Goal: Task Accomplishment & Management: Manage account settings

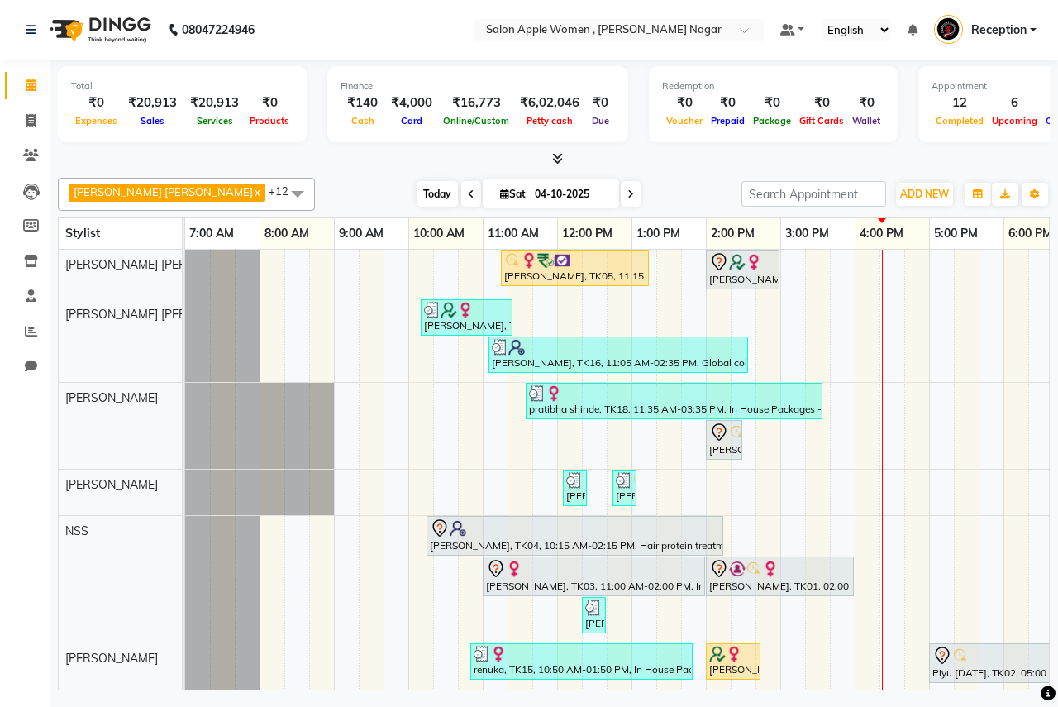
click at [422, 190] on span "Today" at bounding box center [437, 194] width 41 height 26
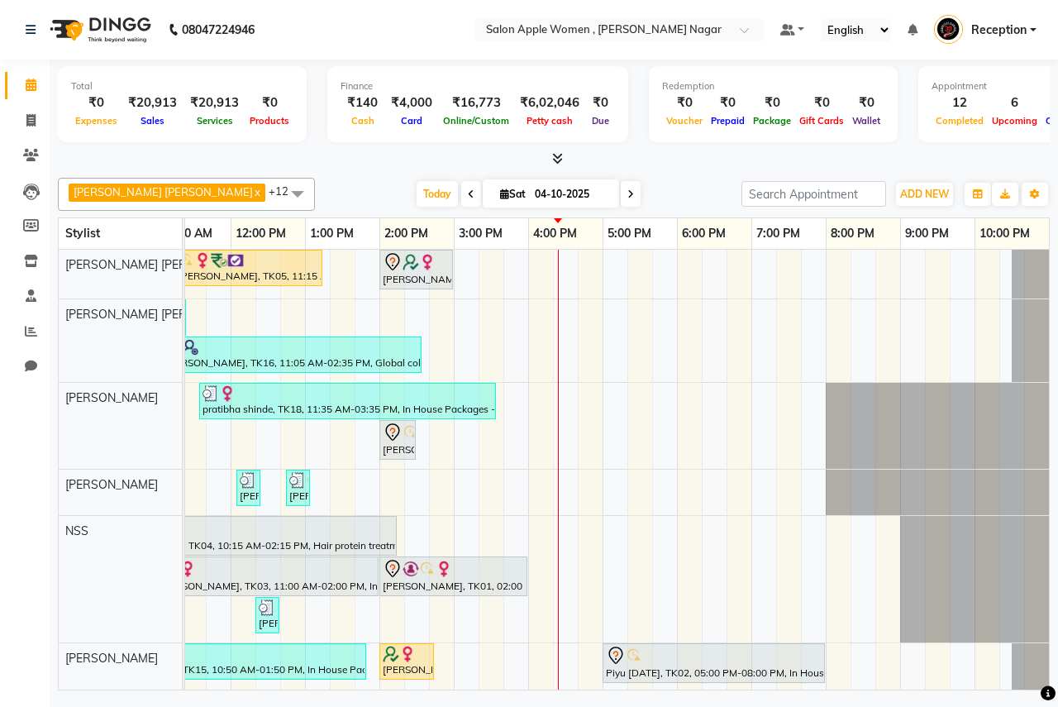
drag, startPoint x: 399, startPoint y: 194, endPoint x: 513, endPoint y: 320, distance: 170.4
click at [417, 193] on span "Today" at bounding box center [437, 194] width 41 height 26
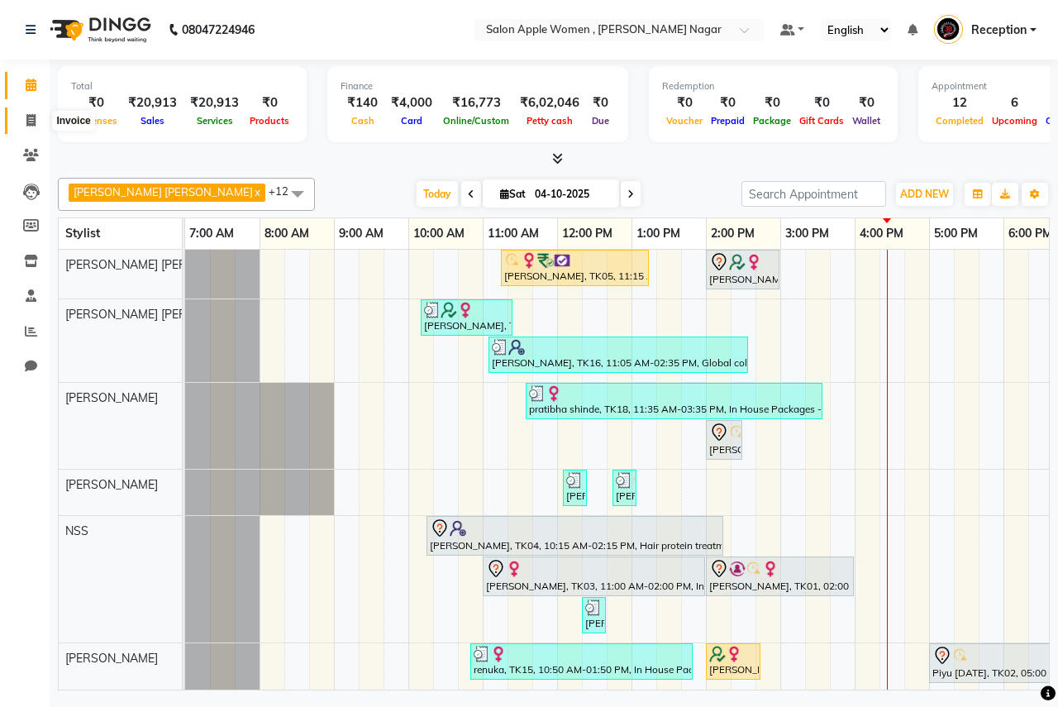
click at [31, 115] on icon at bounding box center [30, 120] width 9 height 12
select select "96"
select select "service"
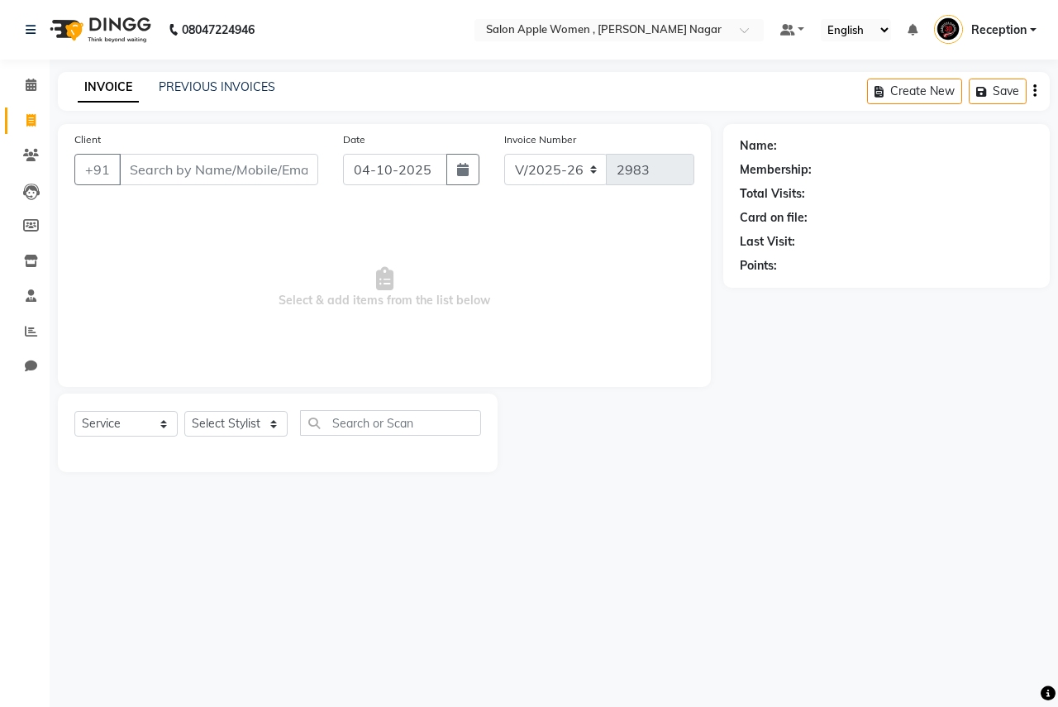
drag, startPoint x: 287, startPoint y: 150, endPoint x: 287, endPoint y: 168, distance: 18.2
click at [287, 168] on div "Client +91" at bounding box center [196, 165] width 269 height 68
click at [284, 179] on input "Client" at bounding box center [218, 169] width 199 height 31
click at [240, 181] on input "Client" at bounding box center [218, 169] width 199 height 31
drag, startPoint x: 38, startPoint y: 85, endPoint x: 55, endPoint y: 85, distance: 16.5
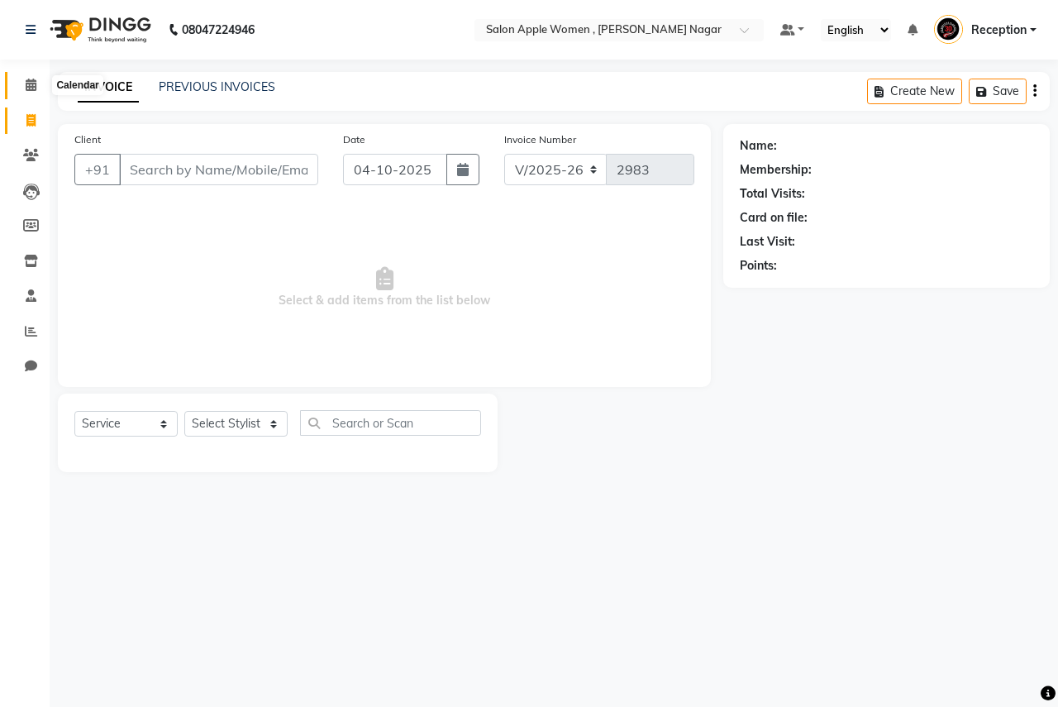
click at [38, 85] on span at bounding box center [31, 85] width 29 height 19
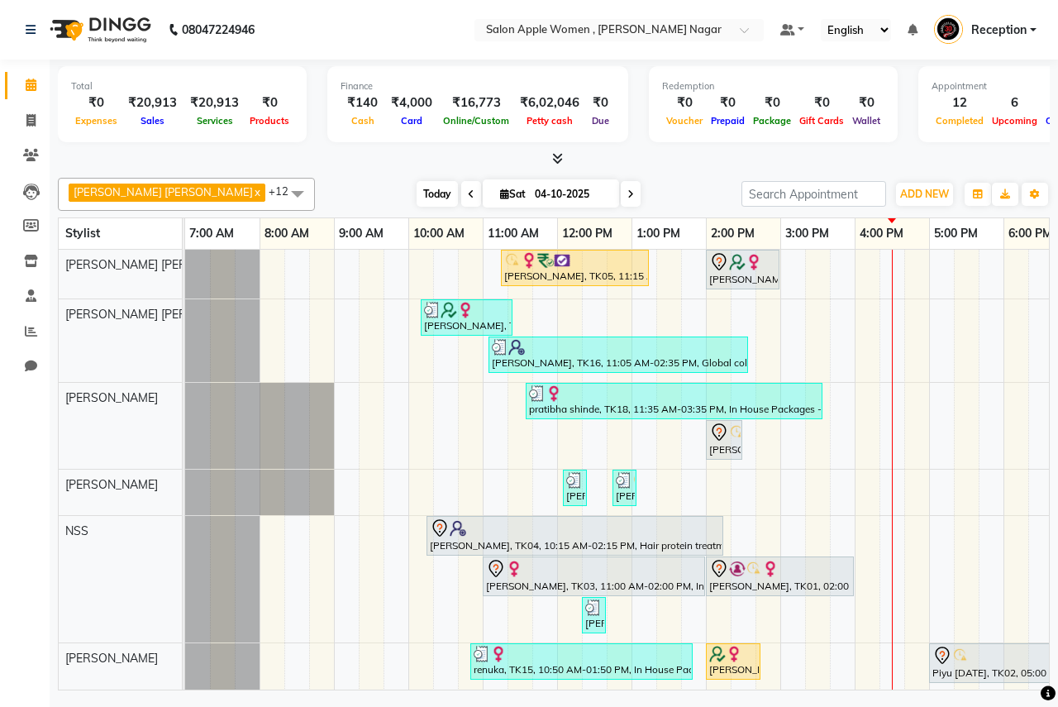
click at [417, 194] on span "Today" at bounding box center [437, 194] width 41 height 26
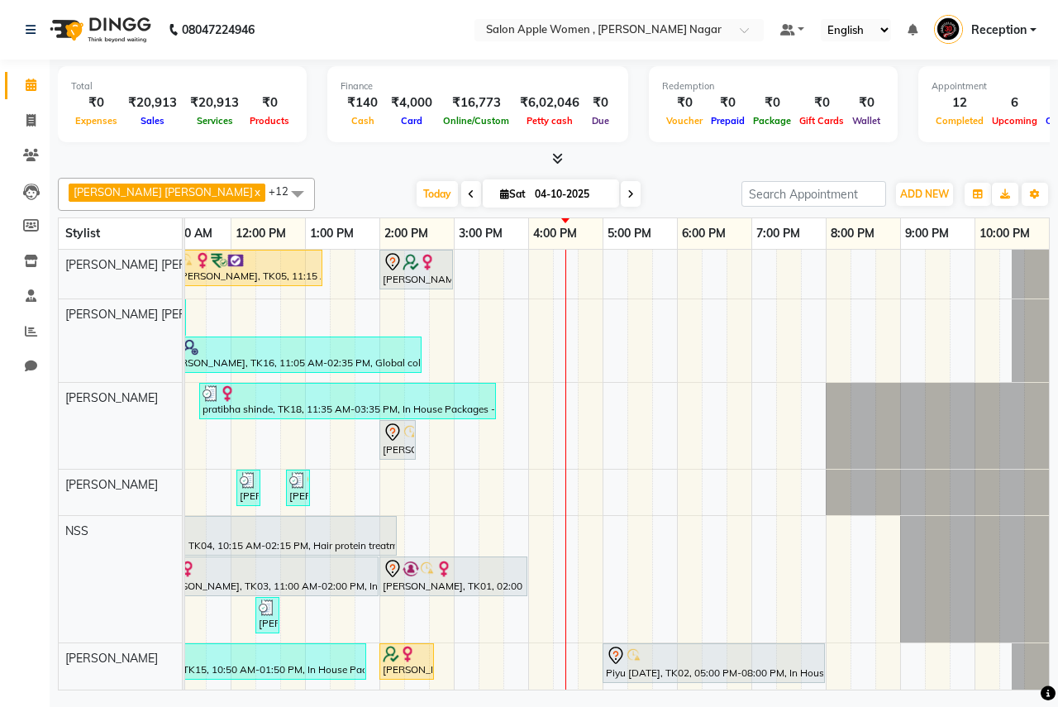
click at [500, 194] on icon at bounding box center [504, 194] width 9 height 11
select select "10"
select select "2025"
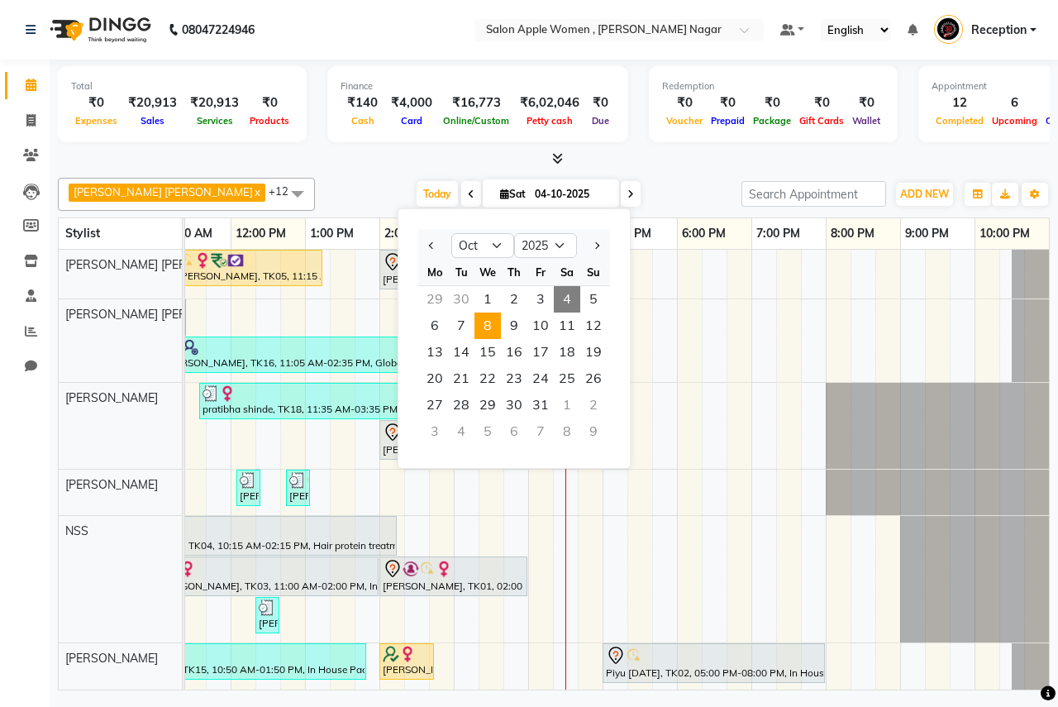
click at [490, 337] on span "8" at bounding box center [488, 326] width 26 height 26
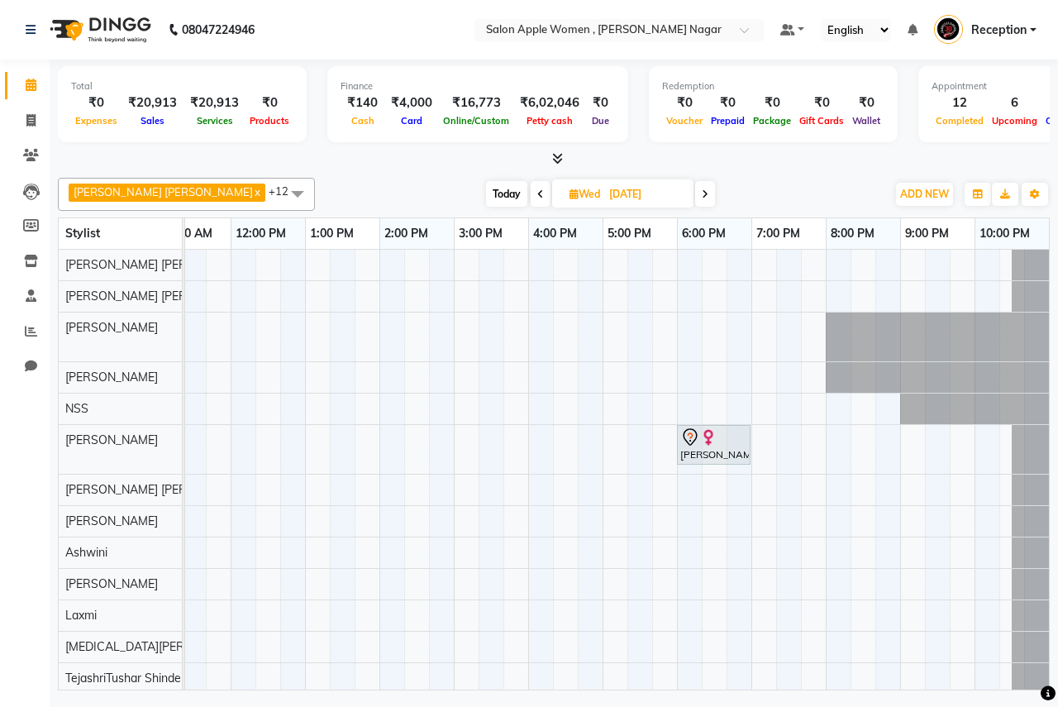
click at [531, 198] on span at bounding box center [541, 194] width 20 height 26
type input "[DATE]"
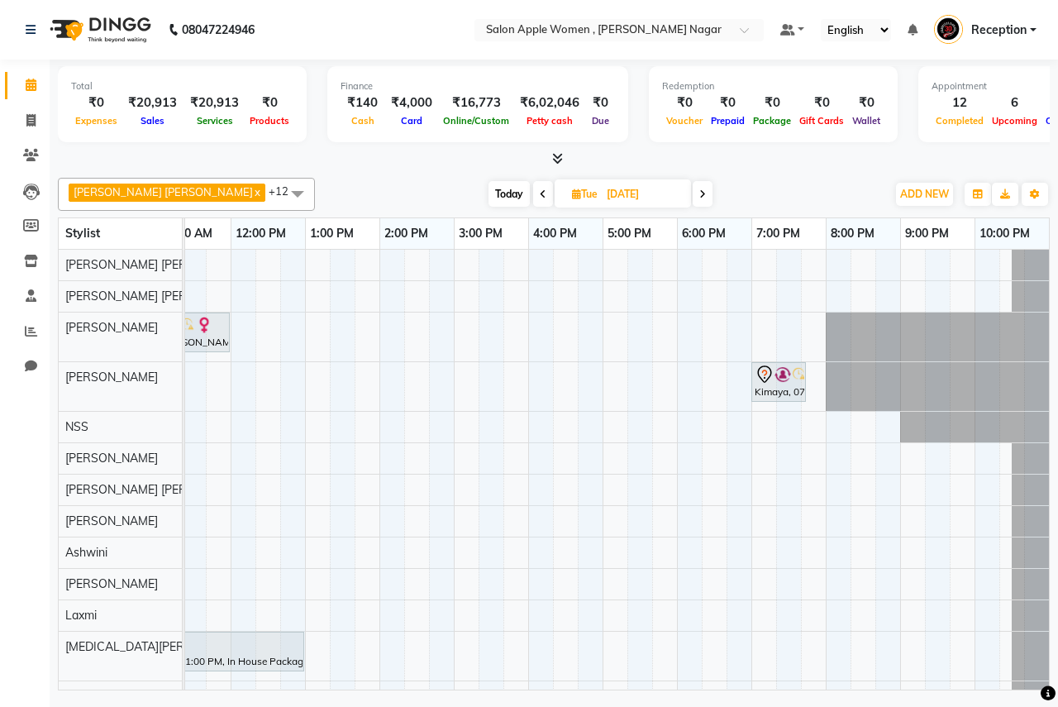
scroll to position [0, 0]
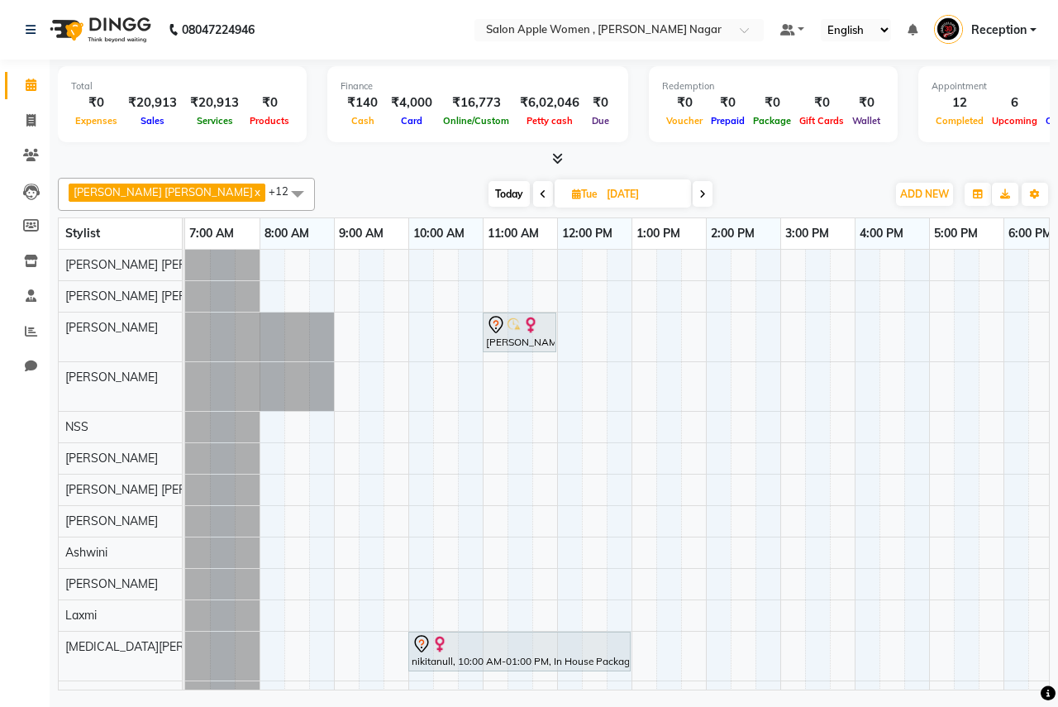
click at [1016, 265] on div "[PERSON_NAME], 11:00 AM-12:00 PM, old Facial - Signature Facial Oily Skin ([DEM…" at bounding box center [780, 481] width 1191 height 462
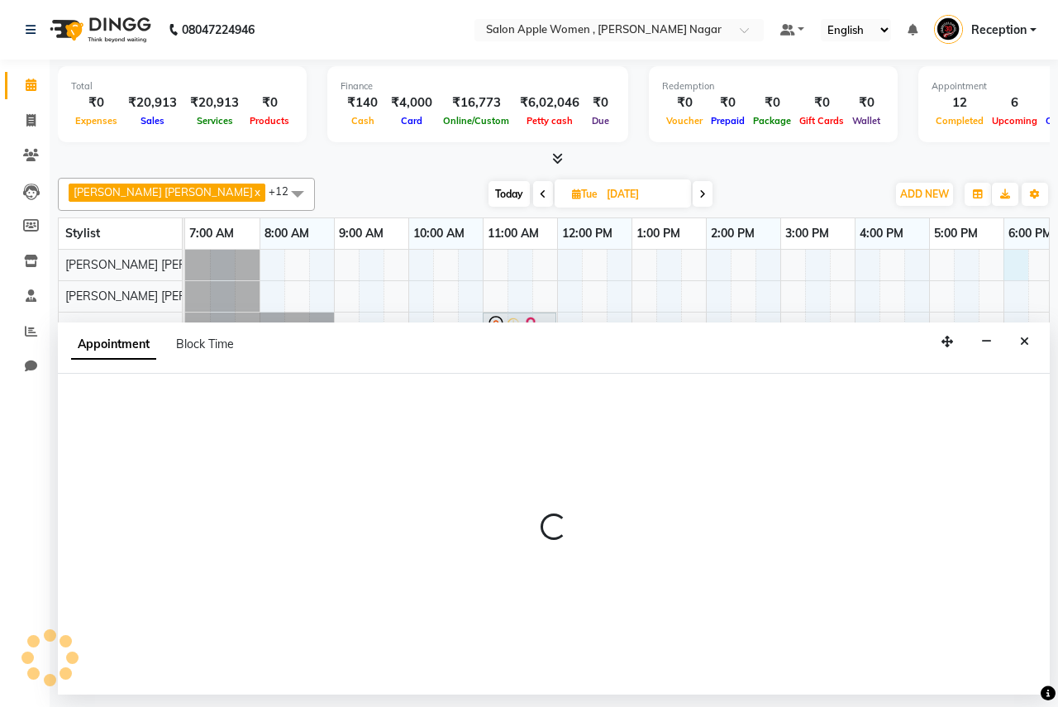
select select "70309"
select select "1080"
select select "tentative"
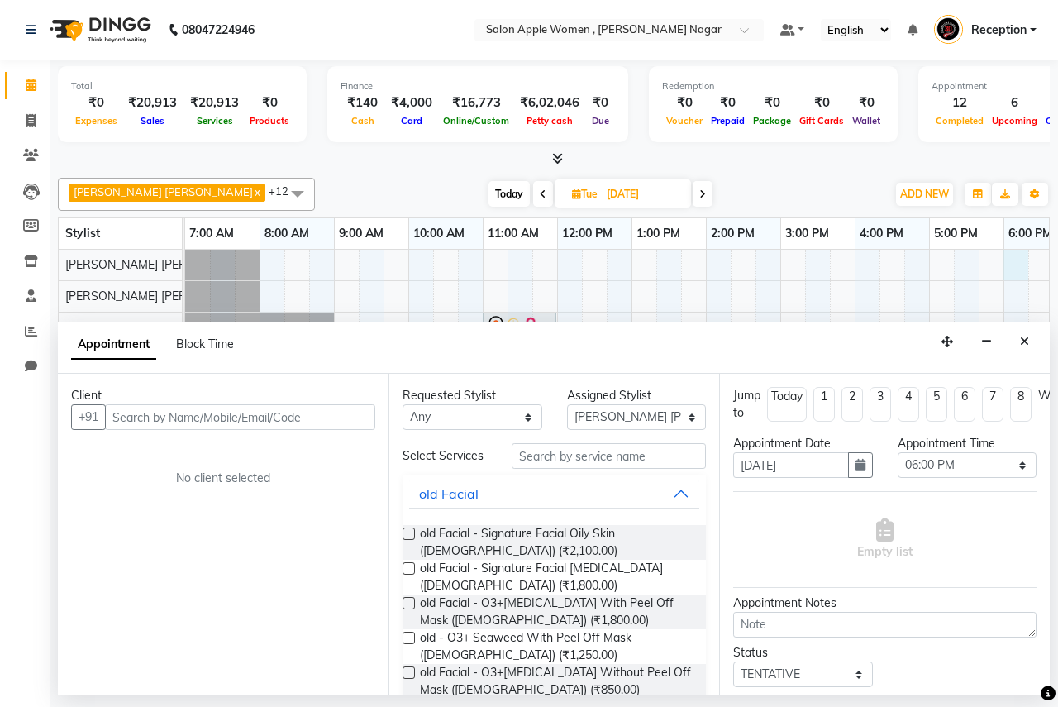
click at [295, 422] on input "text" at bounding box center [240, 417] width 270 height 26
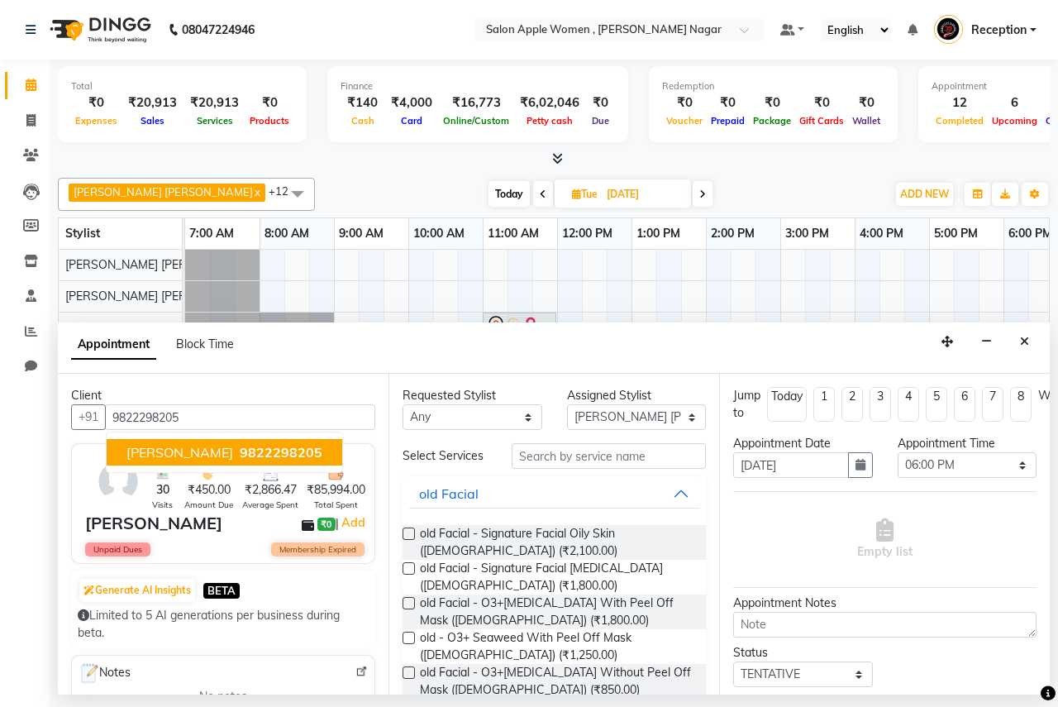
click at [260, 458] on span "9822298205" at bounding box center [281, 452] width 83 height 17
type input "9822298205"
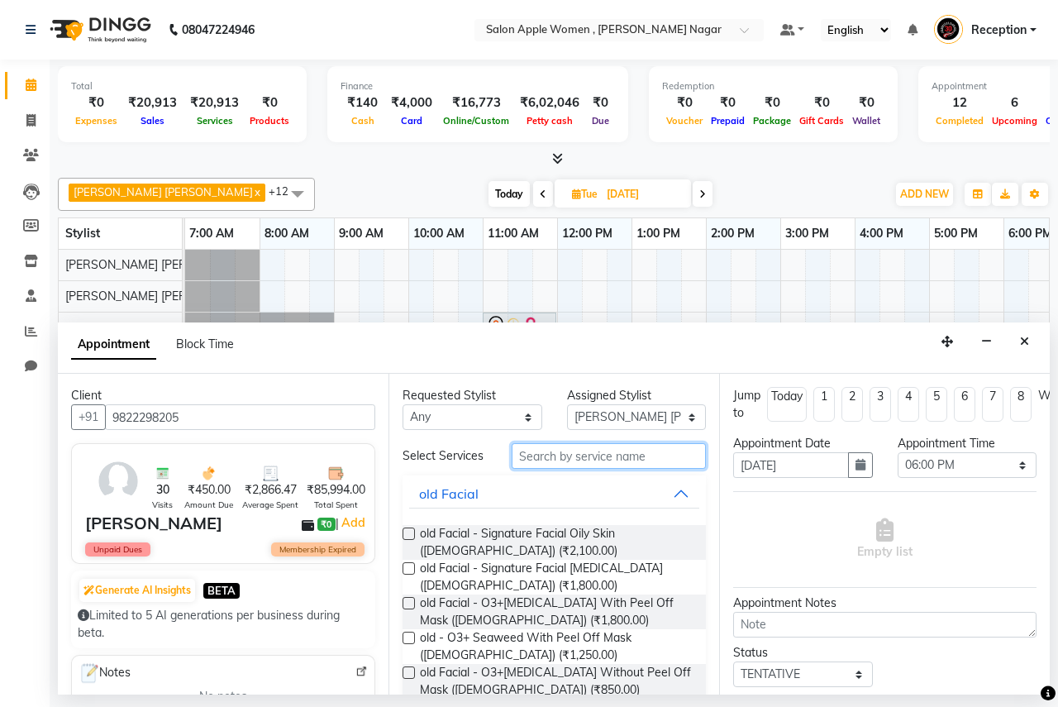
click at [614, 453] on input "text" at bounding box center [609, 456] width 194 height 26
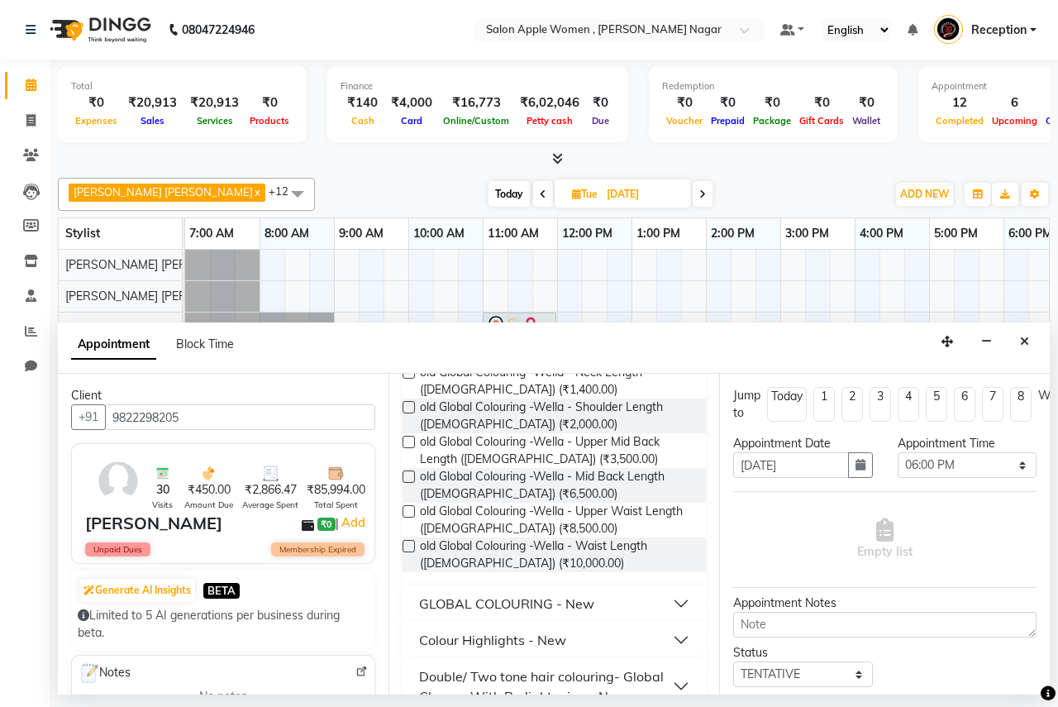
scroll to position [249, 0]
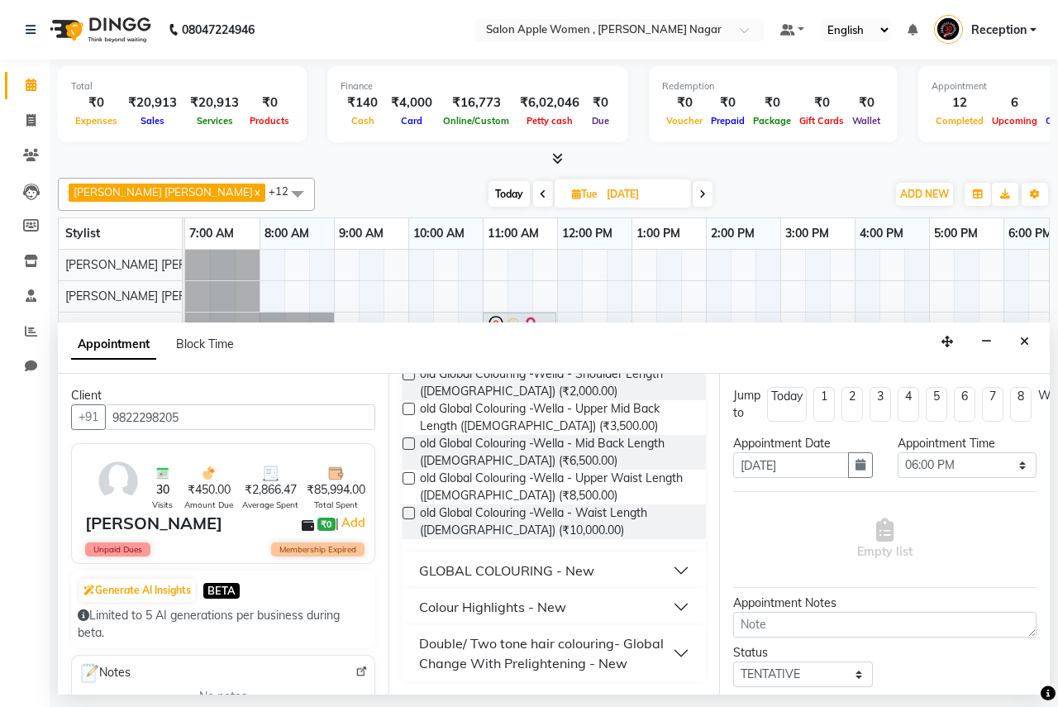
type input "global"
click at [536, 561] on div "GLOBAL COLOURING - New" at bounding box center [506, 571] width 175 height 20
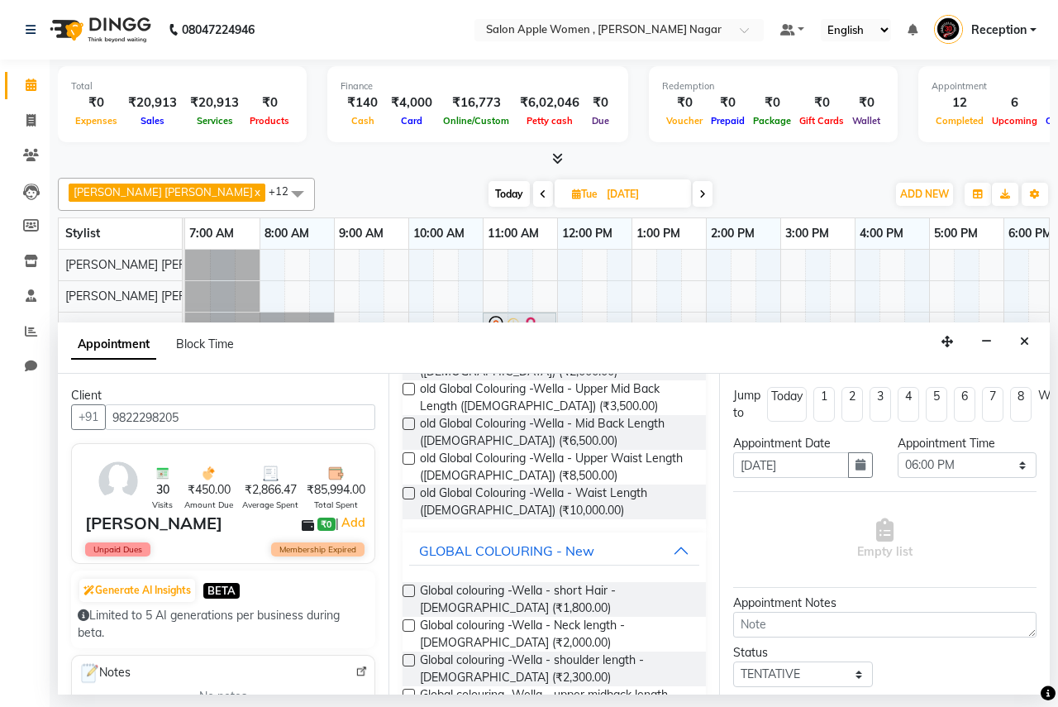
click at [404, 661] on label at bounding box center [409, 660] width 12 height 12
click at [404, 661] on input "checkbox" at bounding box center [408, 662] width 11 height 11
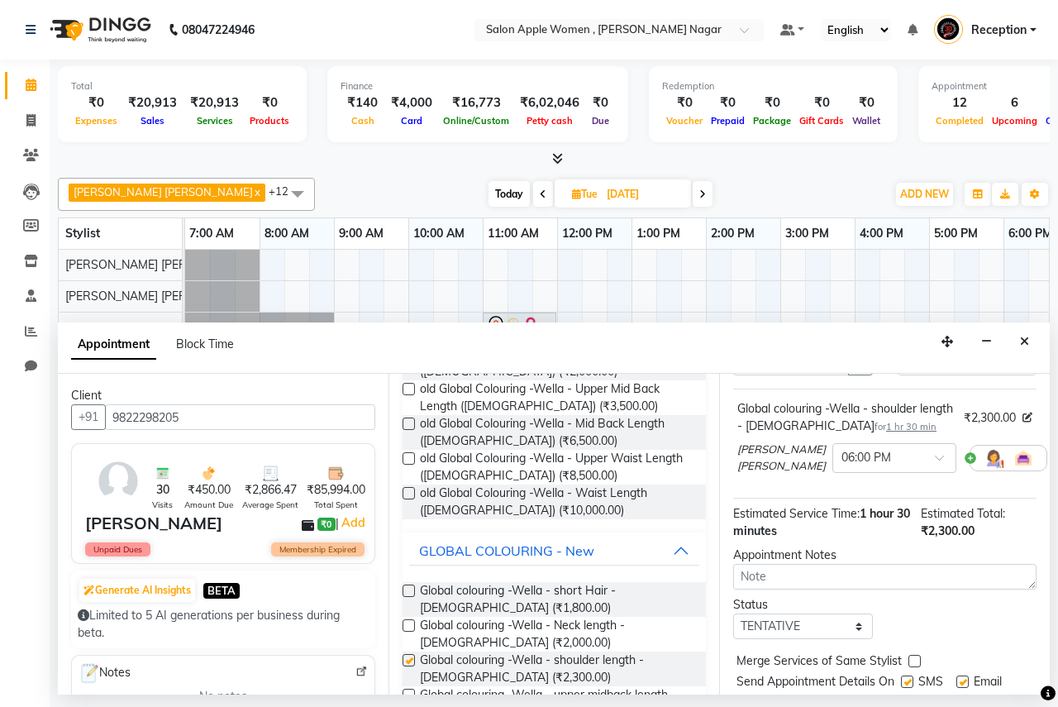
checkbox input "false"
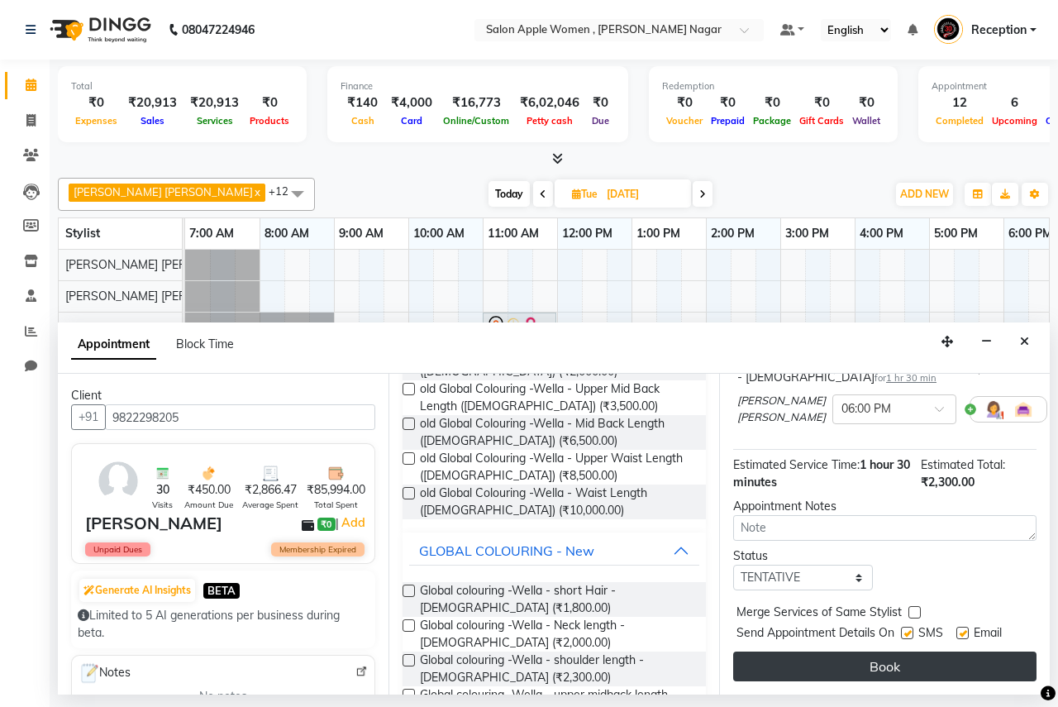
click at [882, 652] on button "Book" at bounding box center [884, 667] width 303 height 30
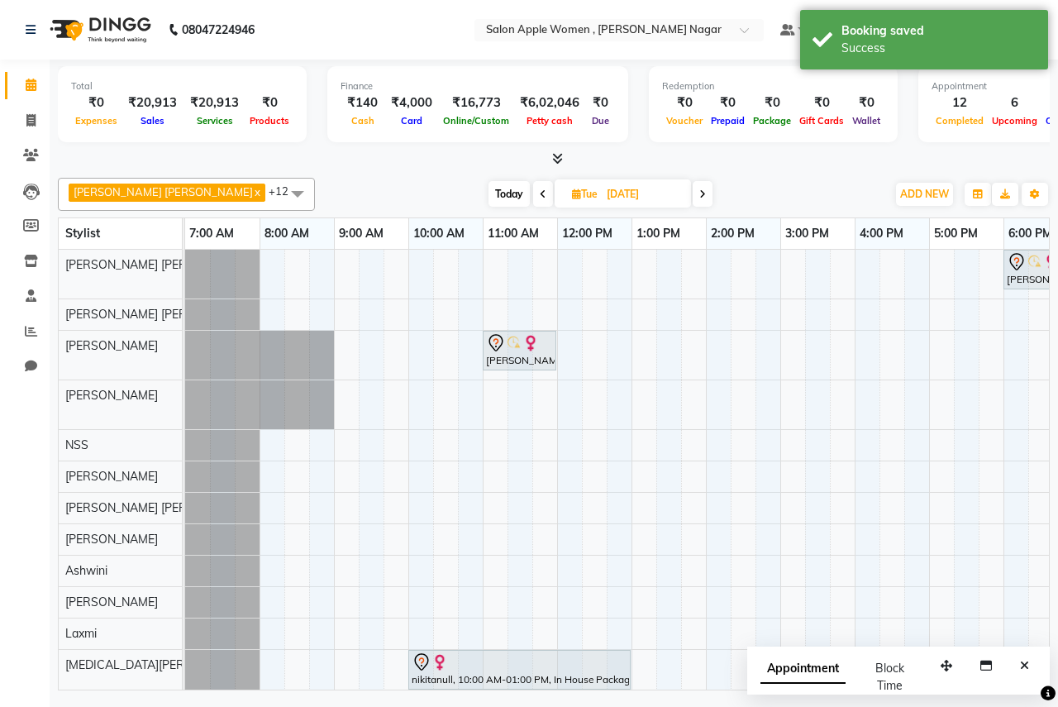
click at [495, 178] on div "[PERSON_NAME] [PERSON_NAME] x [PERSON_NAME] [PERSON_NAME] x [PERSON_NAME] x [PE…" at bounding box center [554, 194] width 992 height 33
click at [494, 204] on span "Today" at bounding box center [509, 194] width 41 height 26
type input "04-10-2025"
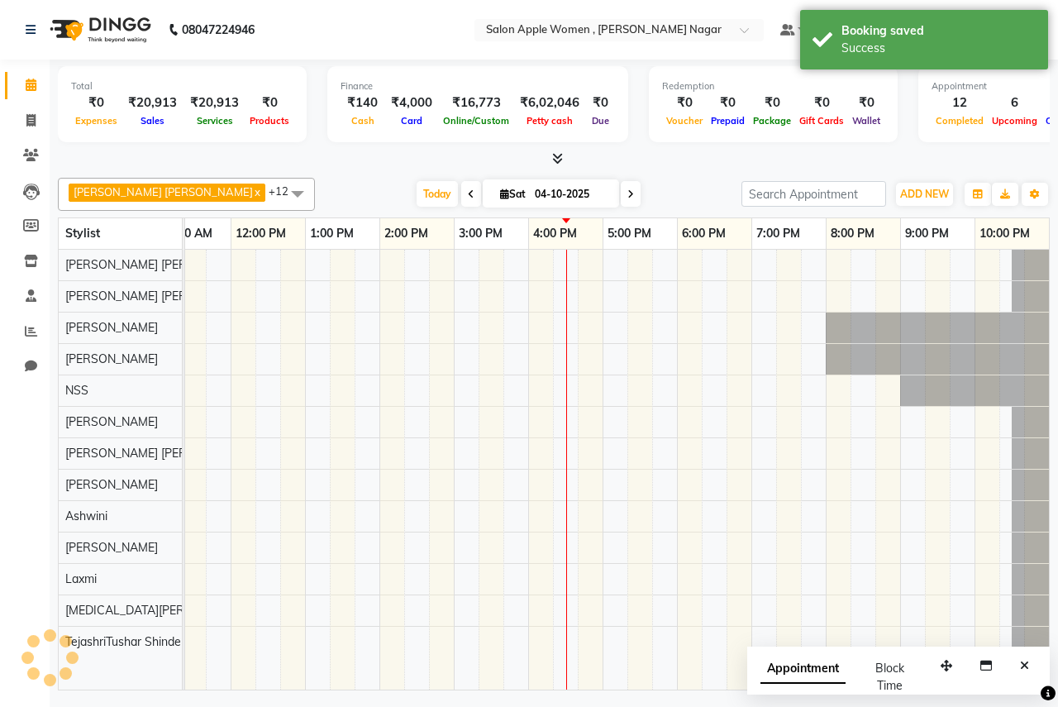
scroll to position [0, 0]
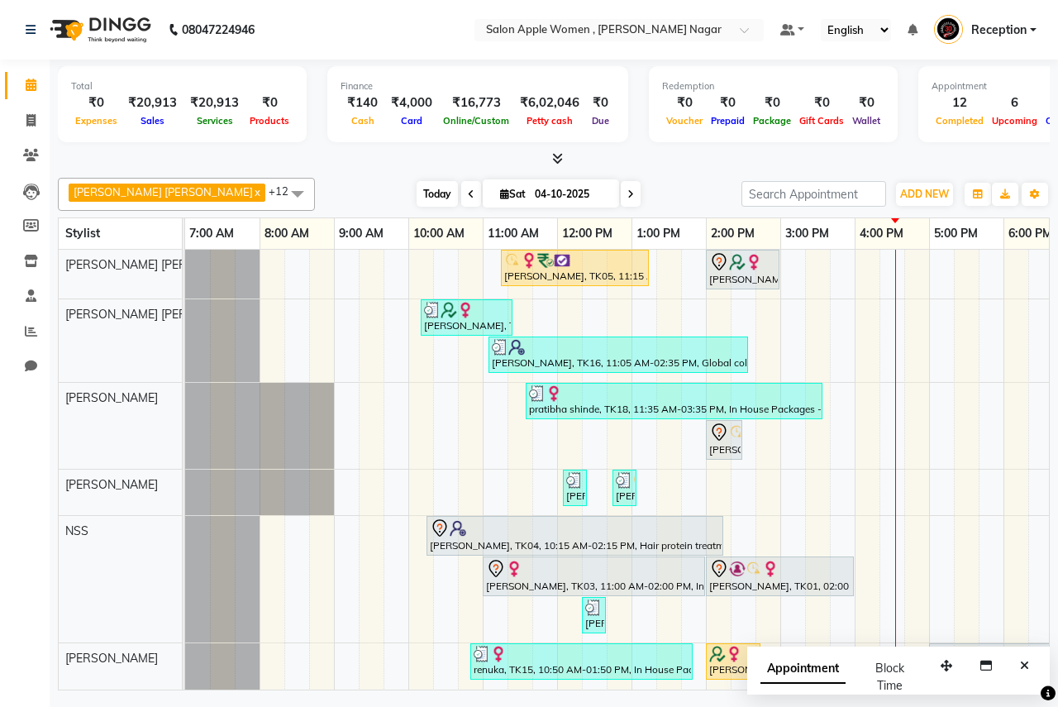
click at [417, 195] on span "Today" at bounding box center [437, 194] width 41 height 26
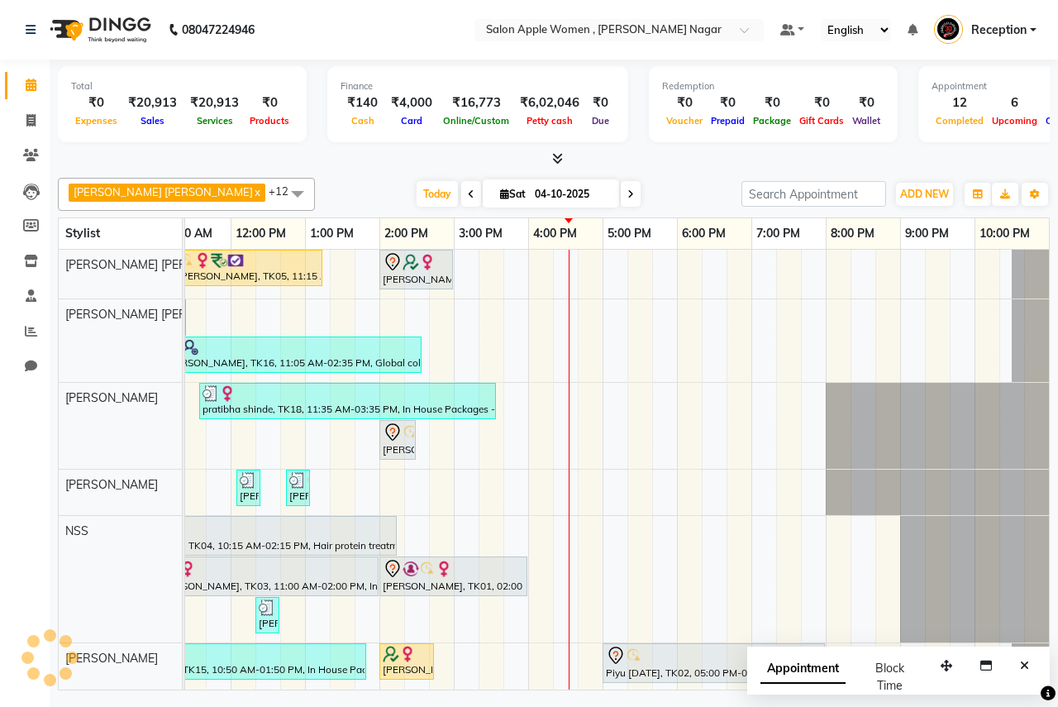
click at [483, 201] on span "[DATE]" at bounding box center [551, 193] width 136 height 28
click at [496, 194] on span "Sat" at bounding box center [513, 194] width 34 height 12
select select "10"
select select "2025"
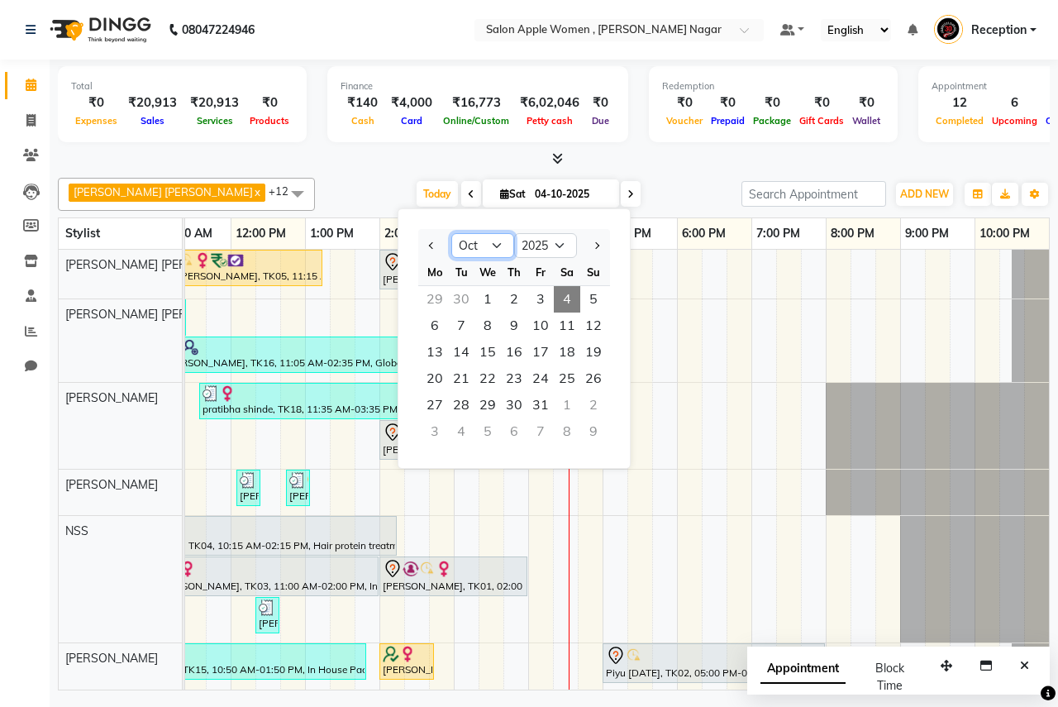
click at [498, 246] on select "Jan Feb Mar Apr May Jun [DATE] Aug Sep Oct Nov Dec" at bounding box center [483, 245] width 63 height 25
select select "11"
click at [452, 233] on select "Jan Feb Mar Apr May Jun [DATE] Aug Sep Oct Nov Dec" at bounding box center [483, 245] width 63 height 25
click at [579, 289] on span "1" at bounding box center [567, 299] width 26 height 26
type input "[DATE]"
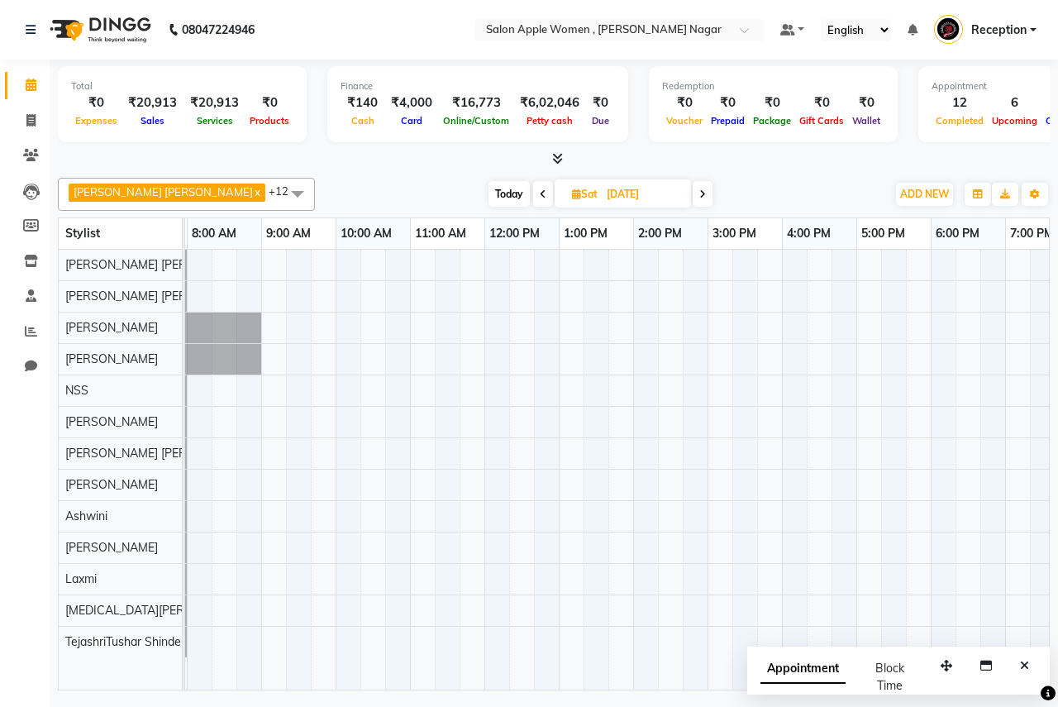
scroll to position [0, 72]
click at [350, 422] on div at bounding box center [708, 470] width 1191 height 440
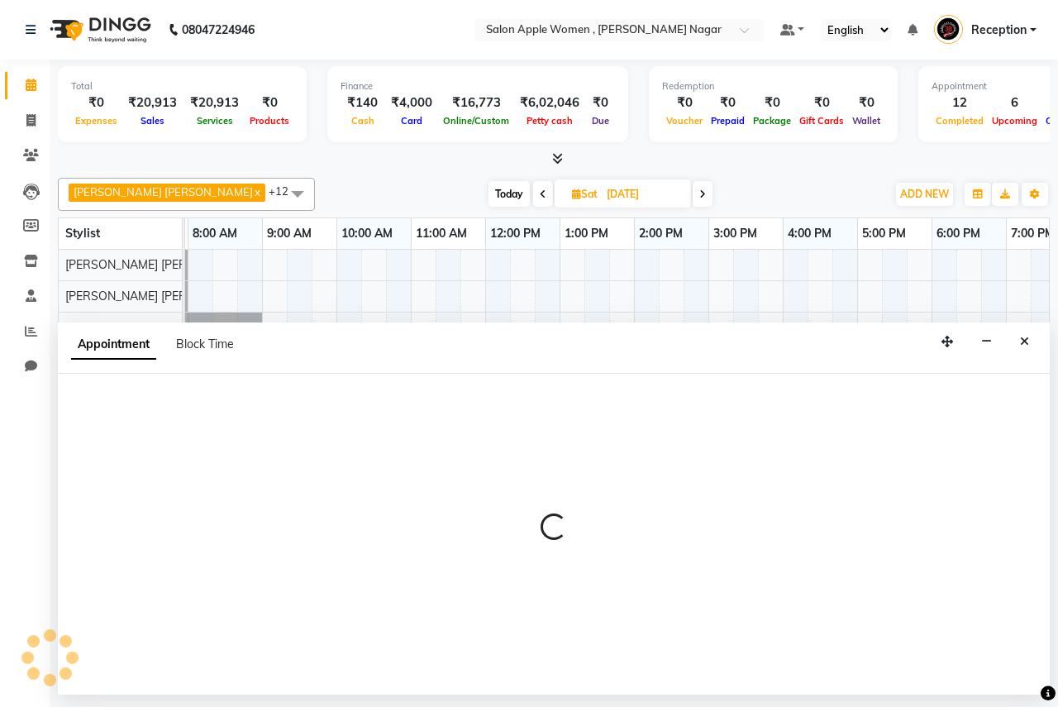
select select "12123"
select select "600"
select select "tentative"
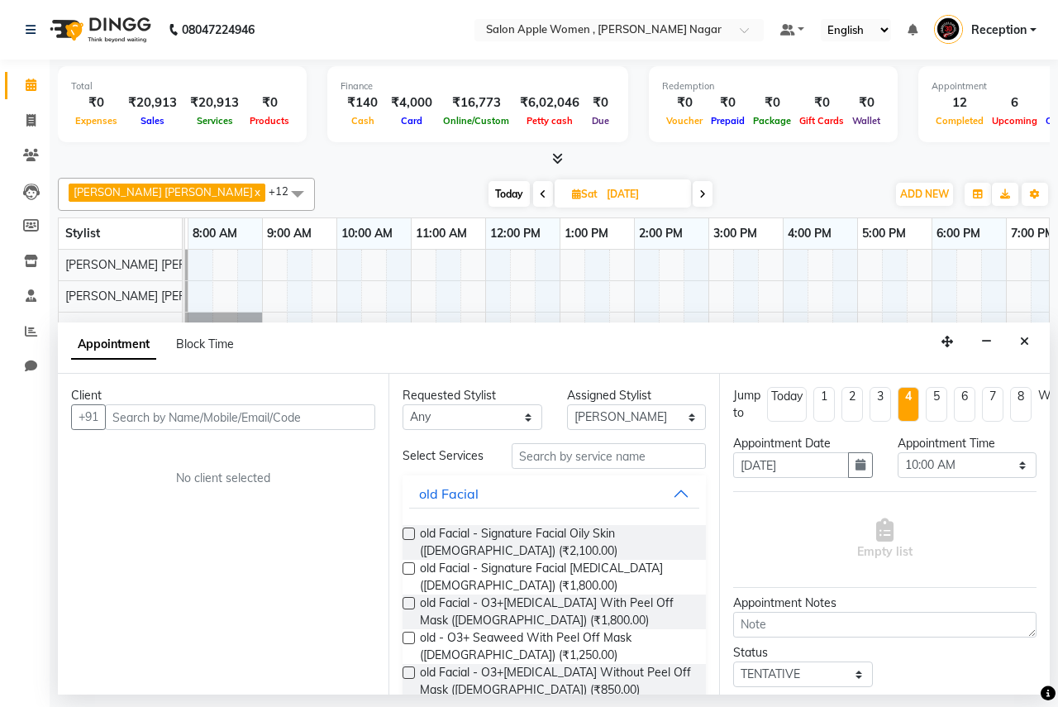
click at [211, 404] on div "Client" at bounding box center [223, 395] width 304 height 17
click at [179, 427] on input "text" at bounding box center [240, 417] width 270 height 26
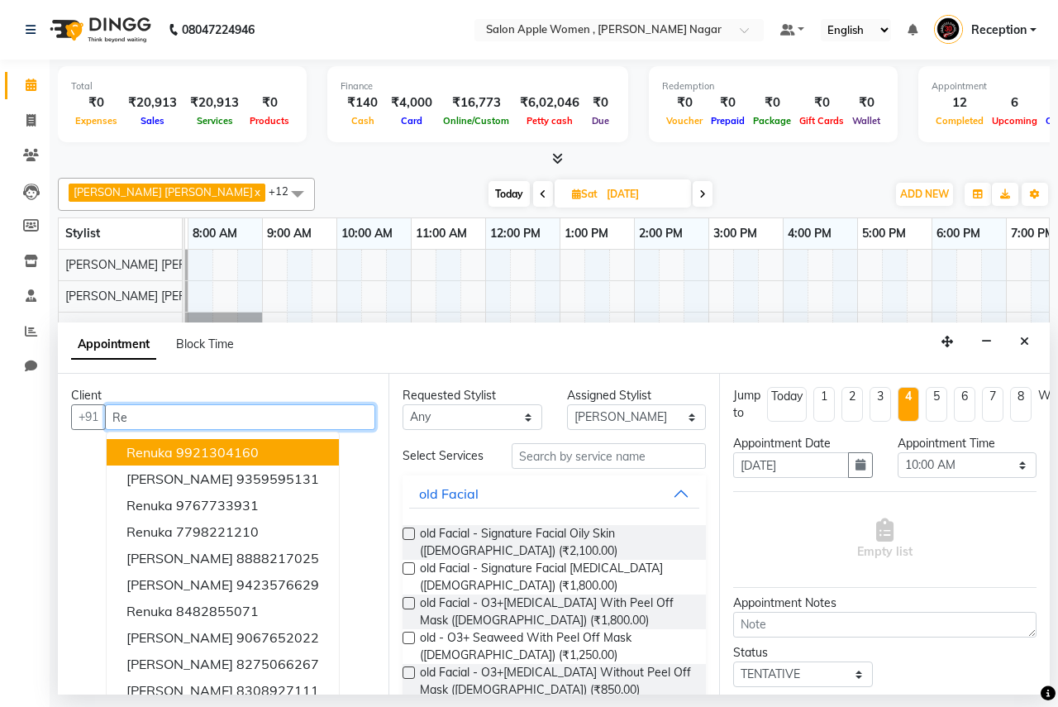
type input "R"
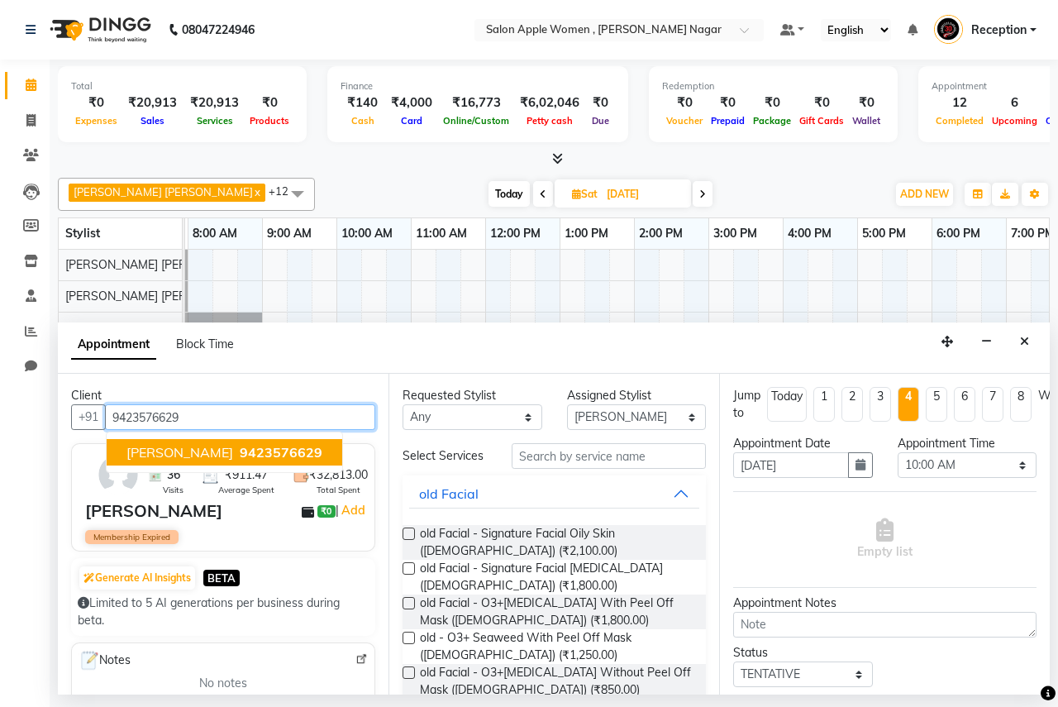
click at [272, 456] on span "9423576629" at bounding box center [281, 452] width 83 height 17
type input "9423576629"
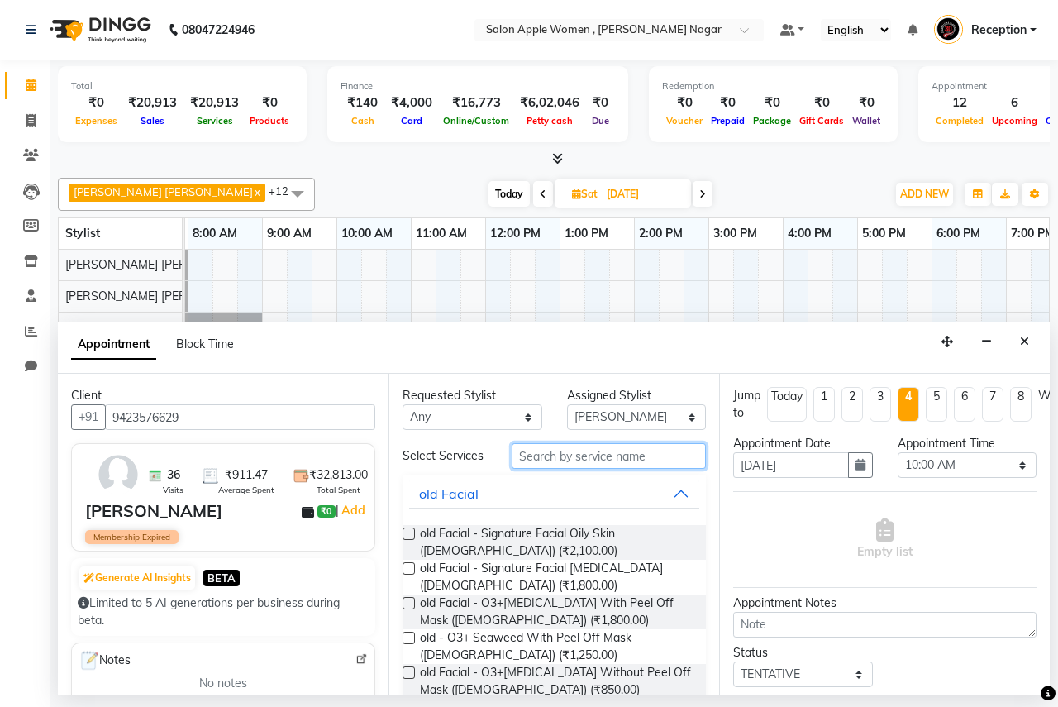
click at [554, 459] on input "text" at bounding box center [609, 456] width 194 height 26
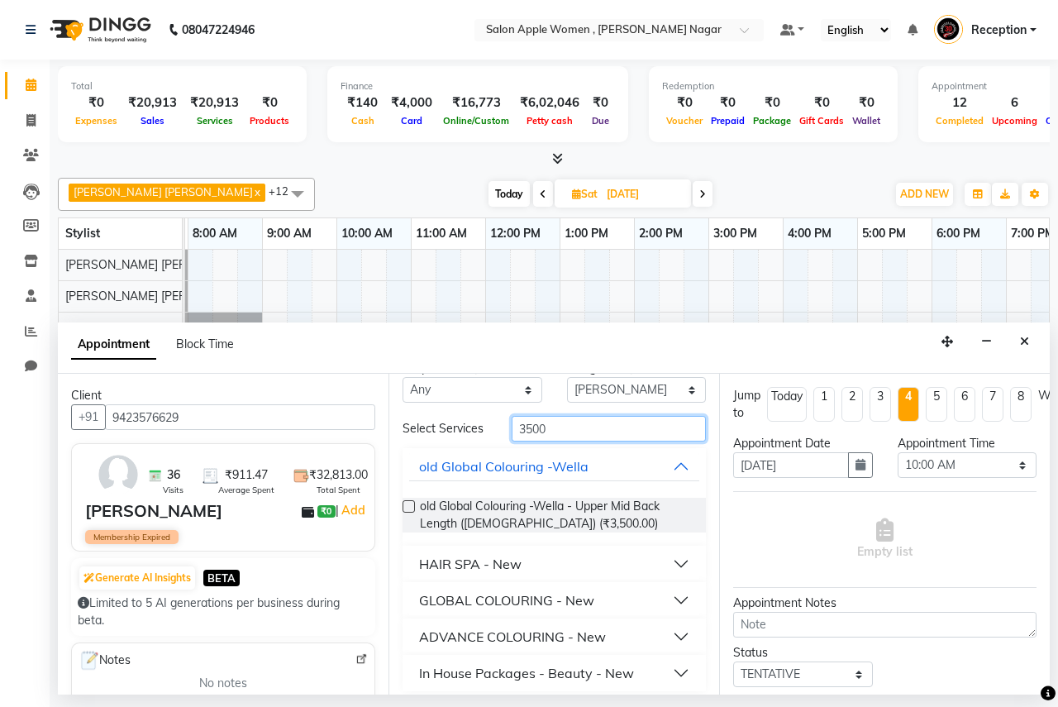
scroll to position [37, 0]
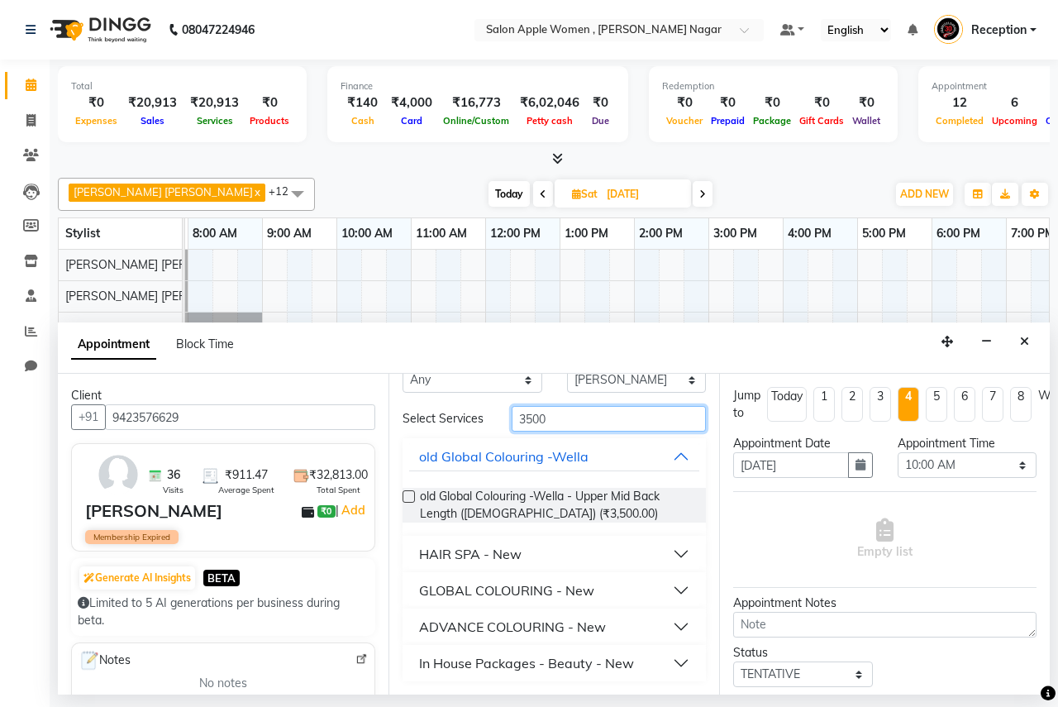
type input "3500"
click at [564, 664] on div "In House Packages - Beauty - New" at bounding box center [526, 663] width 215 height 20
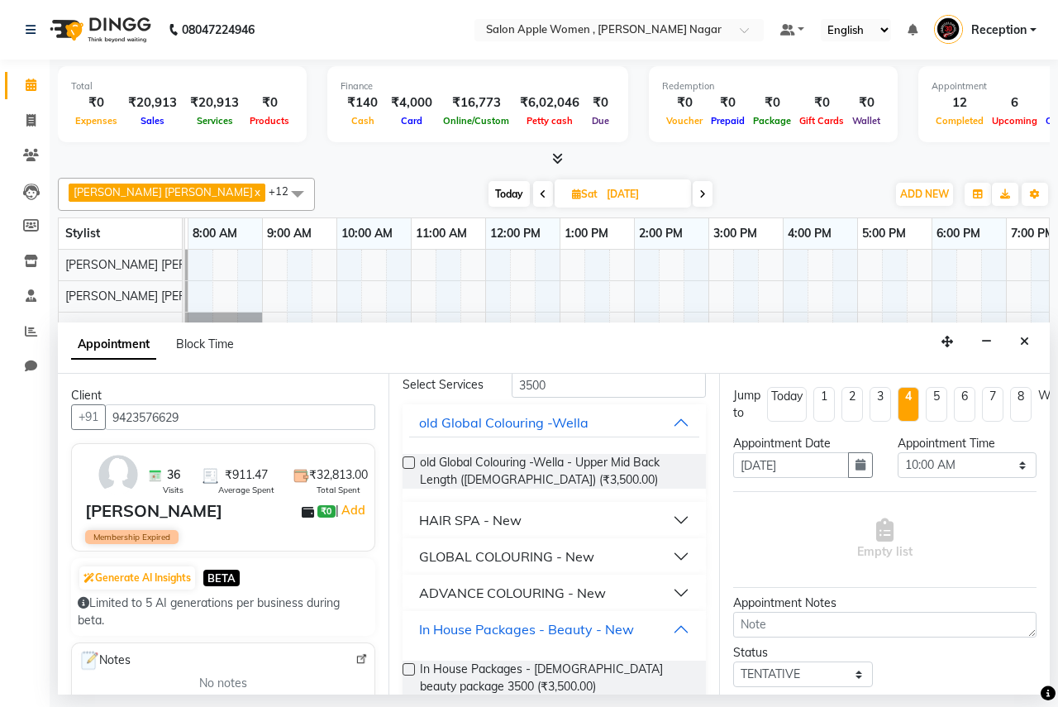
scroll to position [98, 0]
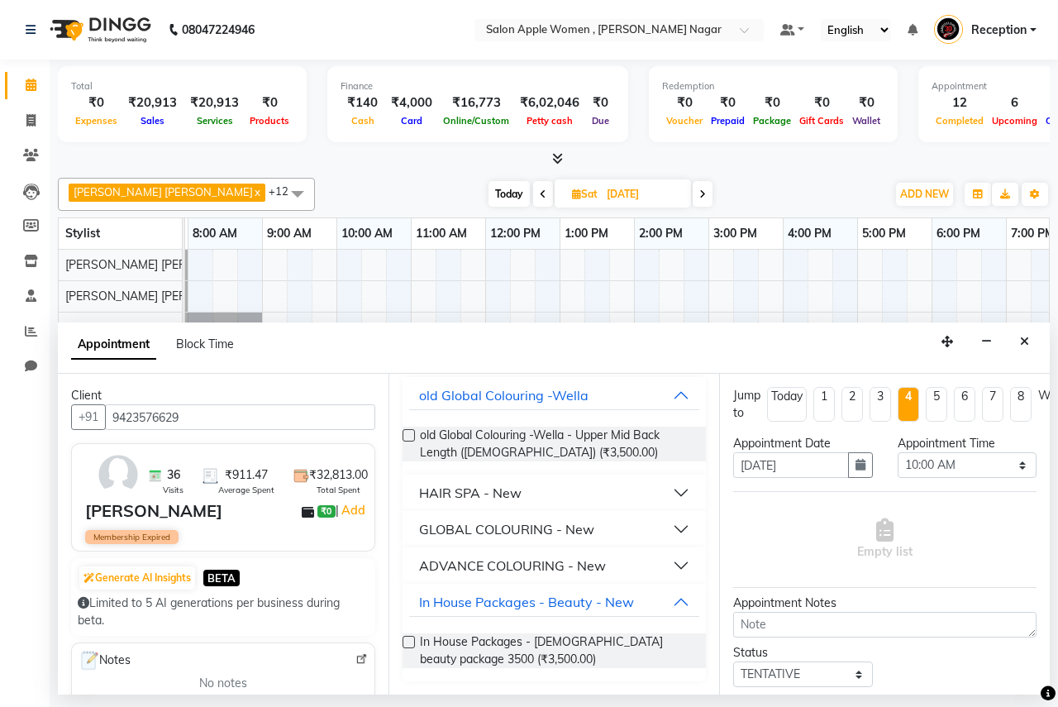
click at [412, 643] on label at bounding box center [409, 642] width 12 height 12
click at [412, 643] on input "checkbox" at bounding box center [408, 643] width 11 height 11
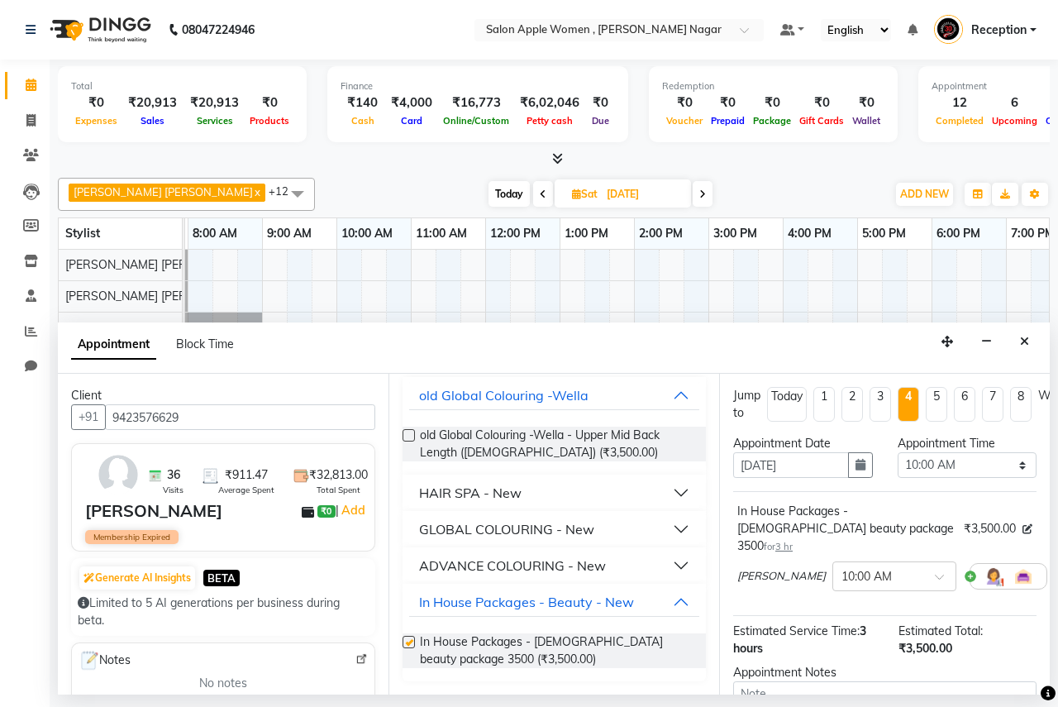
checkbox input "false"
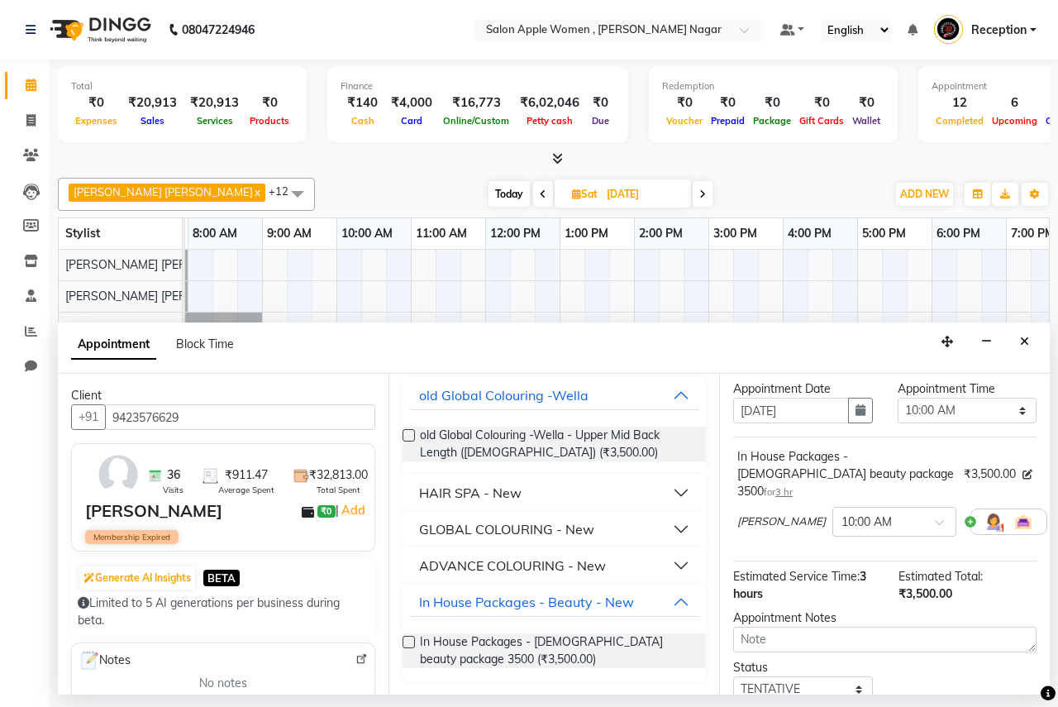
scroll to position [164, 0]
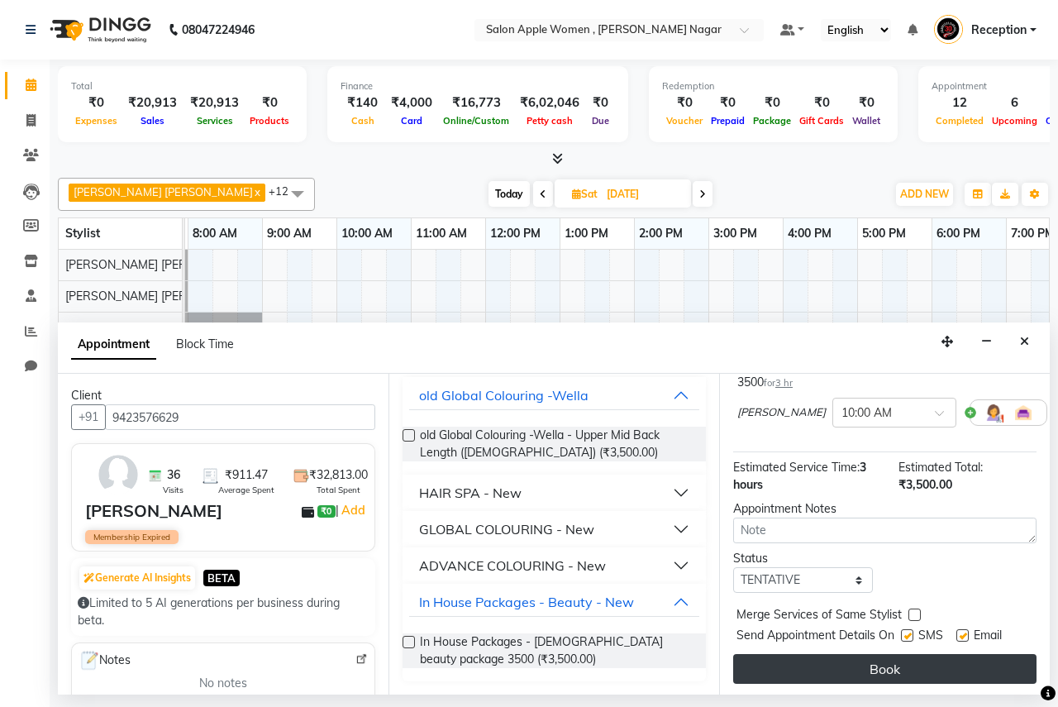
click at [848, 656] on button "Book" at bounding box center [884, 669] width 303 height 30
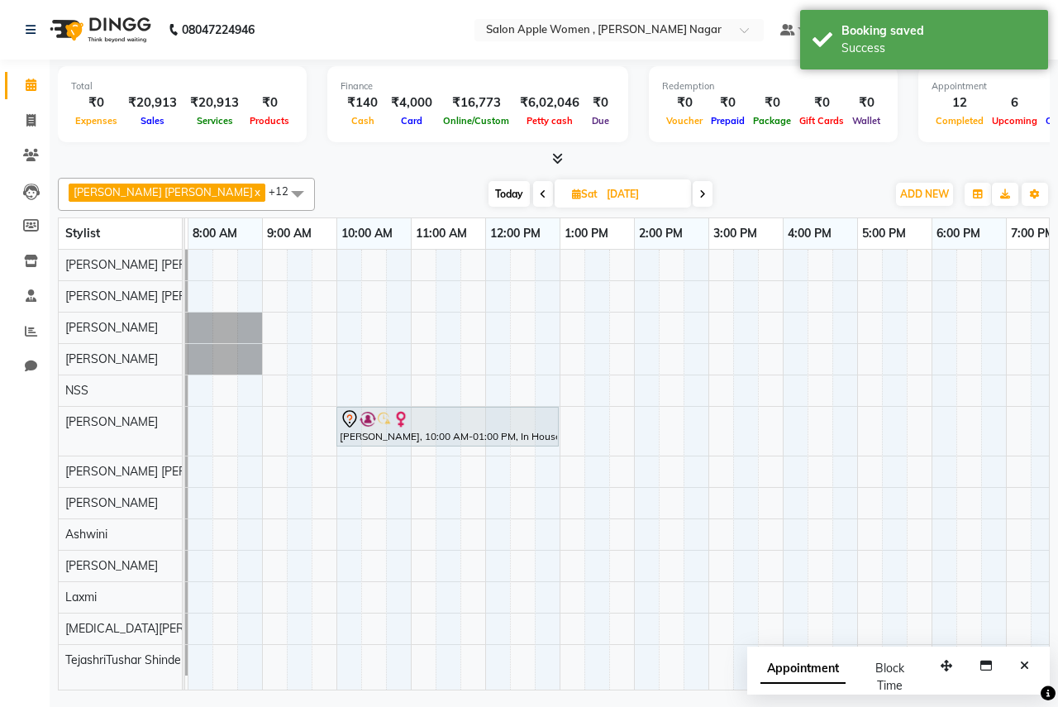
click at [491, 200] on span "Today" at bounding box center [509, 194] width 41 height 26
type input "04-10-2025"
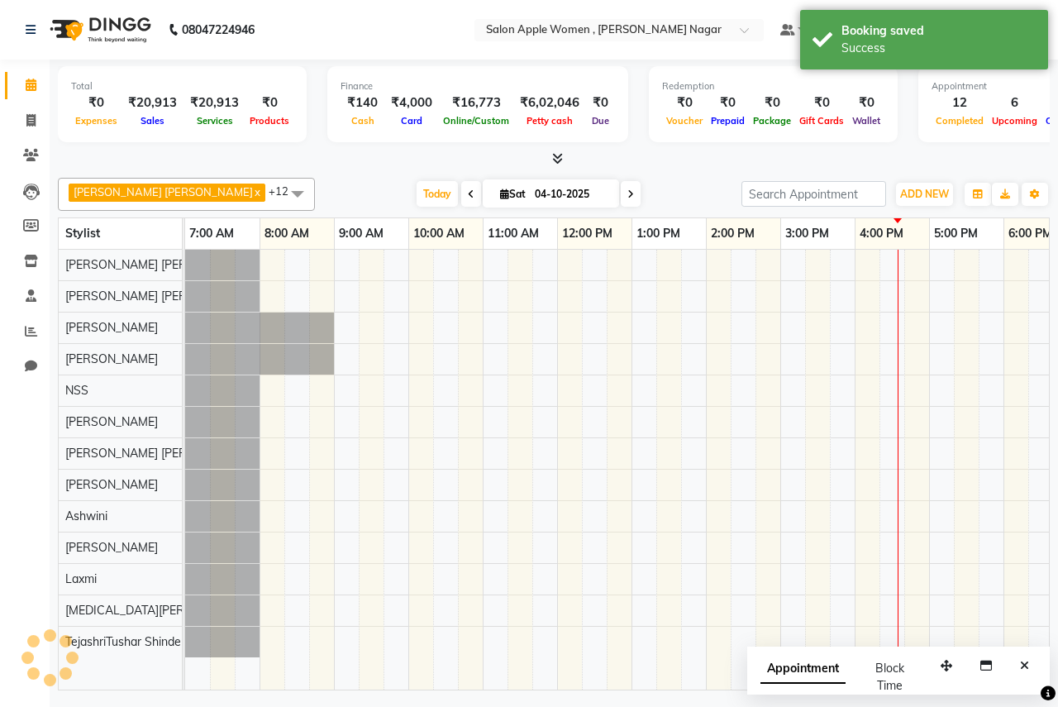
scroll to position [0, 327]
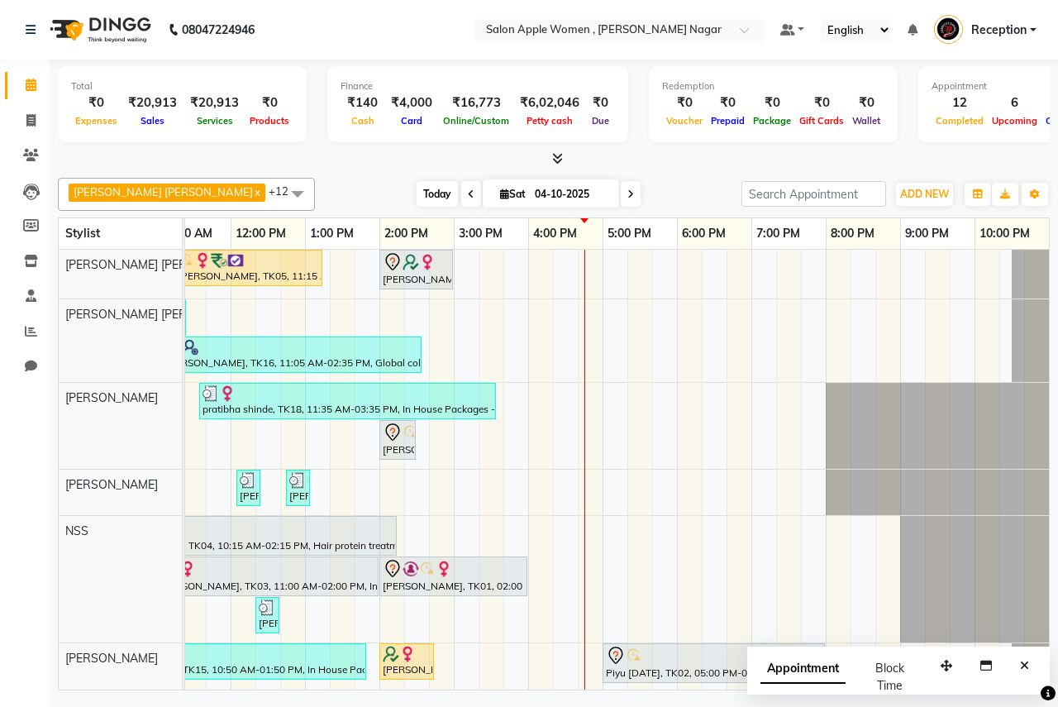
click at [417, 185] on span "Today" at bounding box center [437, 194] width 41 height 26
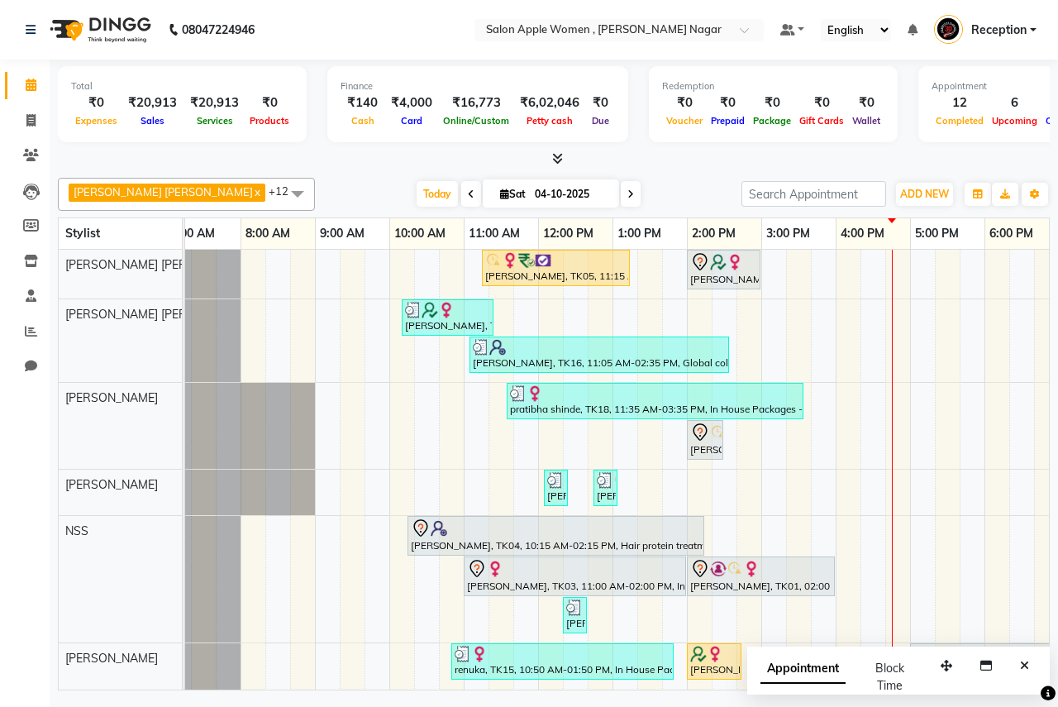
scroll to position [0, 0]
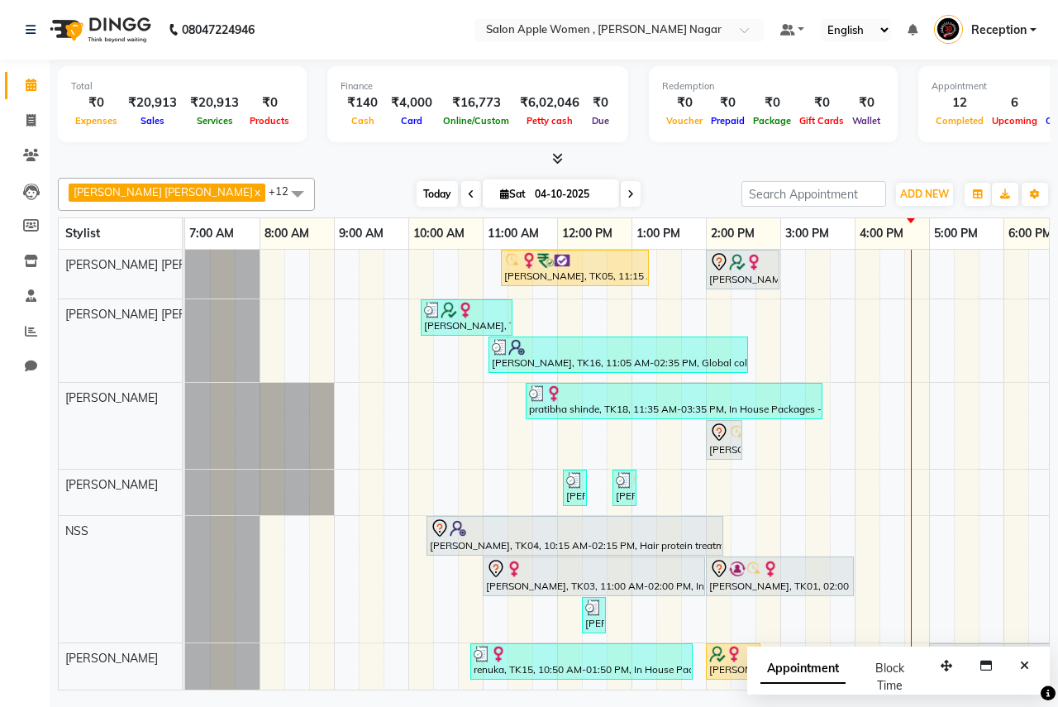
click at [417, 189] on span "Today" at bounding box center [437, 194] width 41 height 26
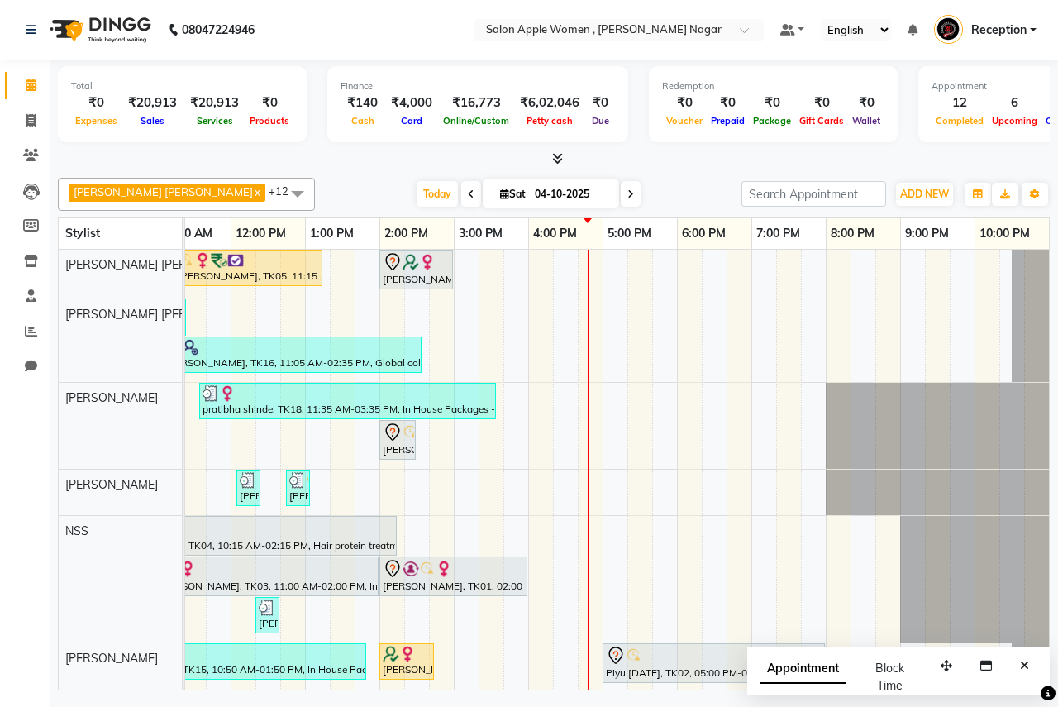
click at [500, 191] on icon at bounding box center [504, 194] width 9 height 11
select select "10"
select select "2025"
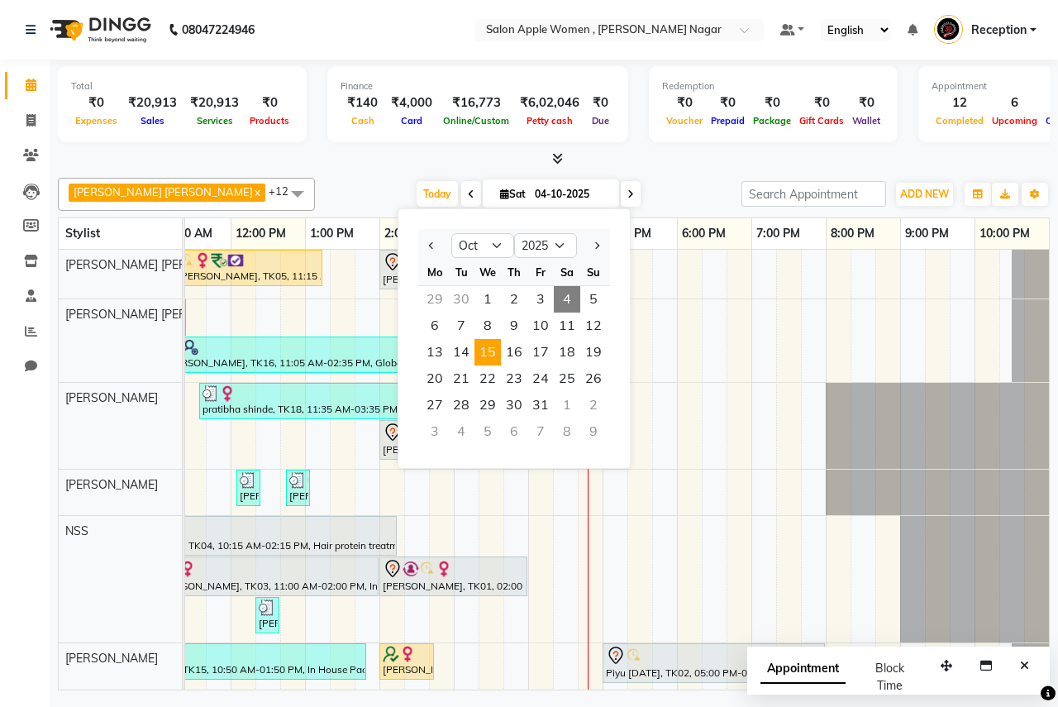
click at [487, 353] on span "15" at bounding box center [488, 352] width 26 height 26
type input "[DATE]"
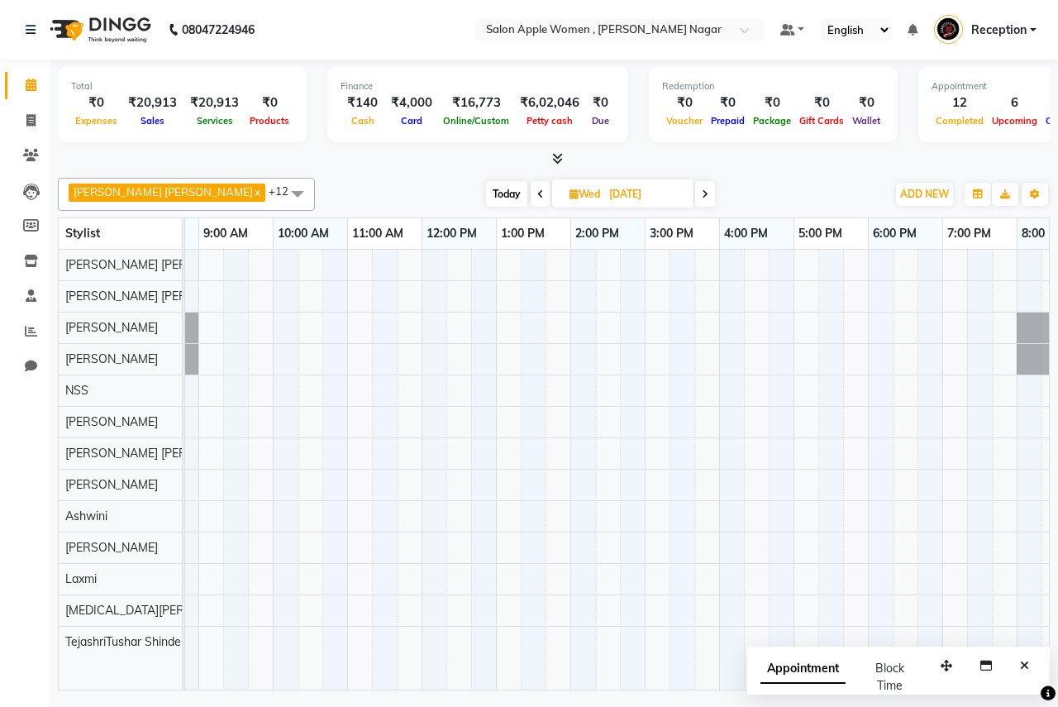
scroll to position [0, 285]
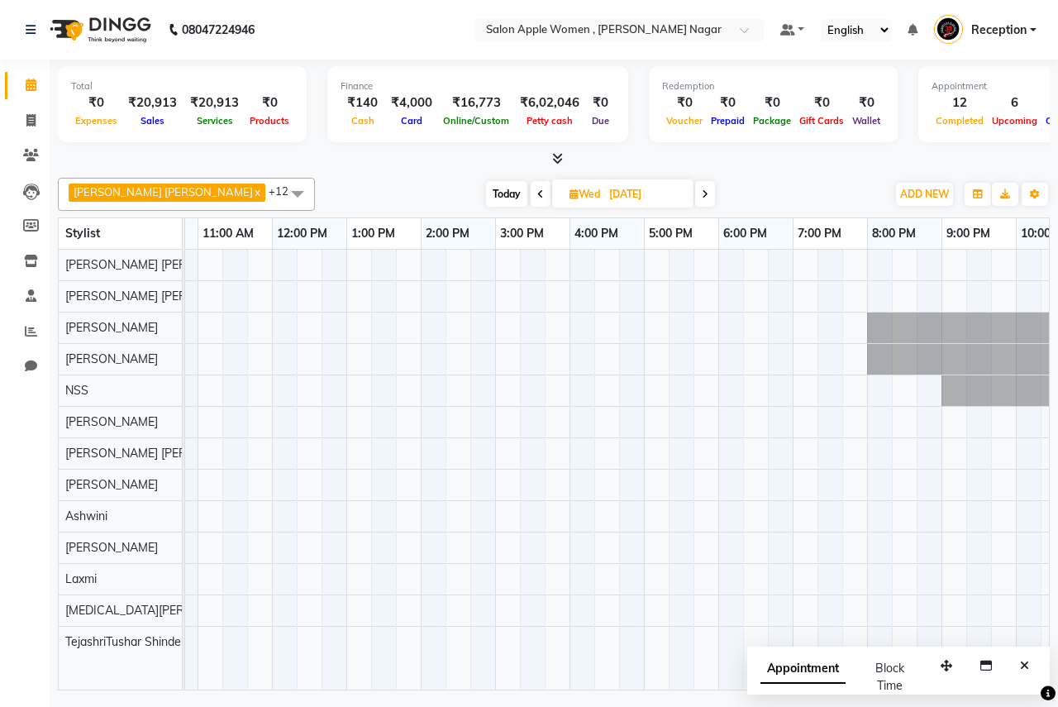
click at [800, 426] on div at bounding box center [495, 470] width 1191 height 440
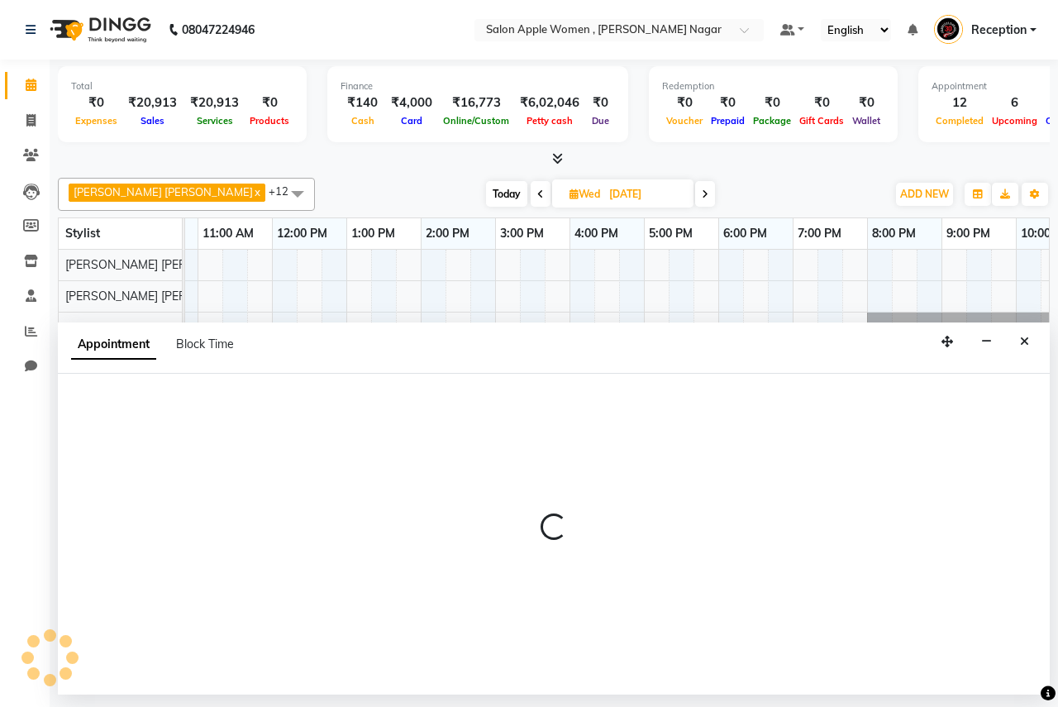
select select "12123"
select select "1140"
select select "tentative"
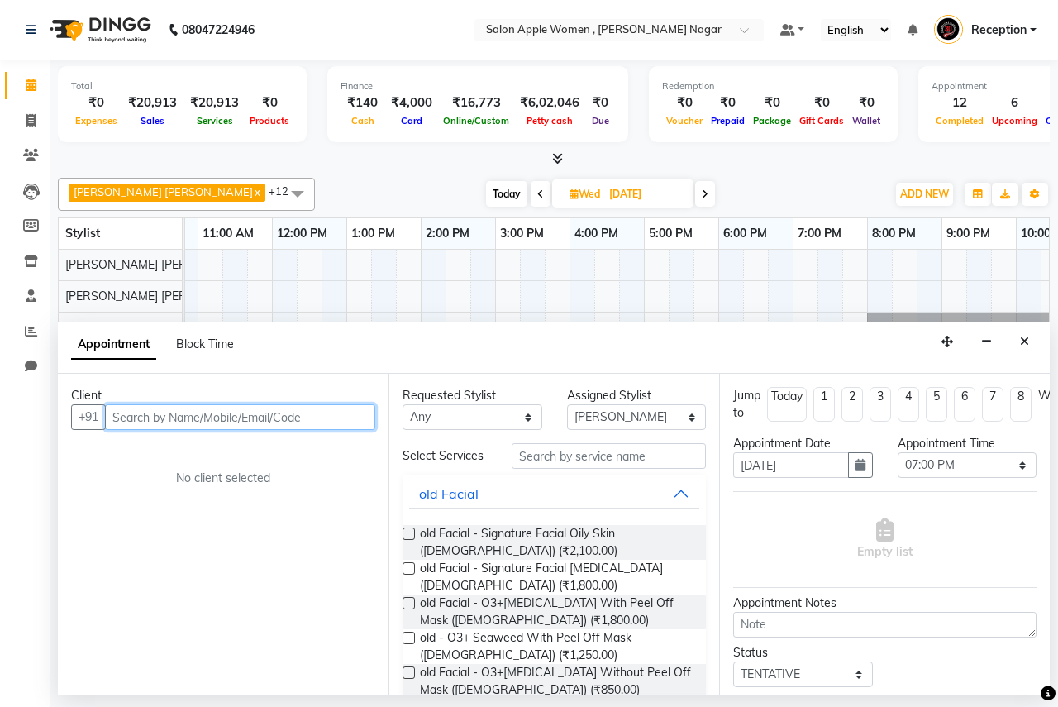
click at [147, 411] on input "text" at bounding box center [240, 417] width 270 height 26
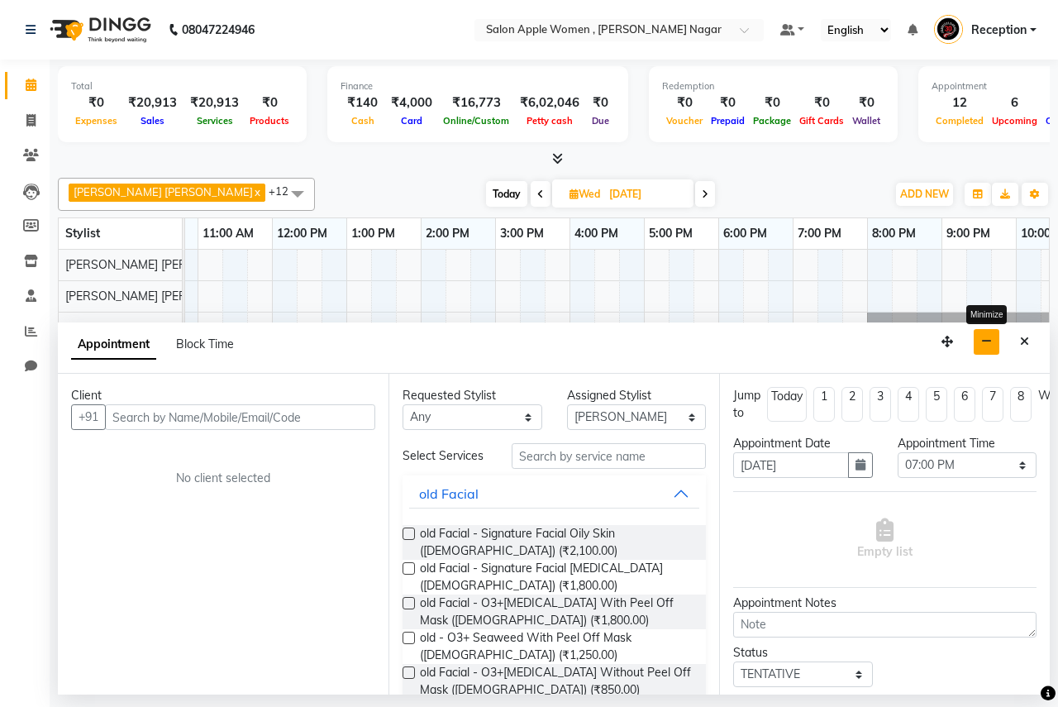
click at [992, 340] on icon "button" at bounding box center [987, 342] width 11 height 12
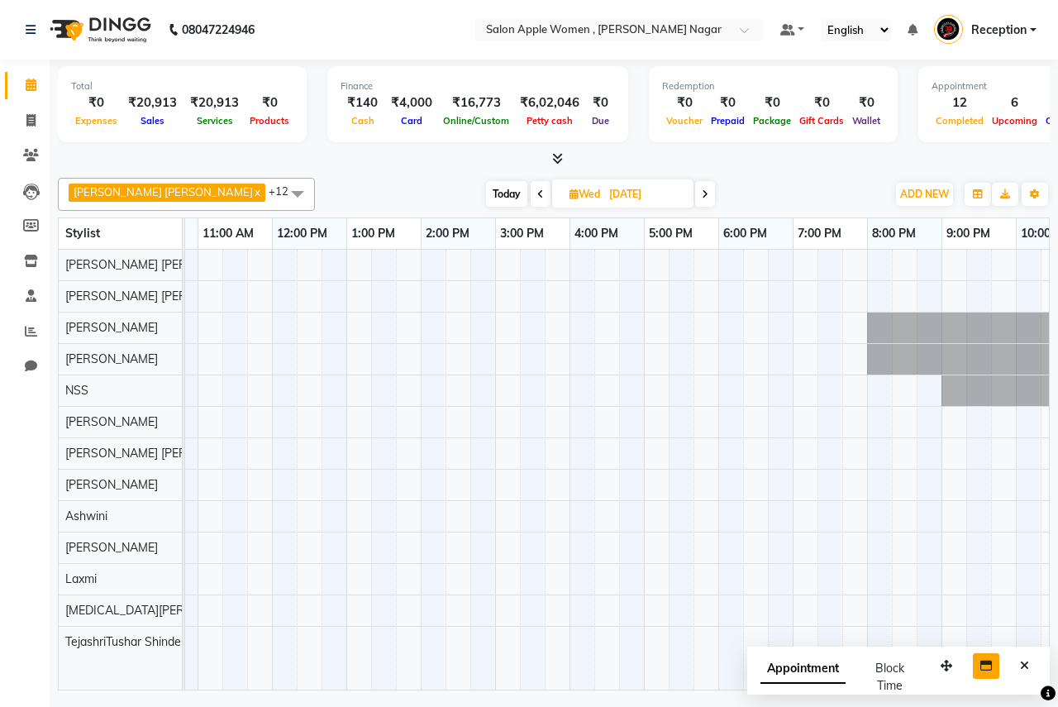
click at [494, 197] on span "Today" at bounding box center [506, 194] width 41 height 26
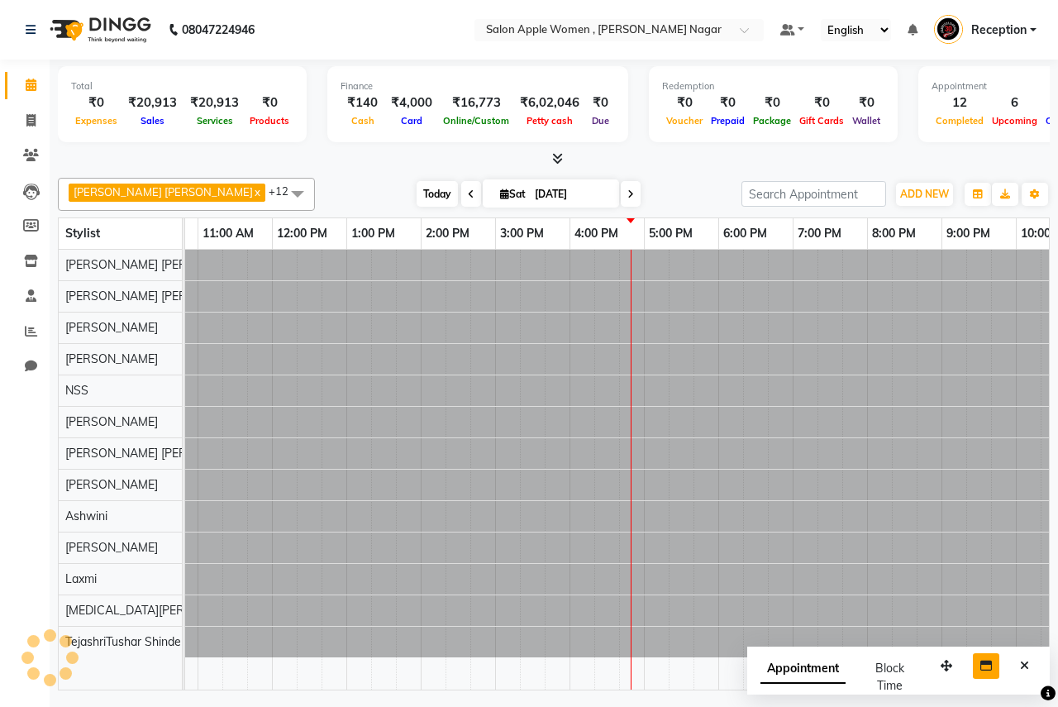
type input "04-10-2025"
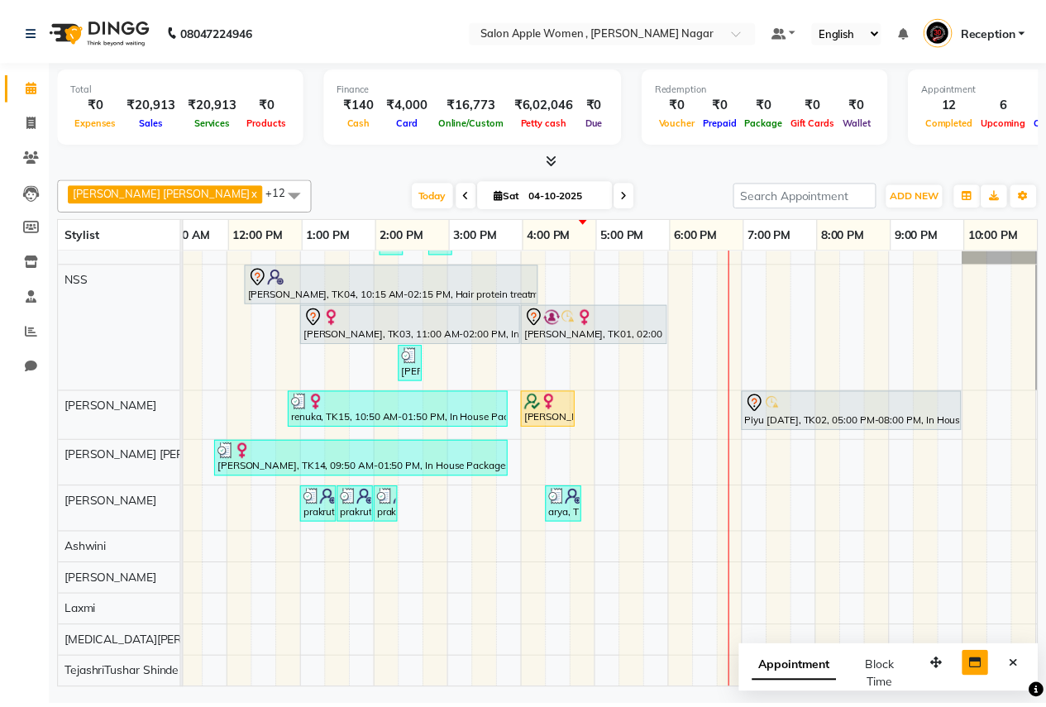
scroll to position [0, 0]
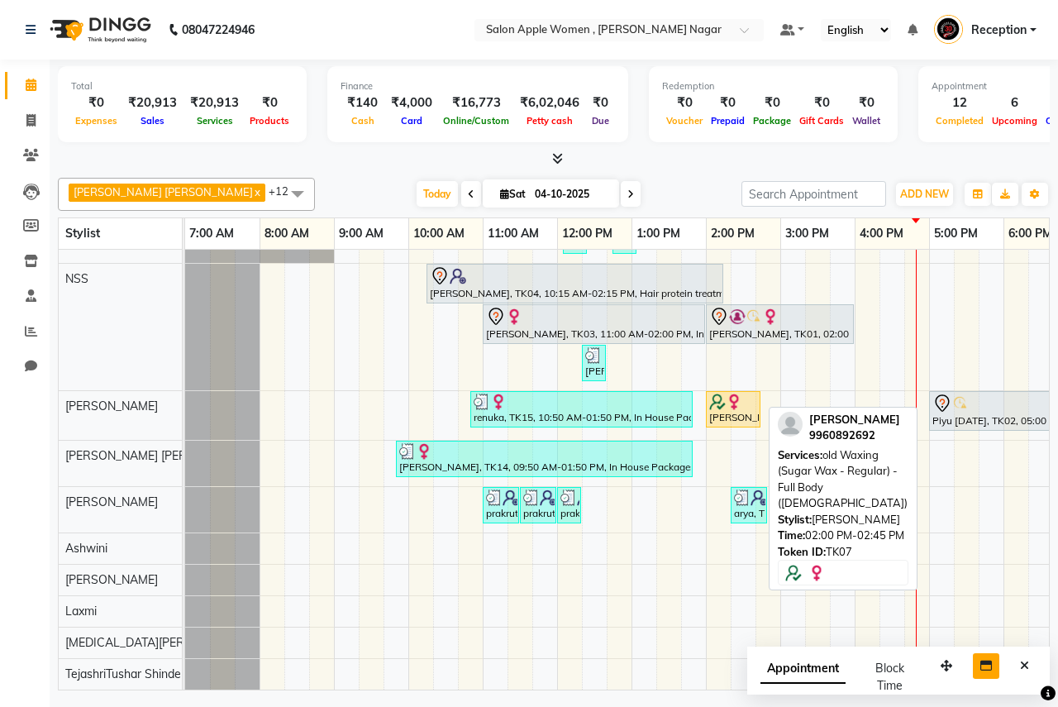
click at [725, 412] on div "[PERSON_NAME], TK07, 02:00 PM-02:45 PM, old Waxing (Sugar Wax - Regular) - Full…" at bounding box center [733, 409] width 51 height 31
select select "1"
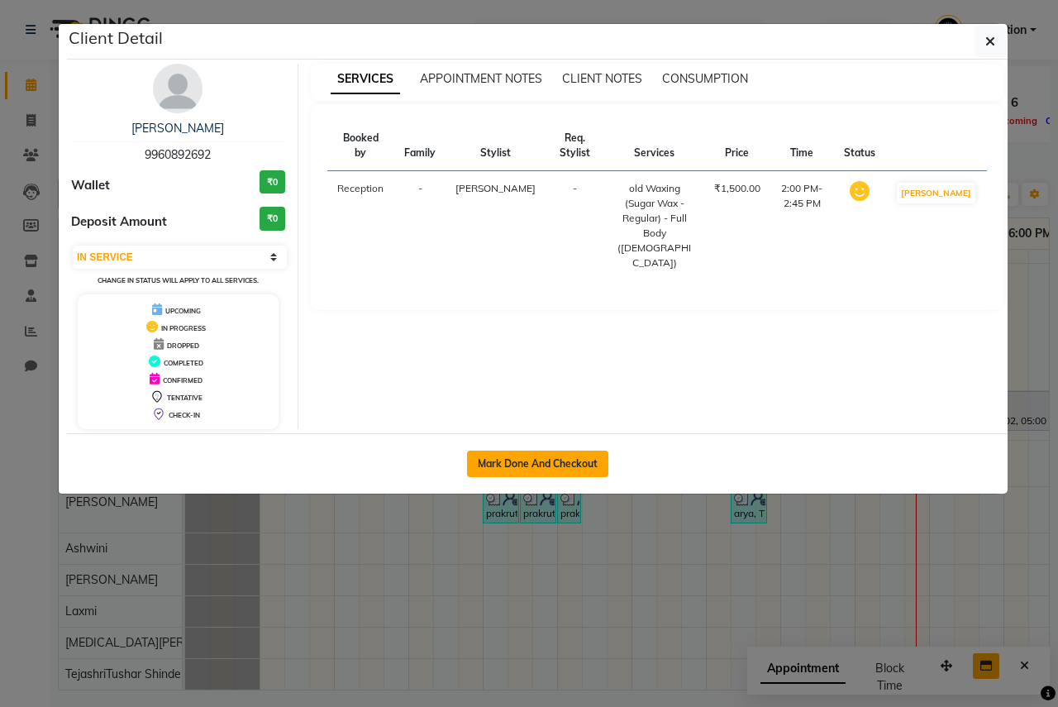
click at [552, 462] on button "Mark Done And Checkout" at bounding box center [537, 464] width 141 height 26
select select "service"
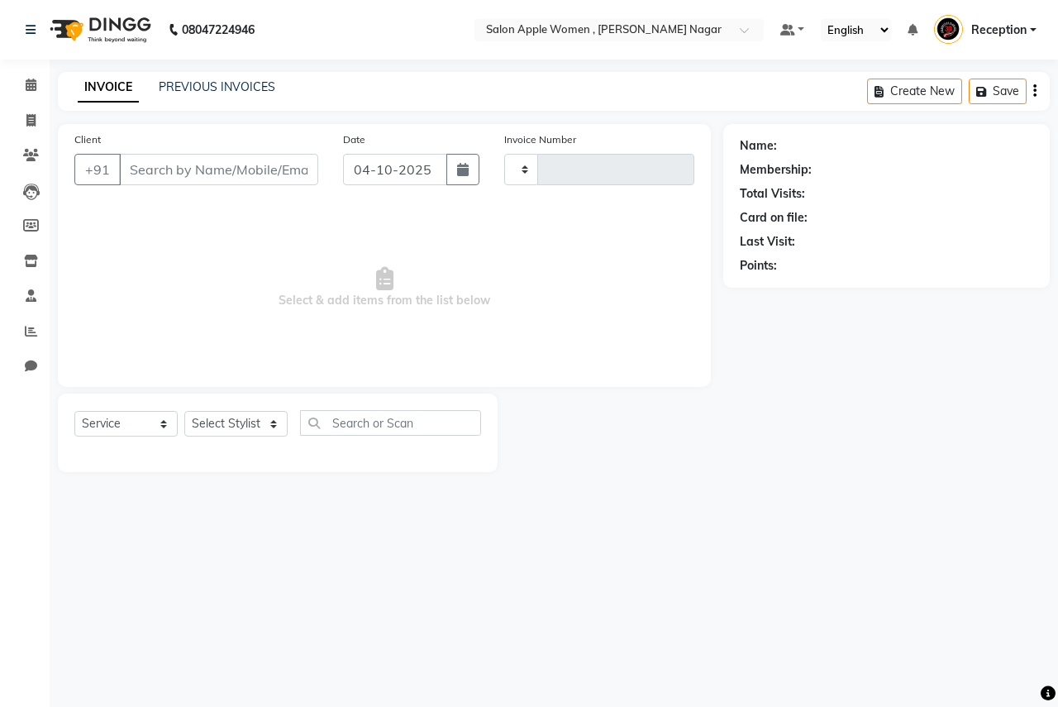
type input "2983"
select select "3"
select select "96"
type input "9960892692"
select select "12123"
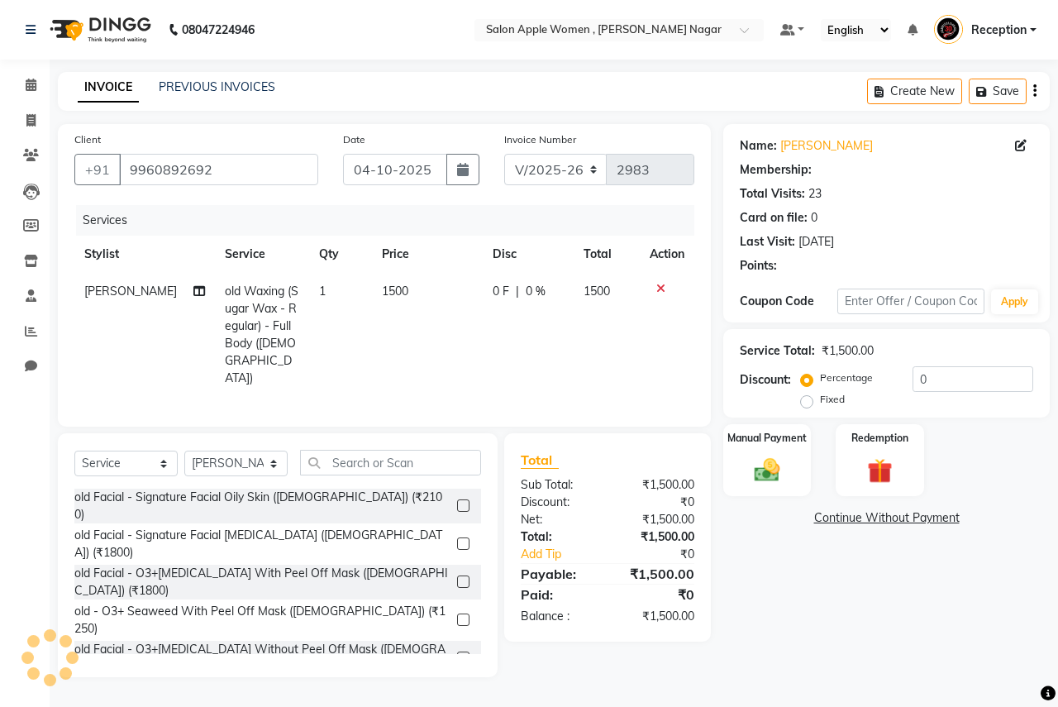
select select "1: Object"
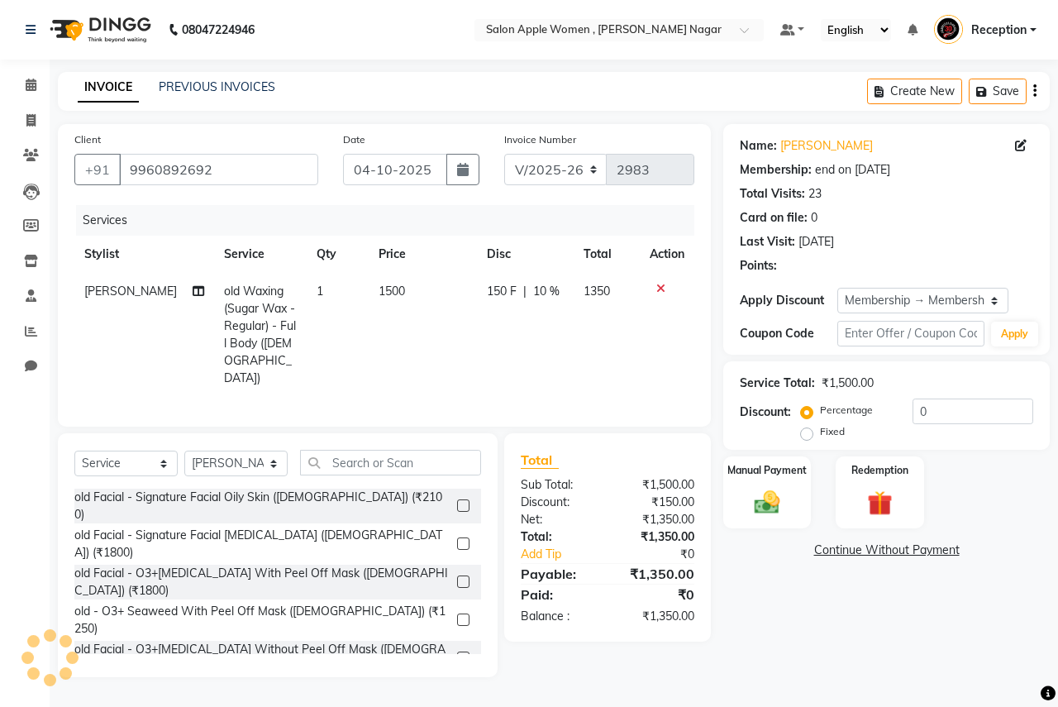
type input "10"
click at [658, 289] on icon at bounding box center [661, 289] width 9 height 12
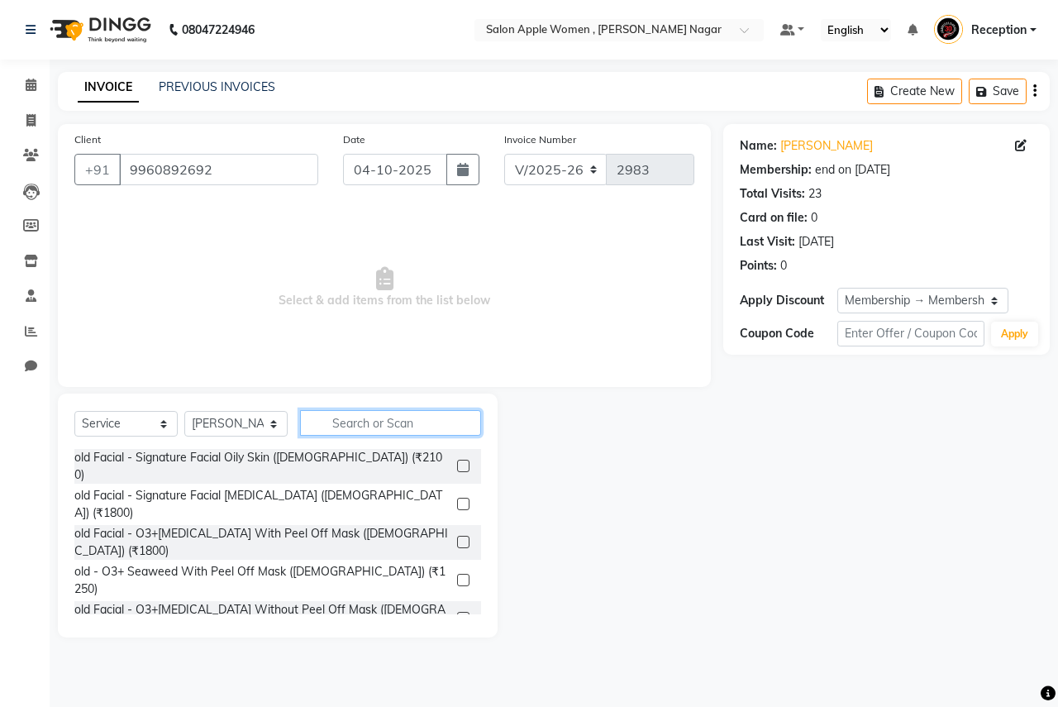
click at [413, 434] on input "text" at bounding box center [390, 423] width 181 height 26
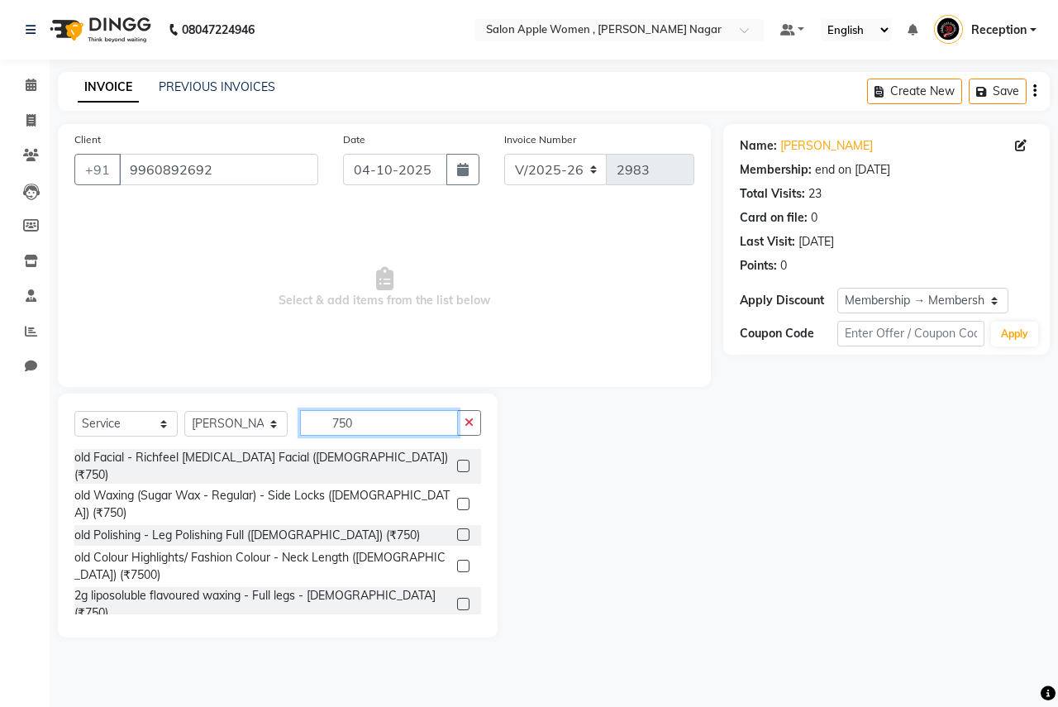
type input "750"
click at [457, 598] on label at bounding box center [463, 604] width 12 height 12
click at [457, 600] on input "checkbox" at bounding box center [462, 605] width 11 height 11
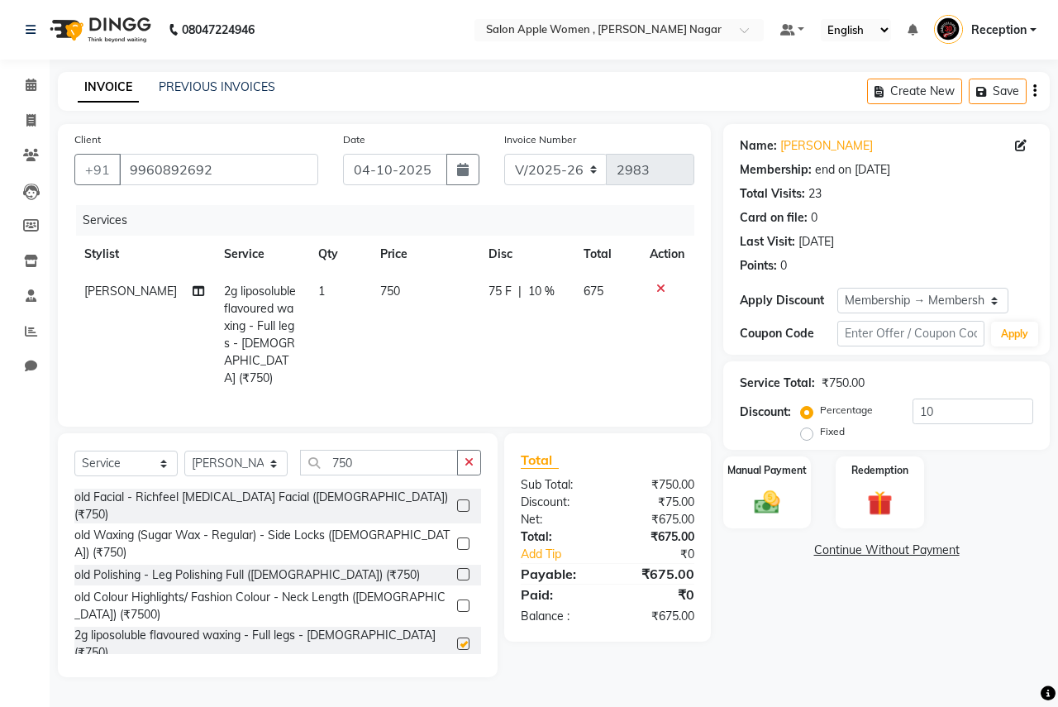
checkbox input "false"
click at [412, 462] on input "750" at bounding box center [379, 463] width 158 height 26
type input "7"
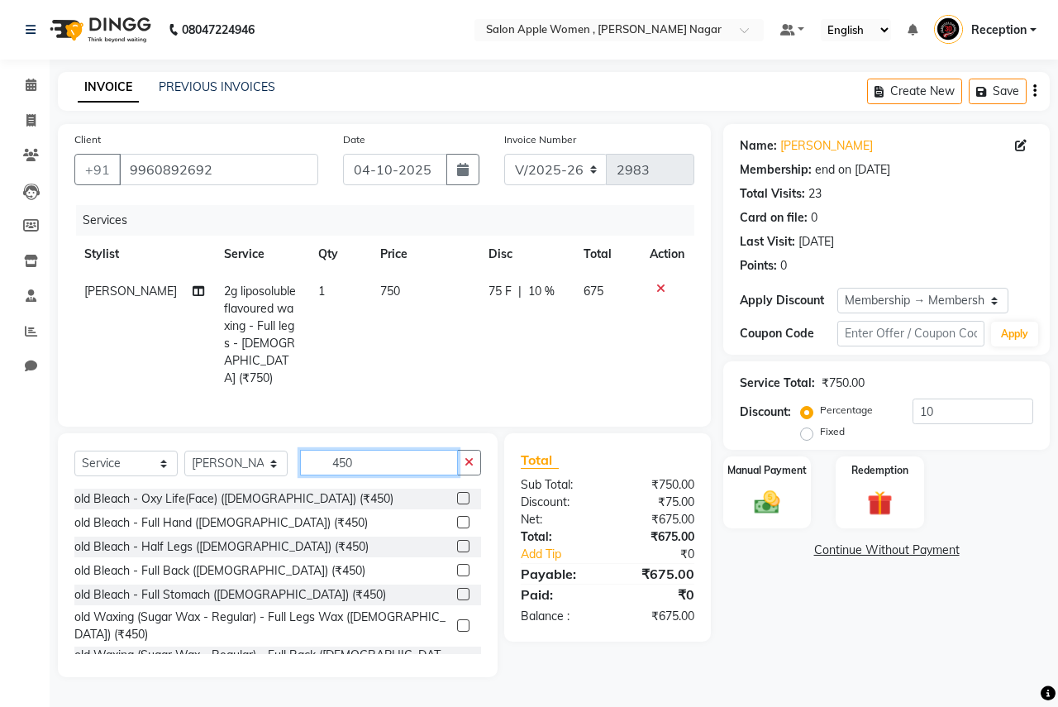
type input "450"
click at [457, 516] on label at bounding box center [463, 522] width 12 height 12
click at [457, 518] on input "checkbox" at bounding box center [462, 523] width 11 height 11
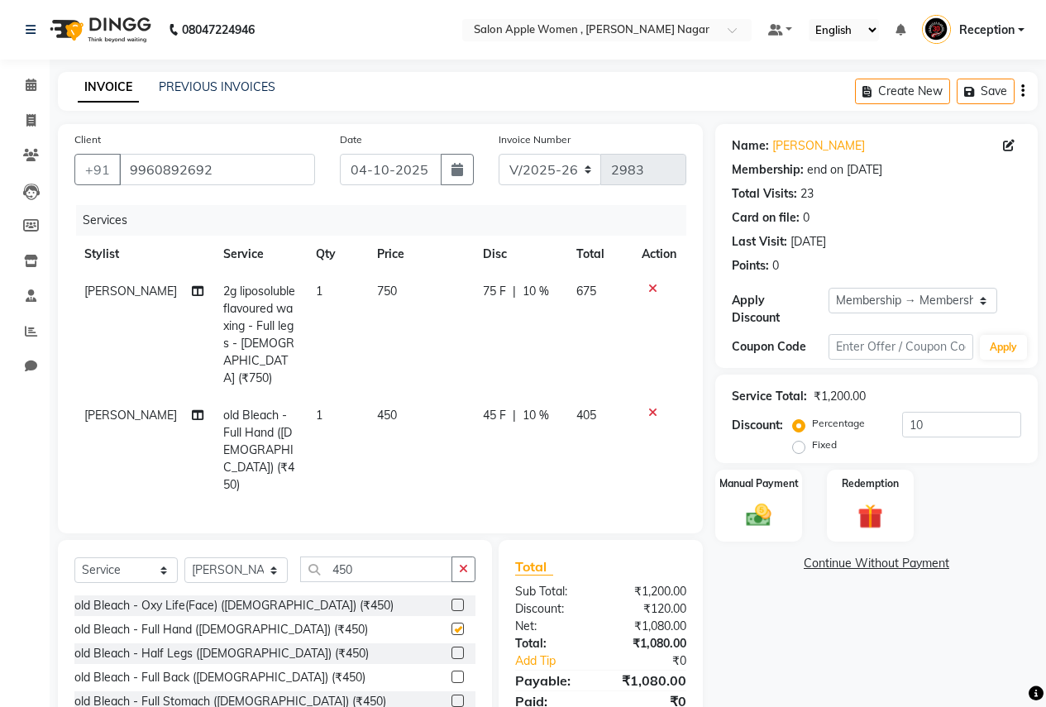
checkbox input "false"
click at [396, 540] on div "Select Service Product Membership Package Voucher Prepaid Gift Card Select Styl…" at bounding box center [275, 662] width 434 height 244
click at [382, 557] on input "450" at bounding box center [376, 570] width 152 height 26
type input "4"
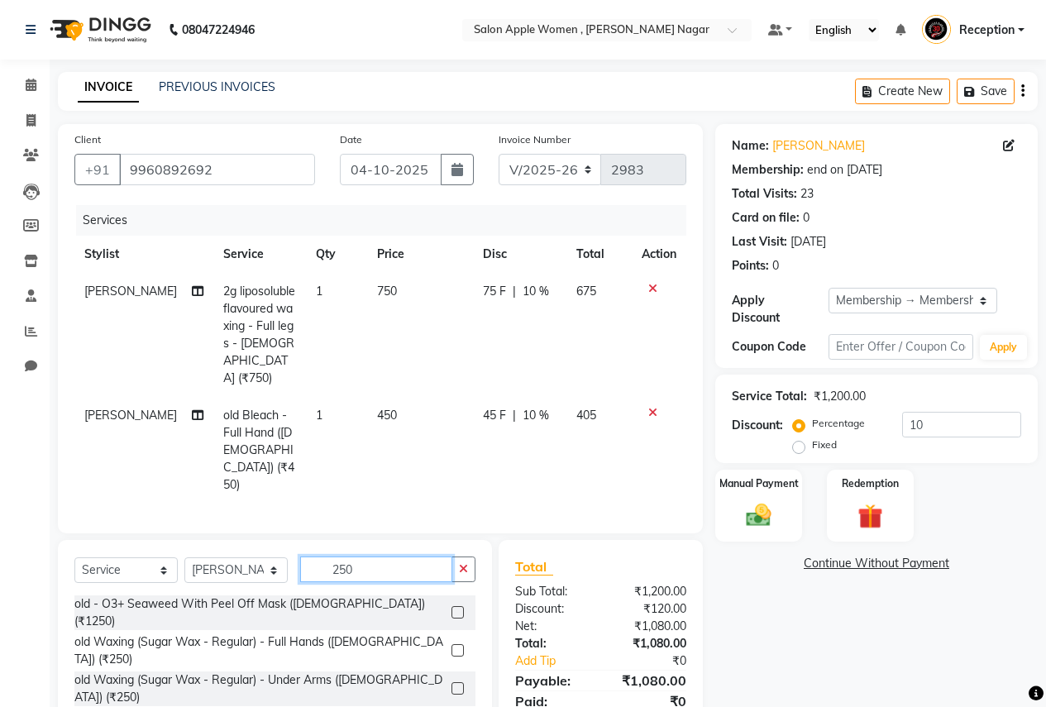
type input "250"
drag, startPoint x: 442, startPoint y: 609, endPoint x: 434, endPoint y: 584, distance: 26.9
click at [452, 682] on label at bounding box center [458, 688] width 12 height 12
click at [452, 684] on input "checkbox" at bounding box center [457, 689] width 11 height 11
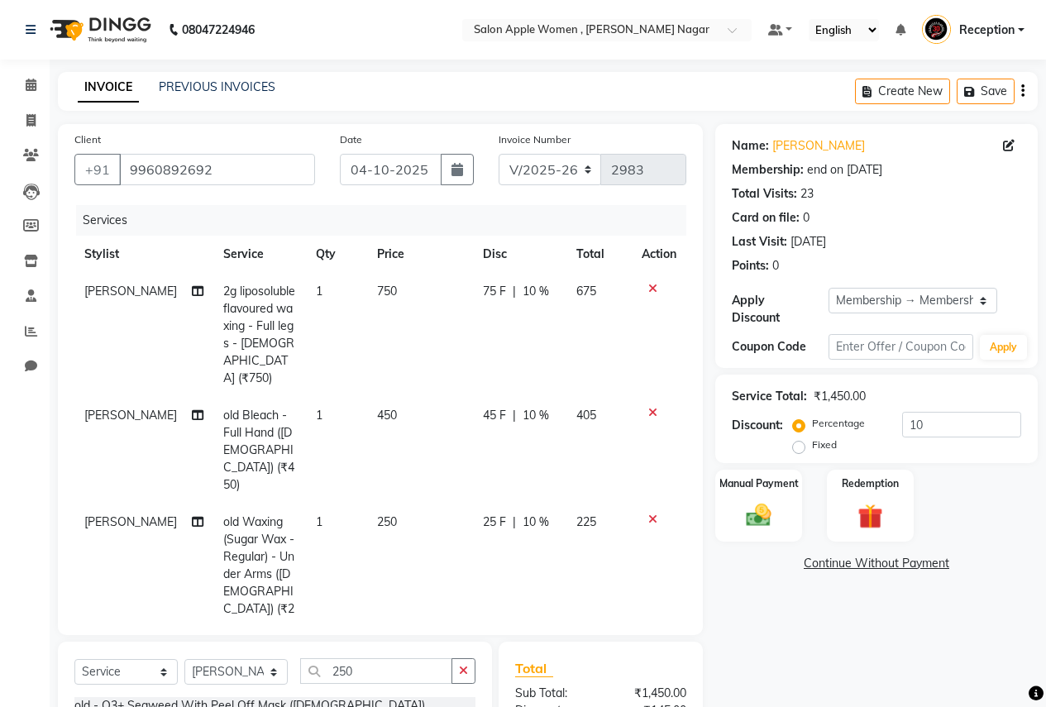
scroll to position [169, 0]
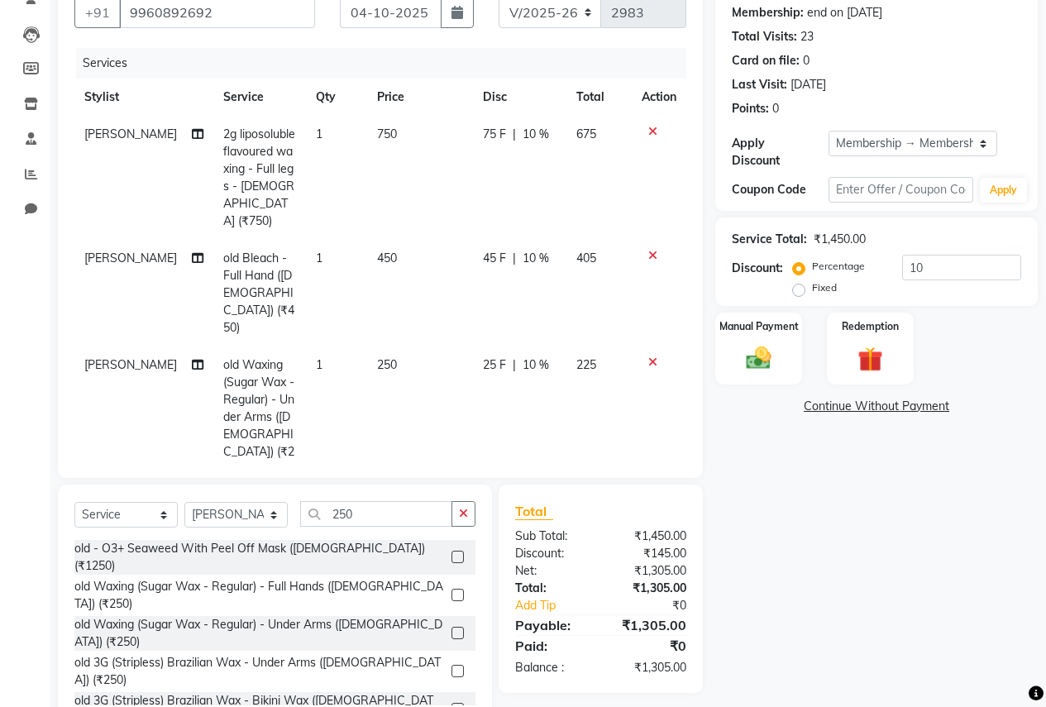
checkbox input "false"
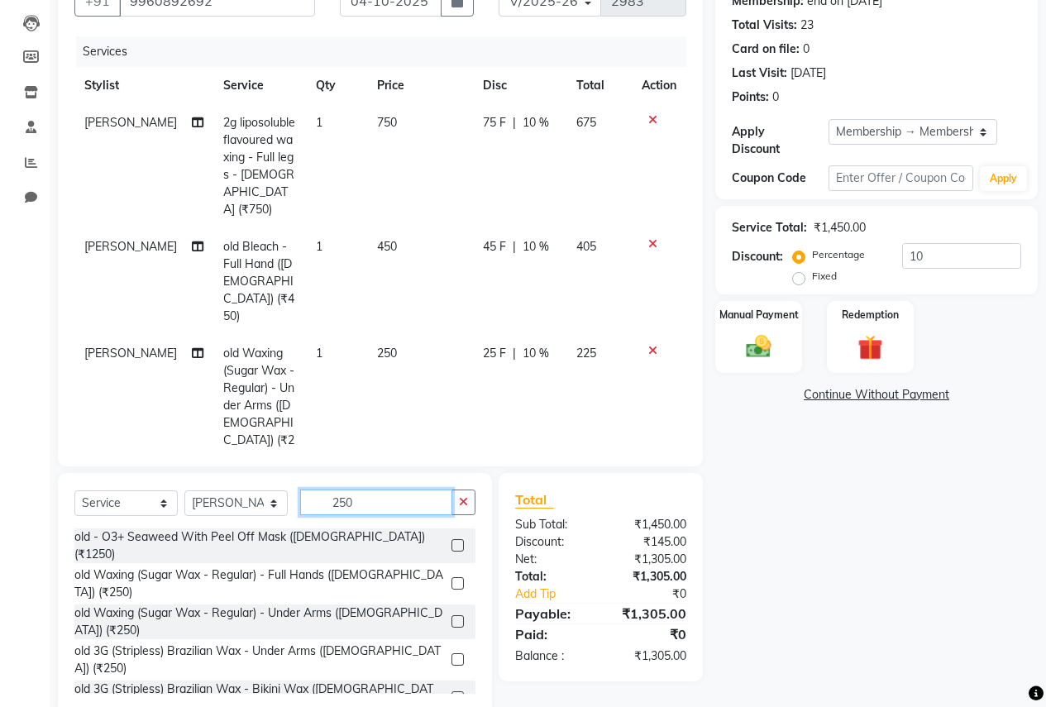
click at [413, 490] on input "250" at bounding box center [376, 503] width 152 height 26
type input "2"
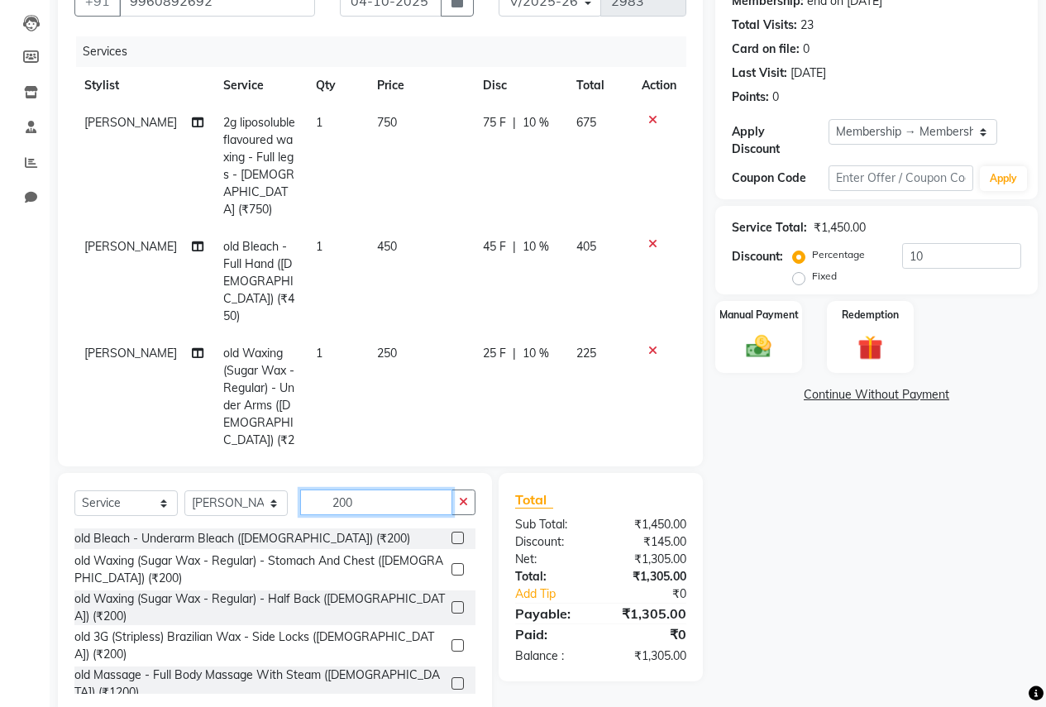
type input "200"
click at [452, 639] on label at bounding box center [458, 645] width 12 height 12
click at [452, 641] on input "checkbox" at bounding box center [457, 646] width 11 height 11
checkbox input "false"
click at [418, 514] on input "200" at bounding box center [376, 503] width 152 height 26
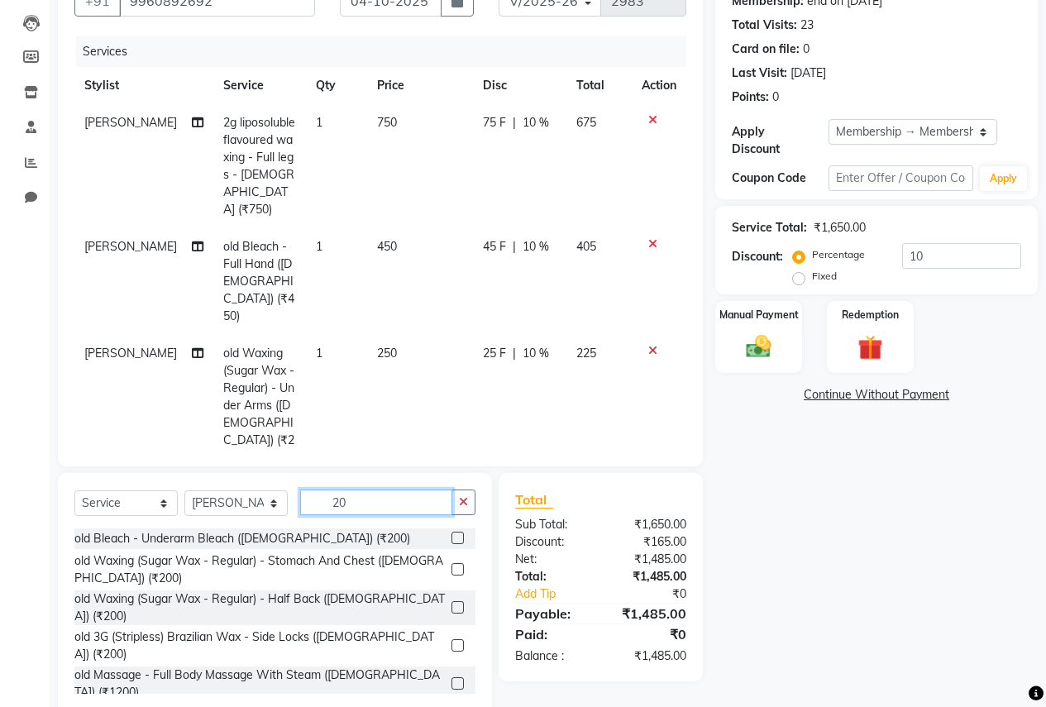
type input "2"
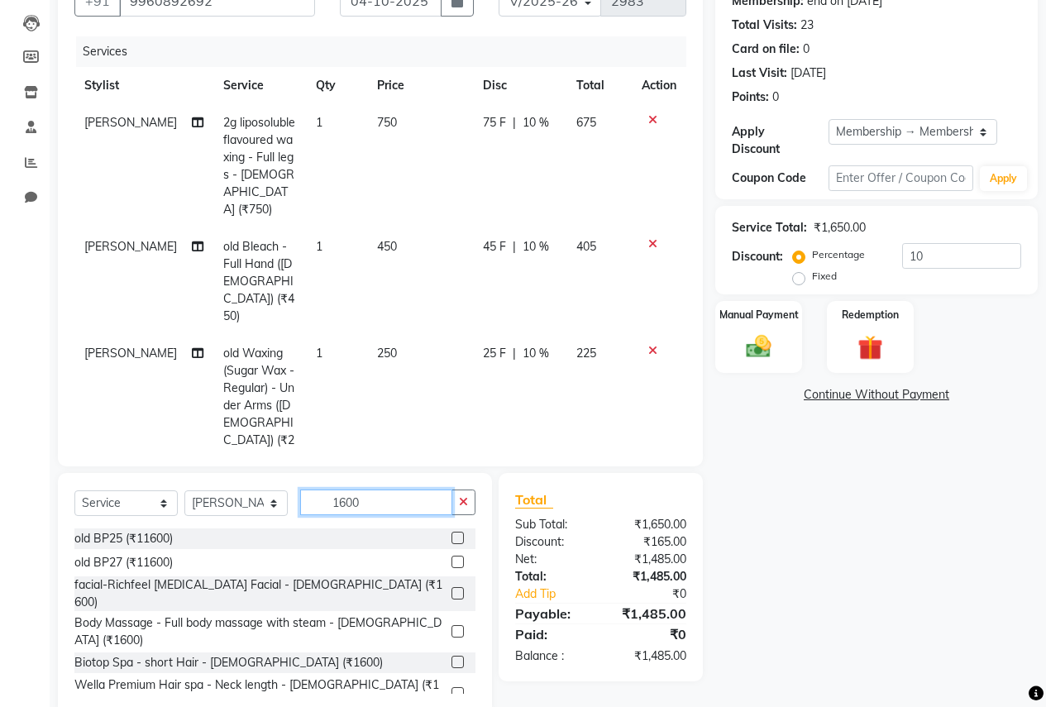
type input "1600"
click at [452, 656] on label at bounding box center [458, 662] width 12 height 12
click at [452, 657] on input "checkbox" at bounding box center [457, 662] width 11 height 11
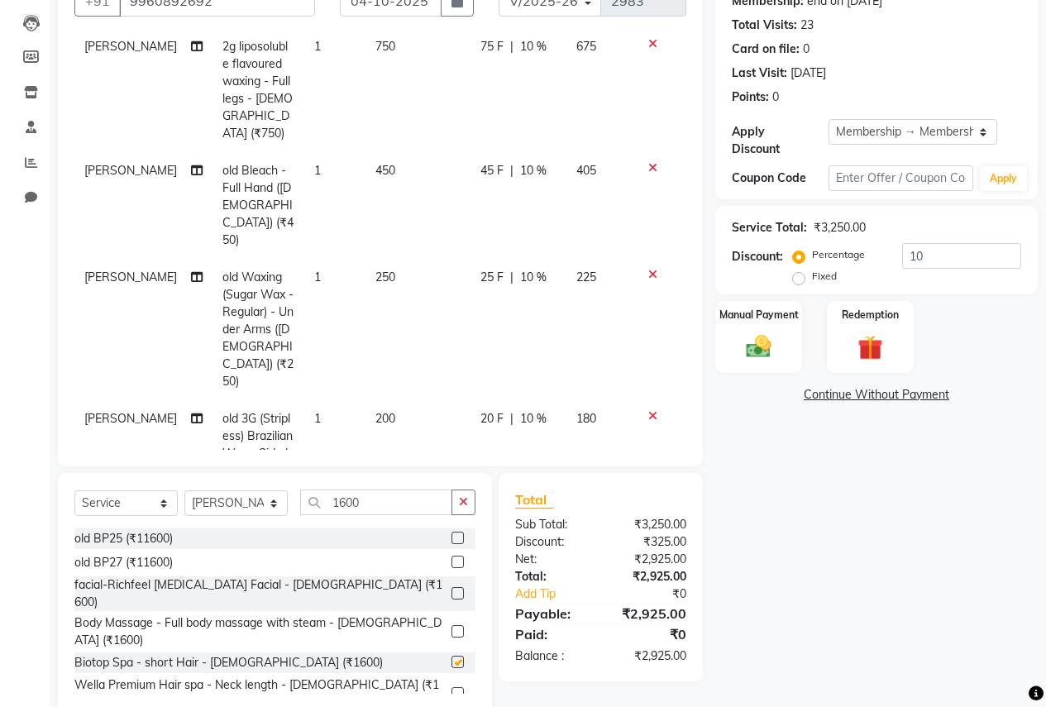
checkbox input "false"
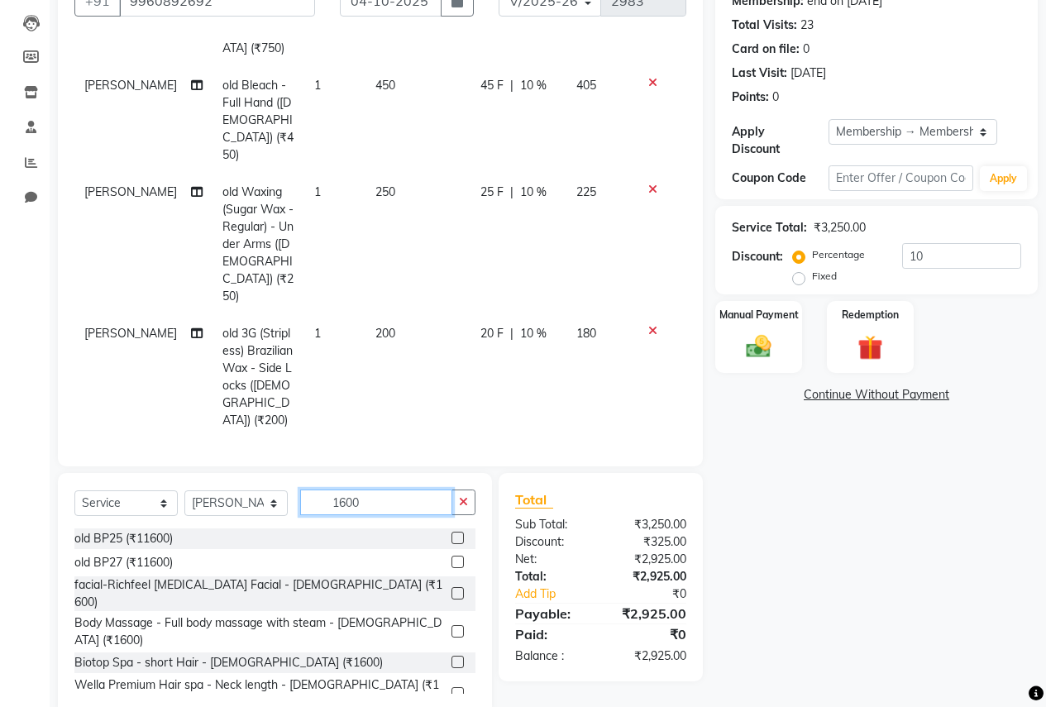
click at [416, 499] on input "1600" at bounding box center [376, 503] width 152 height 26
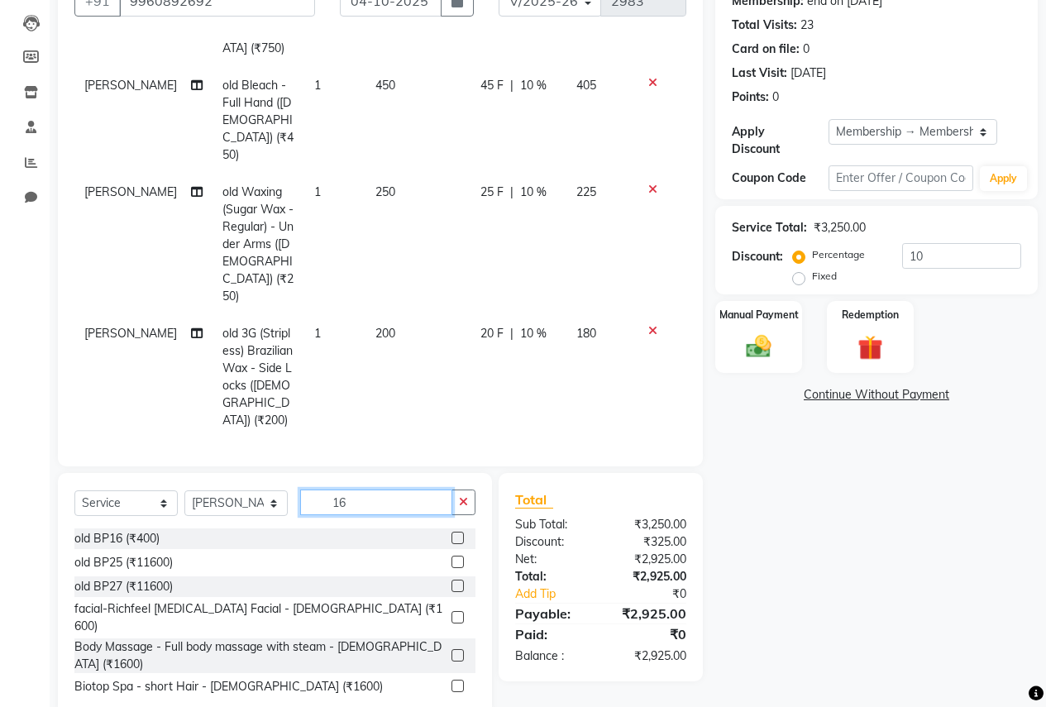
type input "1"
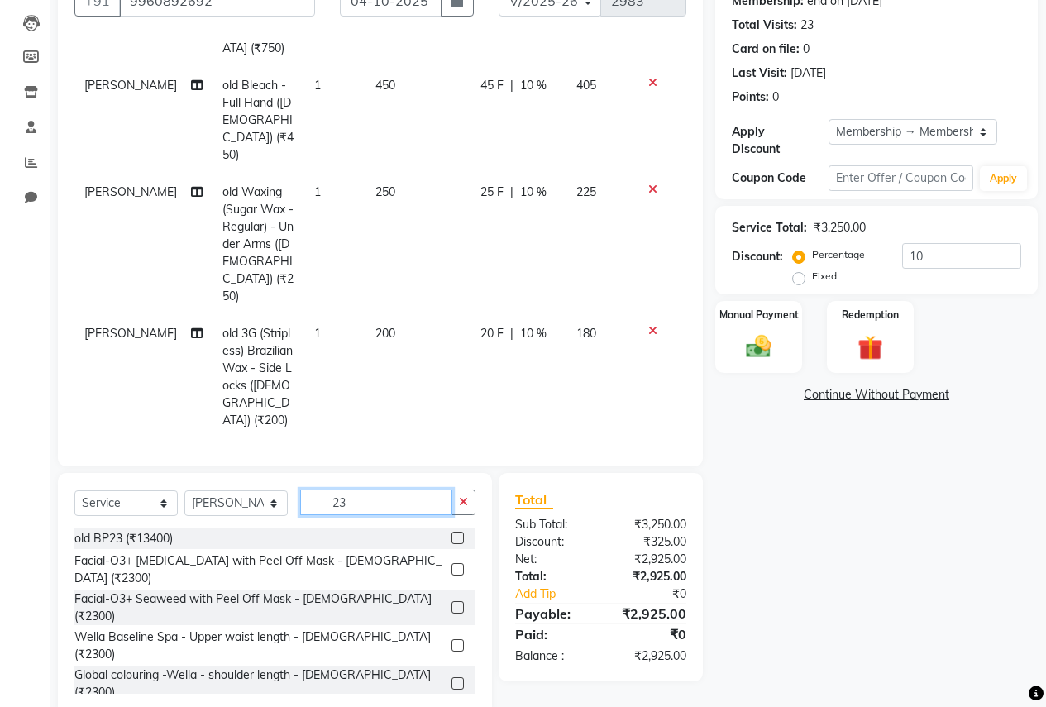
scroll to position [168, 0]
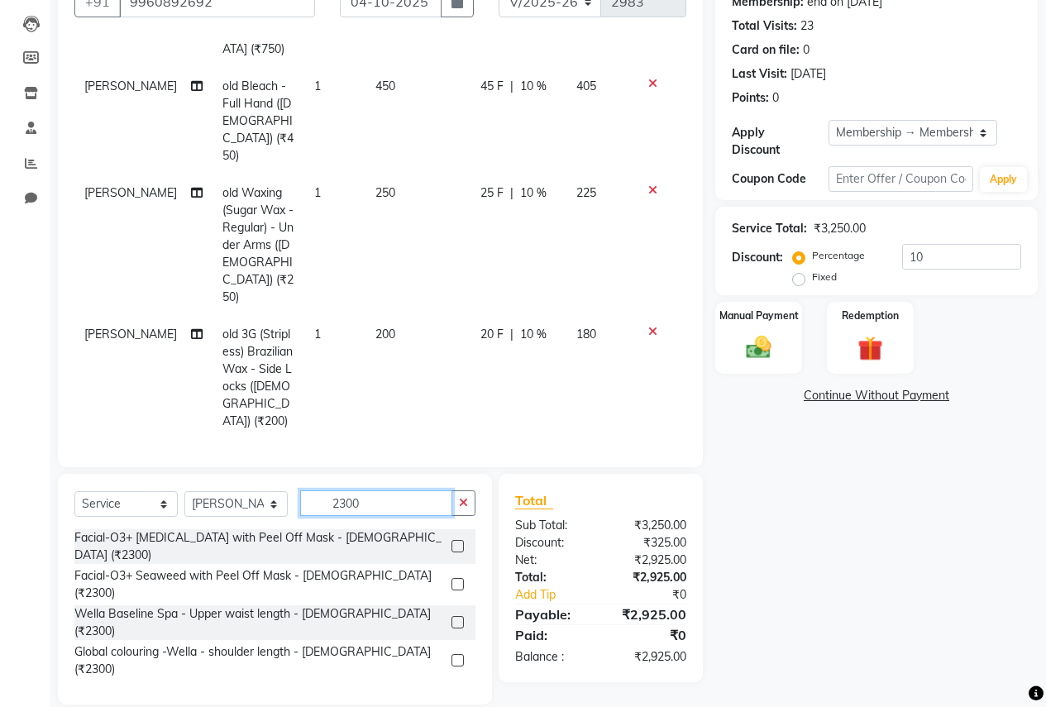
type input "2300"
click at [459, 540] on label at bounding box center [458, 546] width 12 height 12
click at [459, 542] on input "checkbox" at bounding box center [457, 547] width 11 height 11
checkbox input "false"
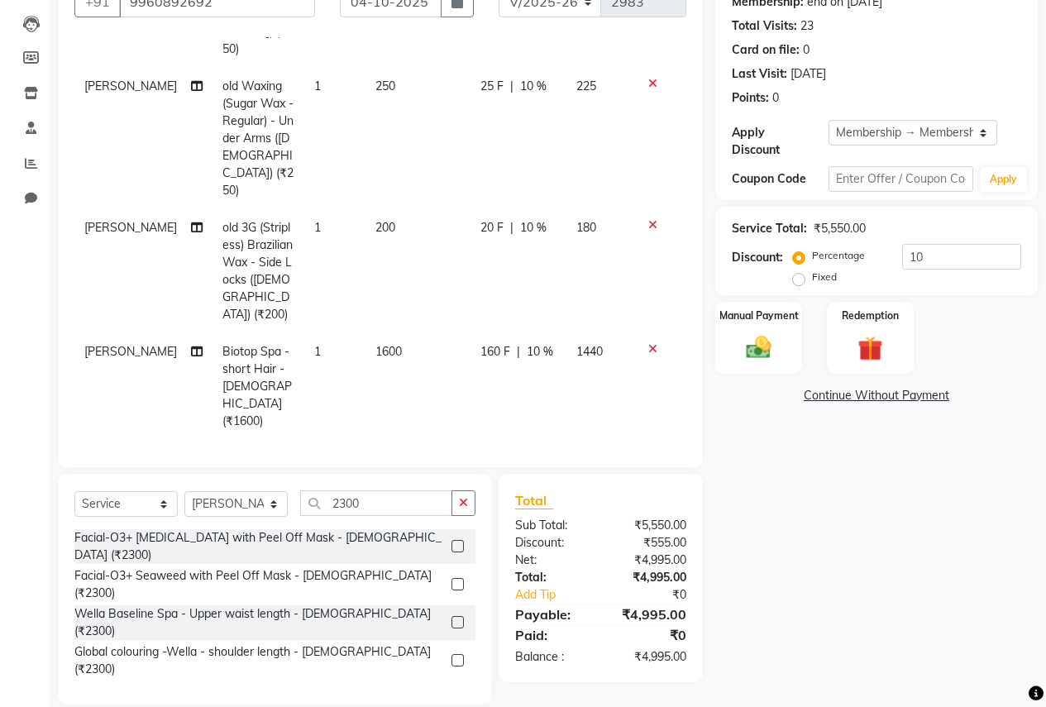
click at [648, 343] on icon at bounding box center [652, 349] width 9 height 12
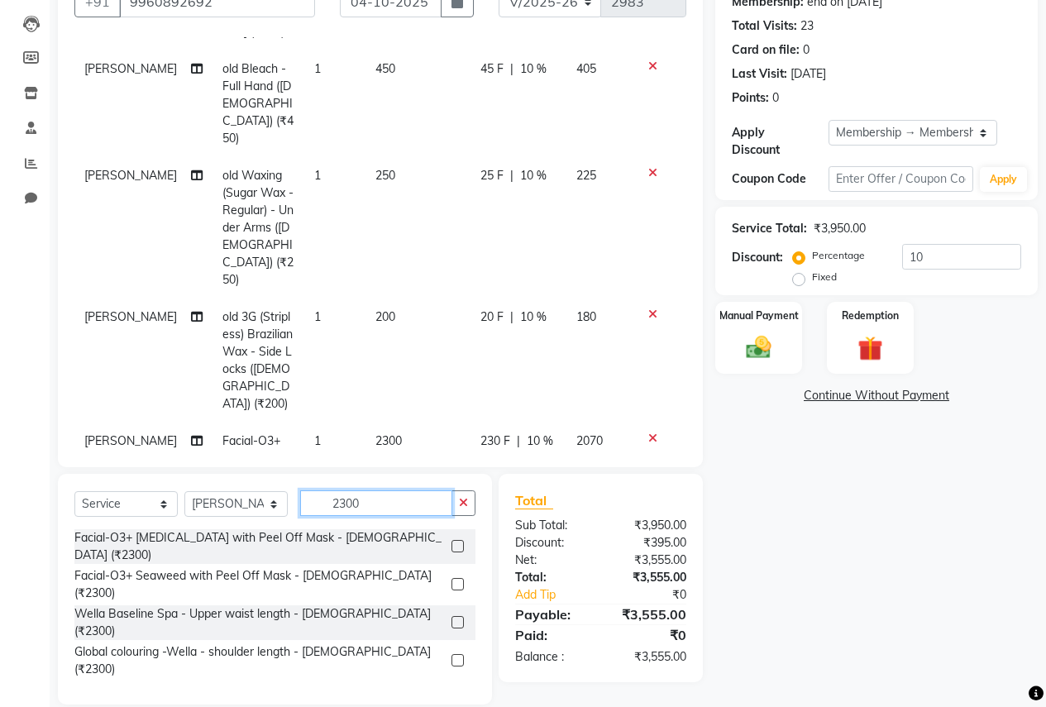
click at [423, 503] on input "2300" at bounding box center [376, 503] width 152 height 26
type input "2"
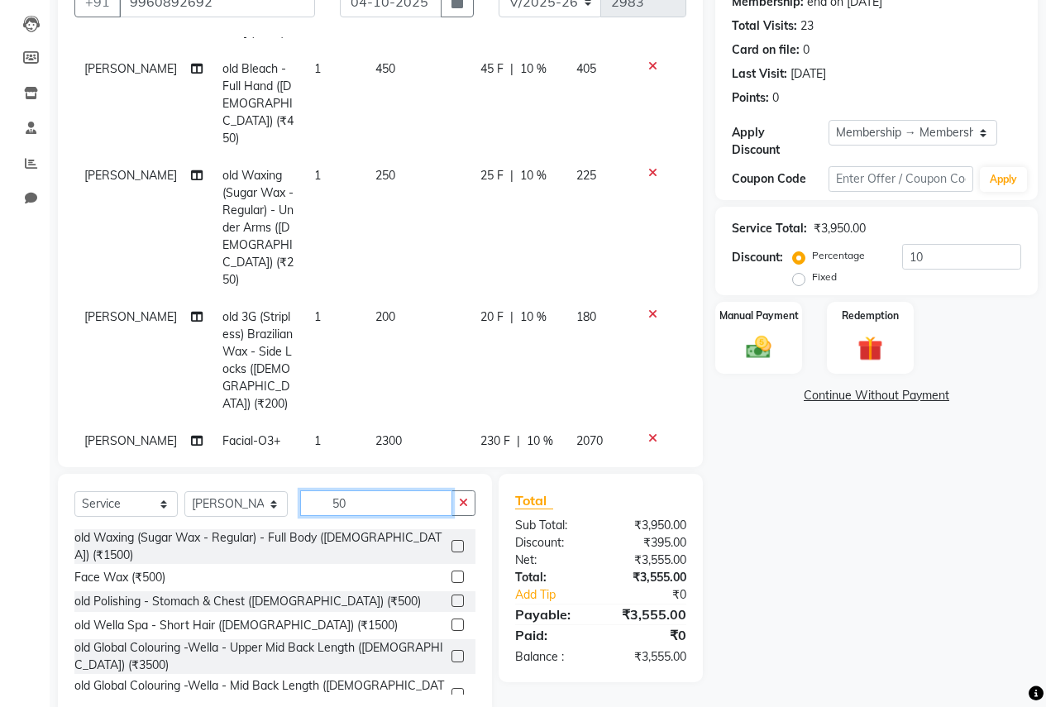
type input "5"
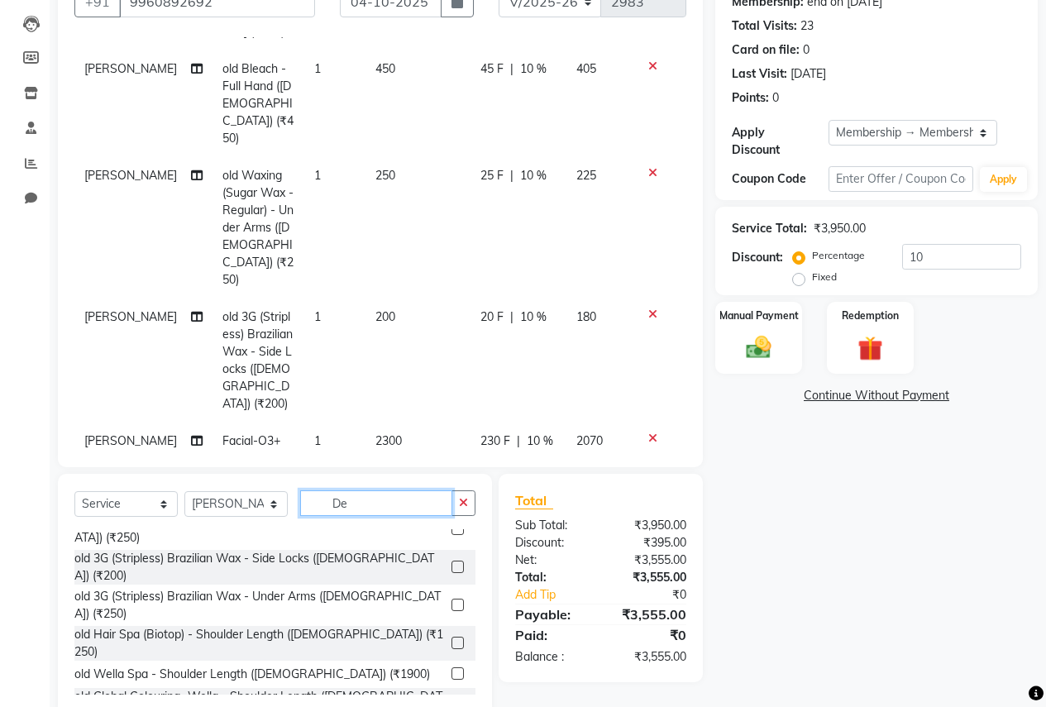
scroll to position [248, 0]
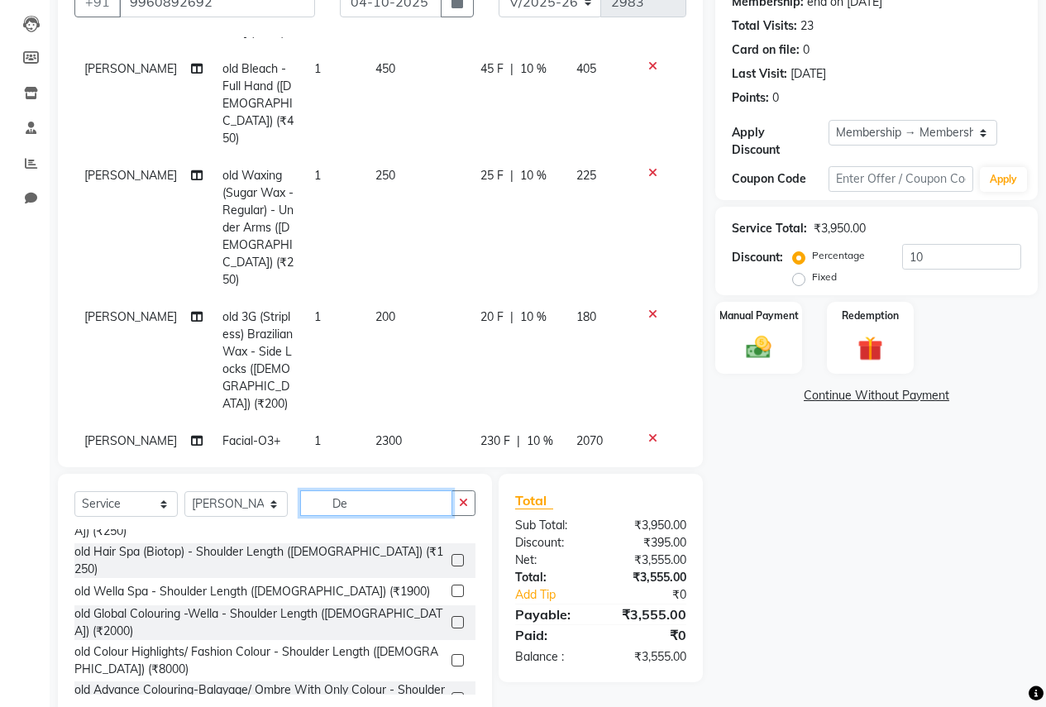
type input "De"
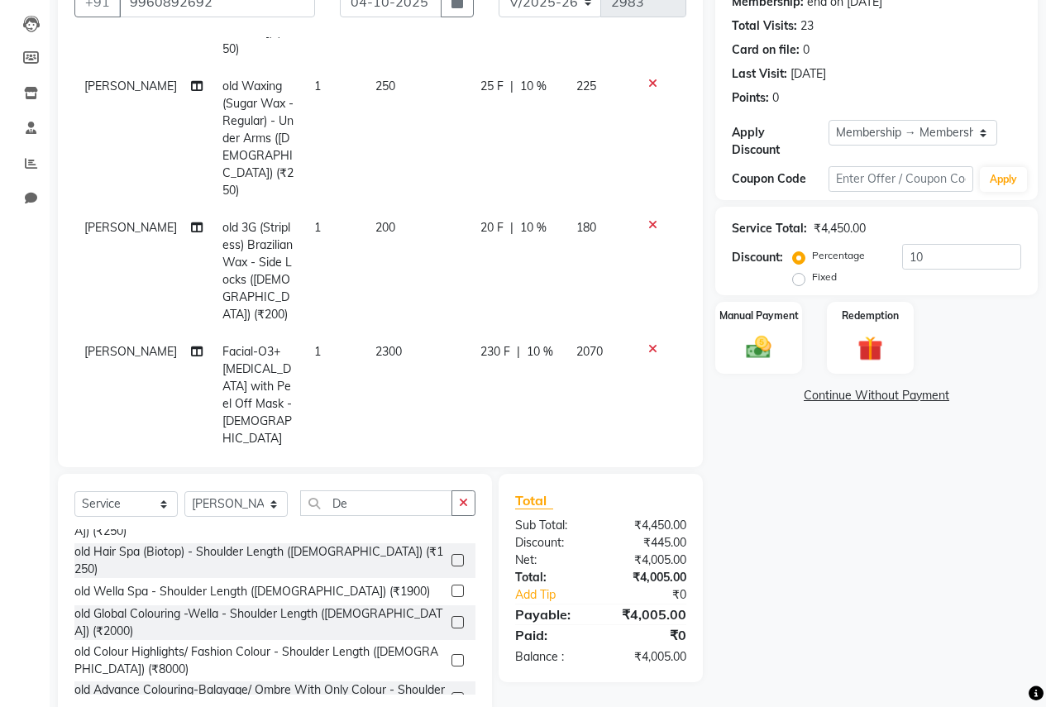
checkbox input "false"
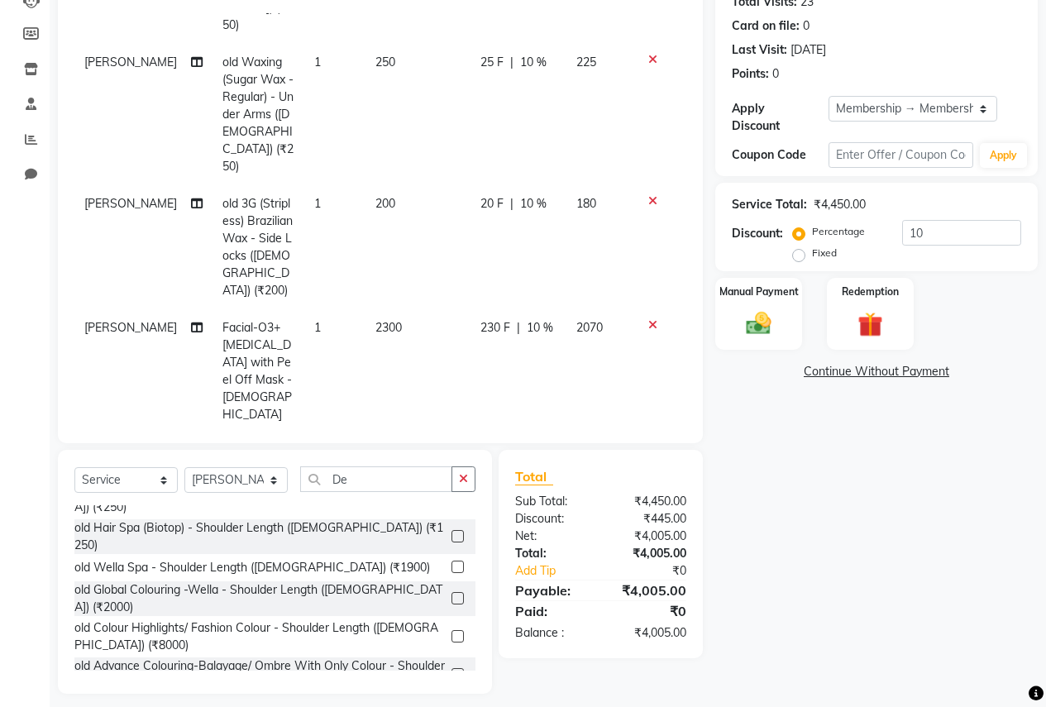
scroll to position [203, 0]
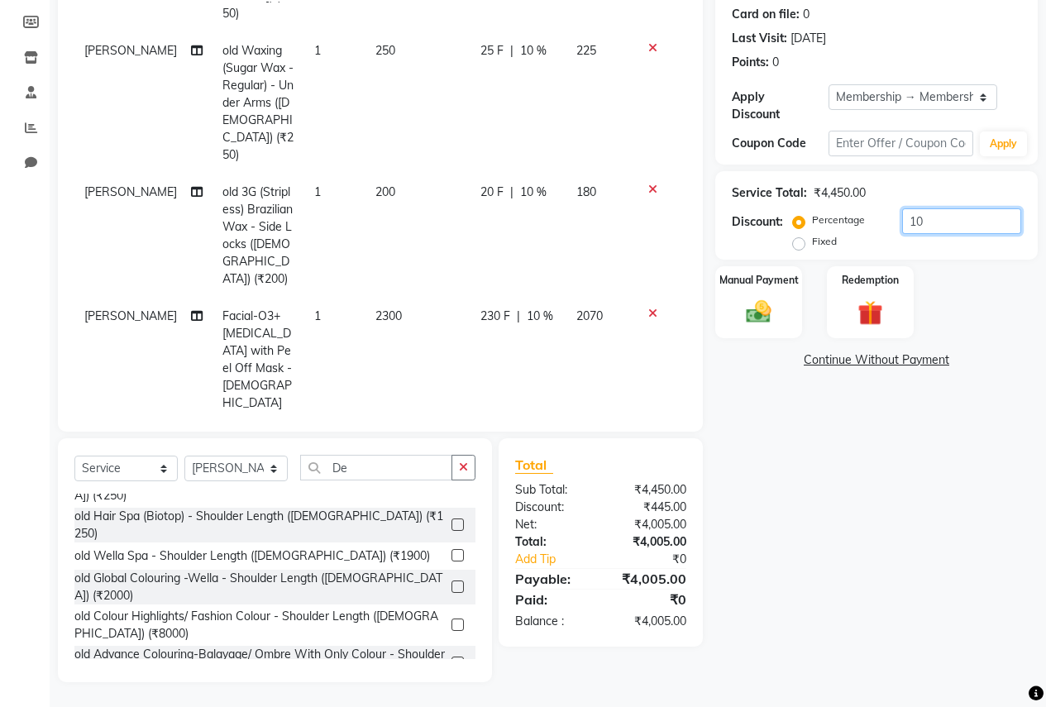
click at [969, 217] on input "10" at bounding box center [961, 221] width 119 height 26
type input "1"
type input "20"
click at [403, 471] on input "De" at bounding box center [376, 468] width 152 height 26
type input "D"
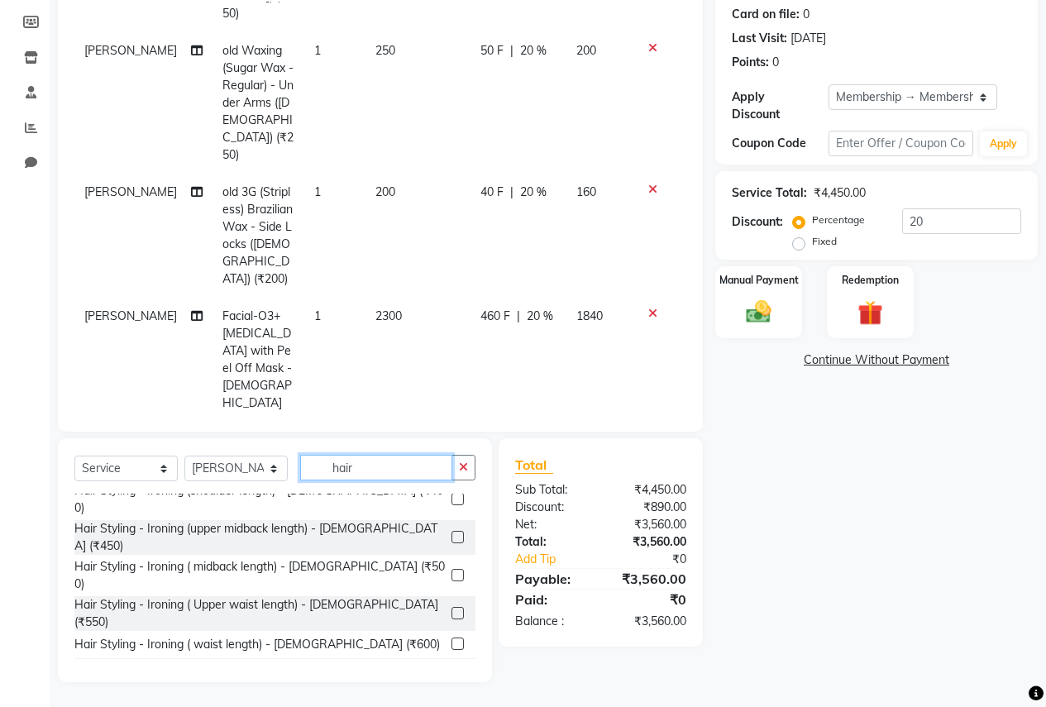
scroll to position [1132, 0]
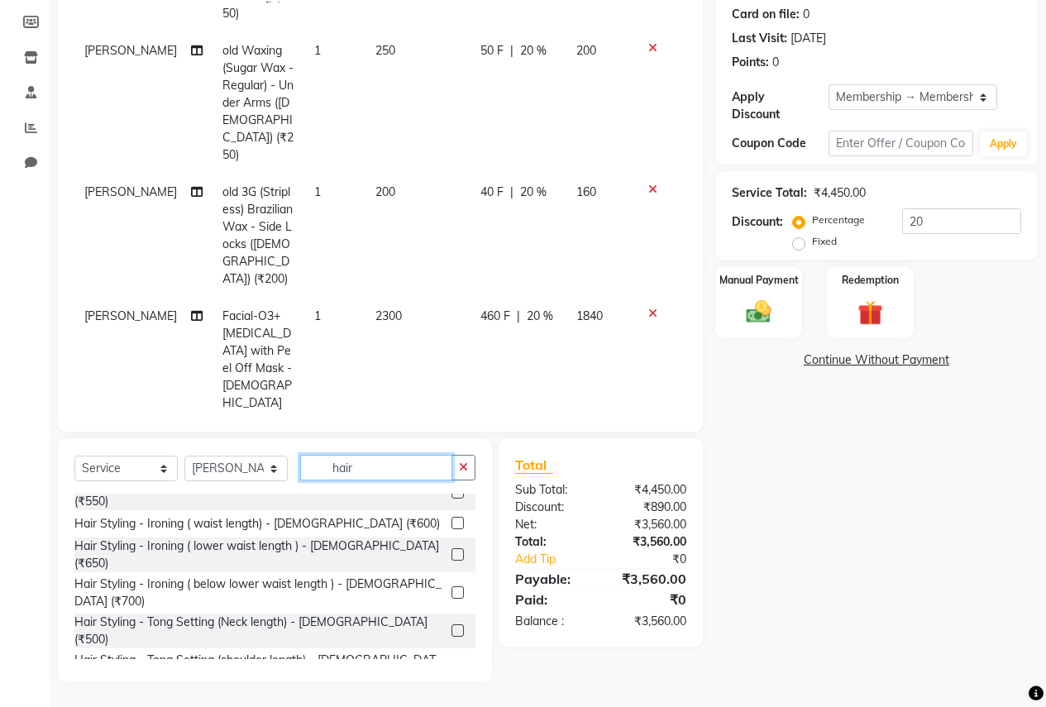
type input "hair"
checkbox input "false"
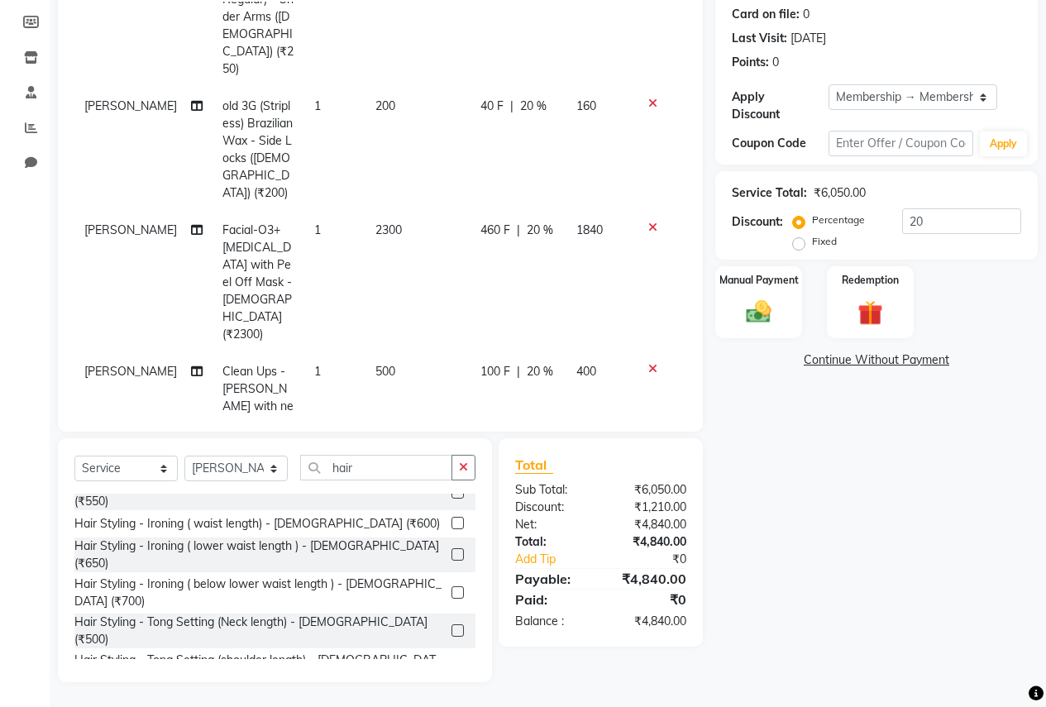
scroll to position [357, 0]
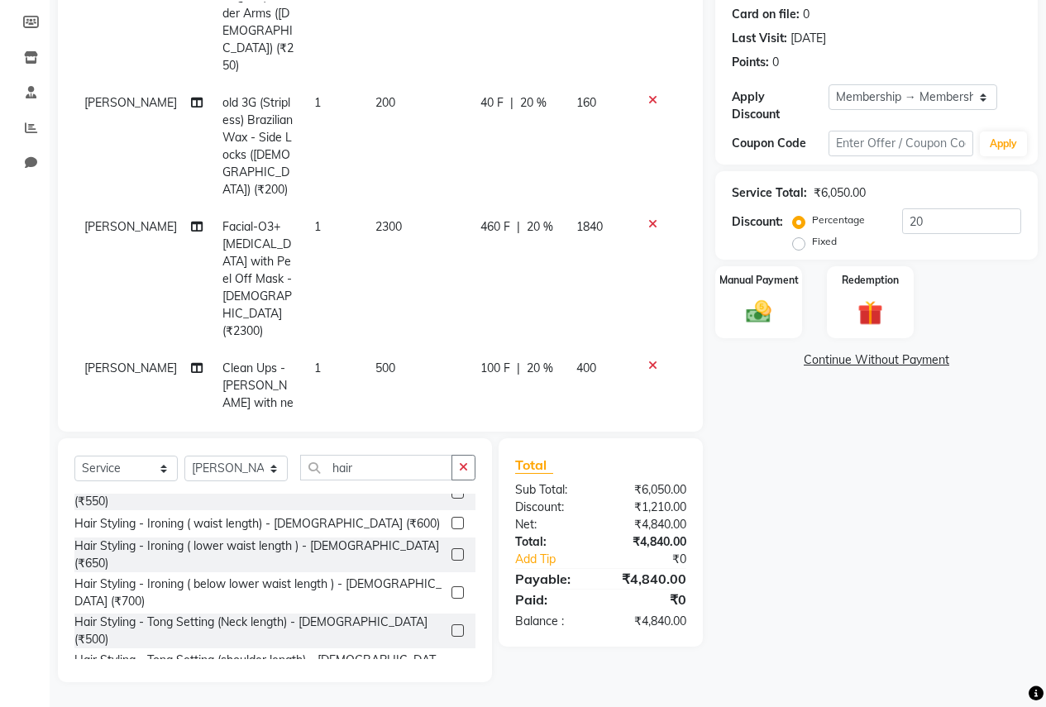
click at [485, 484] on span "320 F" at bounding box center [495, 492] width 30 height 17
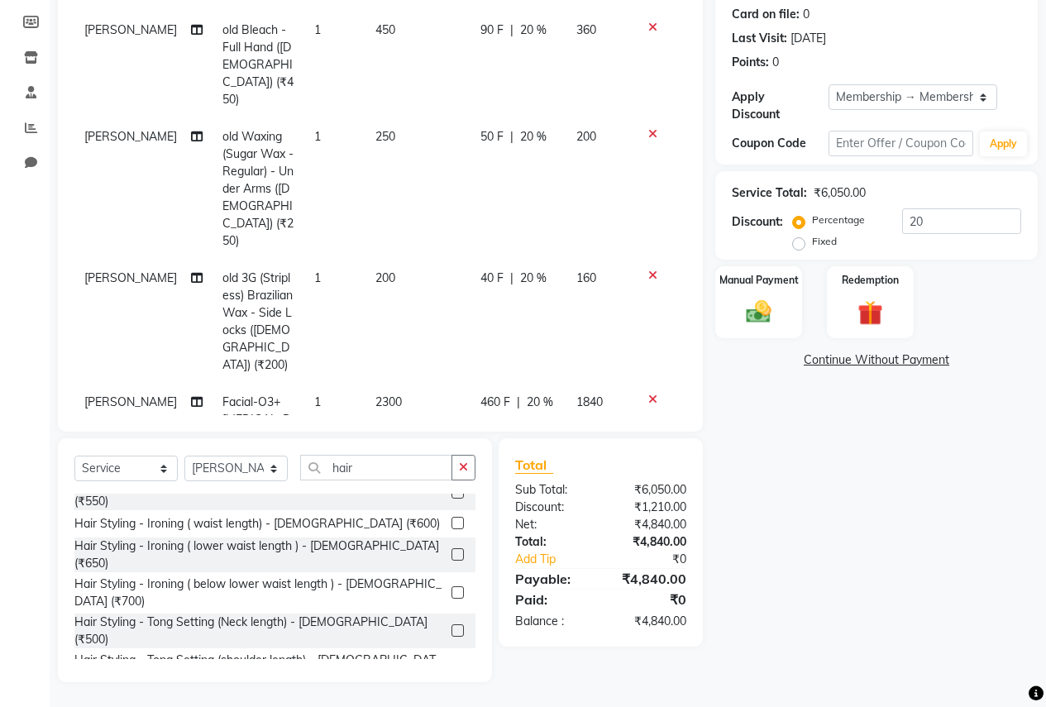
select select "12123"
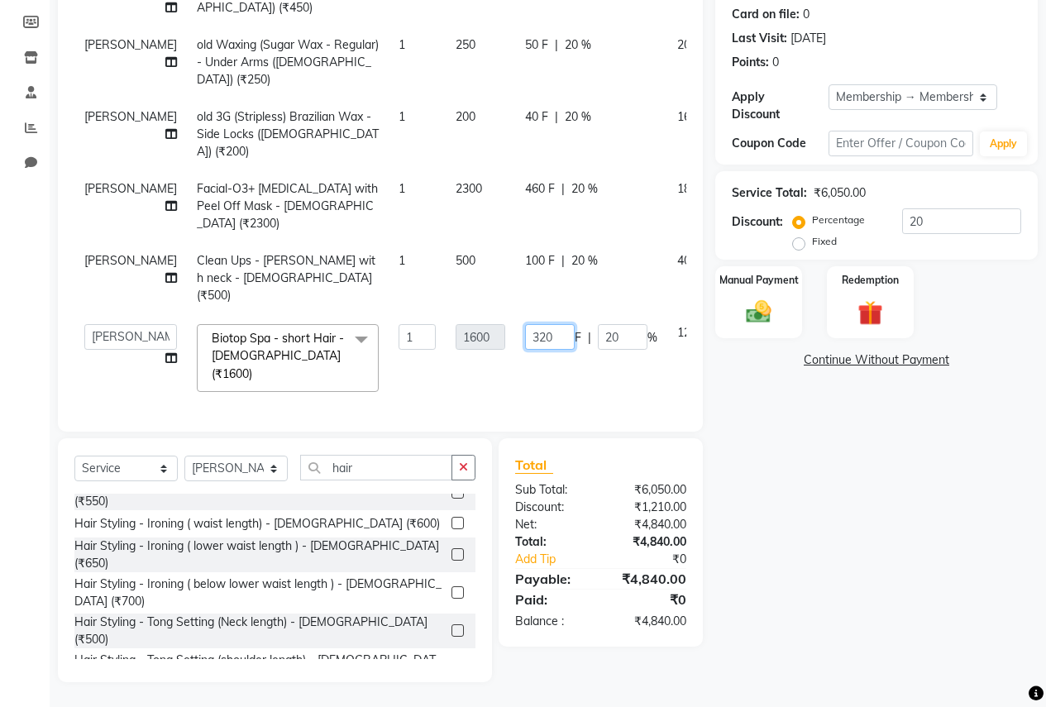
click at [525, 341] on input "320" at bounding box center [550, 337] width 50 height 26
type input "3"
type input "20"
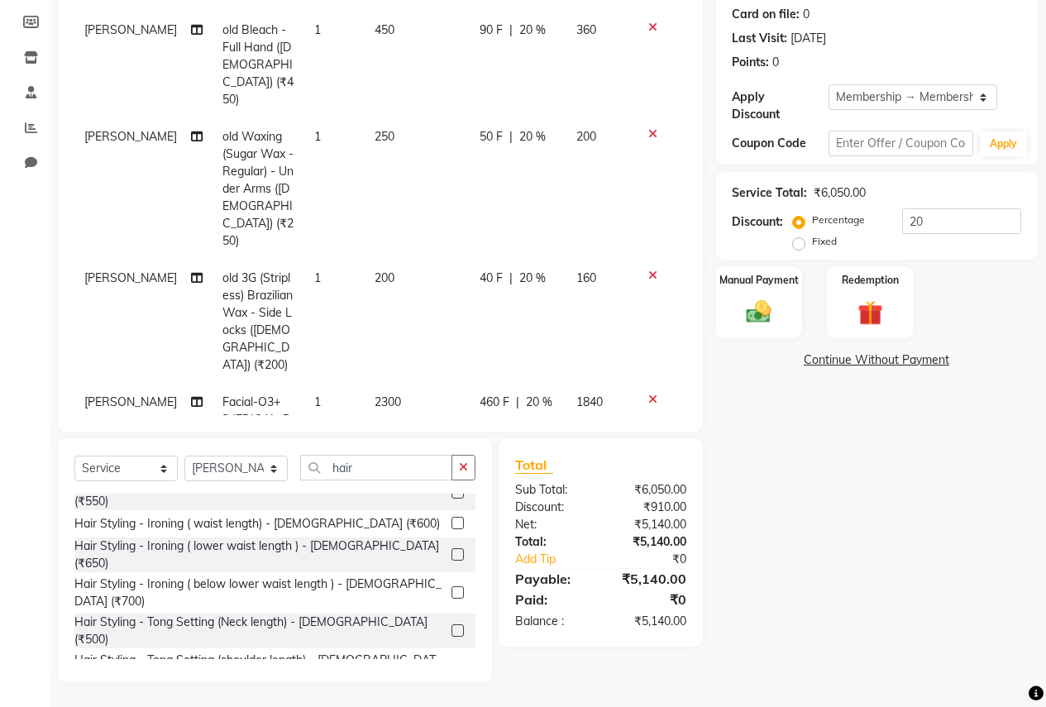
scroll to position [217, 0]
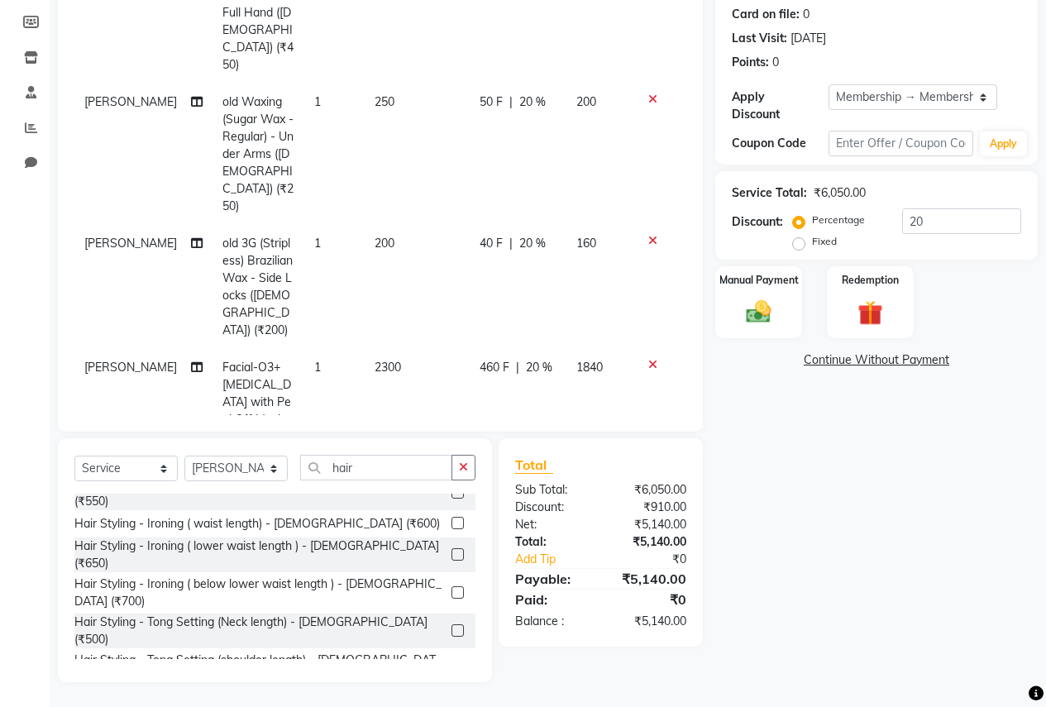
click at [526, 500] on span "20 %" at bounding box center [539, 508] width 26 height 17
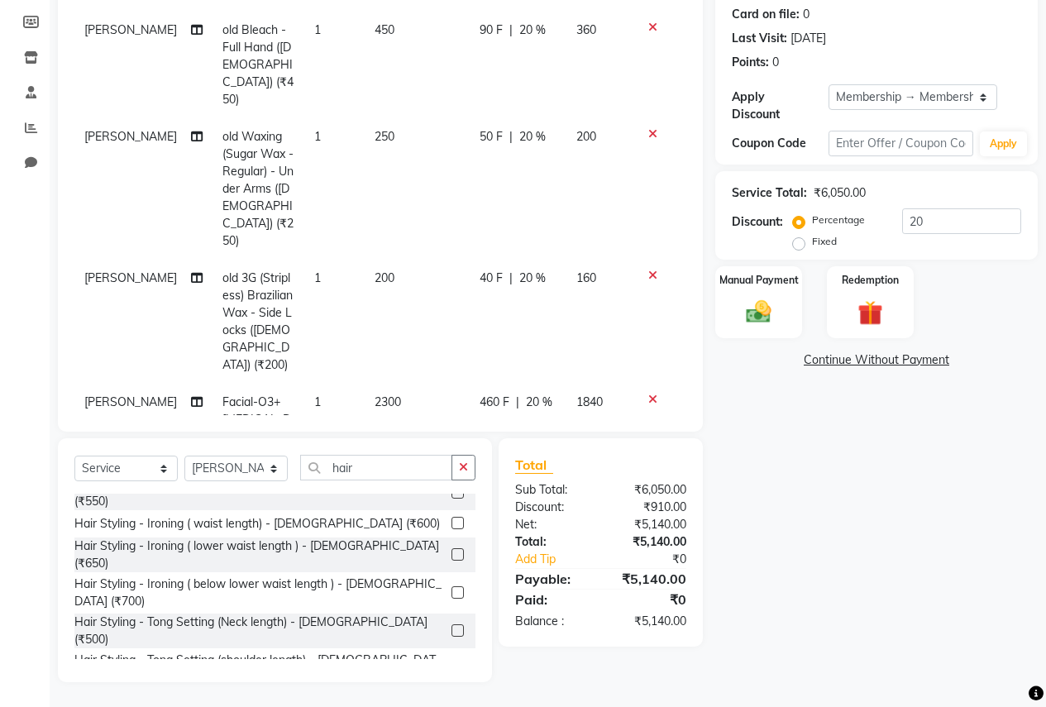
select select "12123"
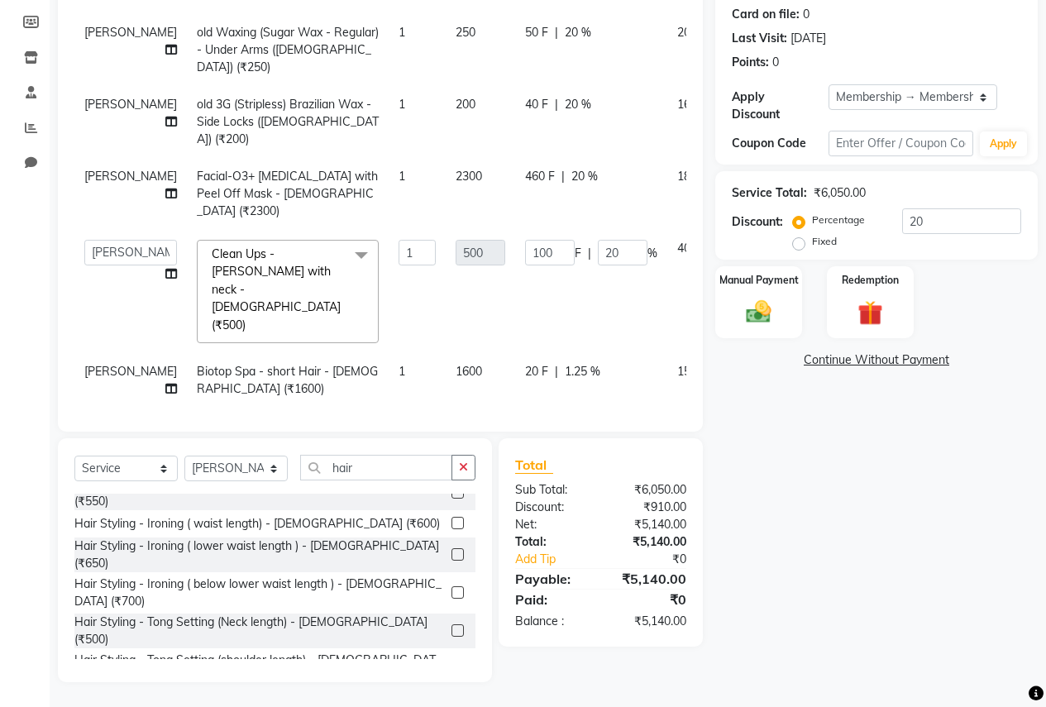
click at [525, 363] on span "20 F" at bounding box center [536, 371] width 23 height 17
select select "12123"
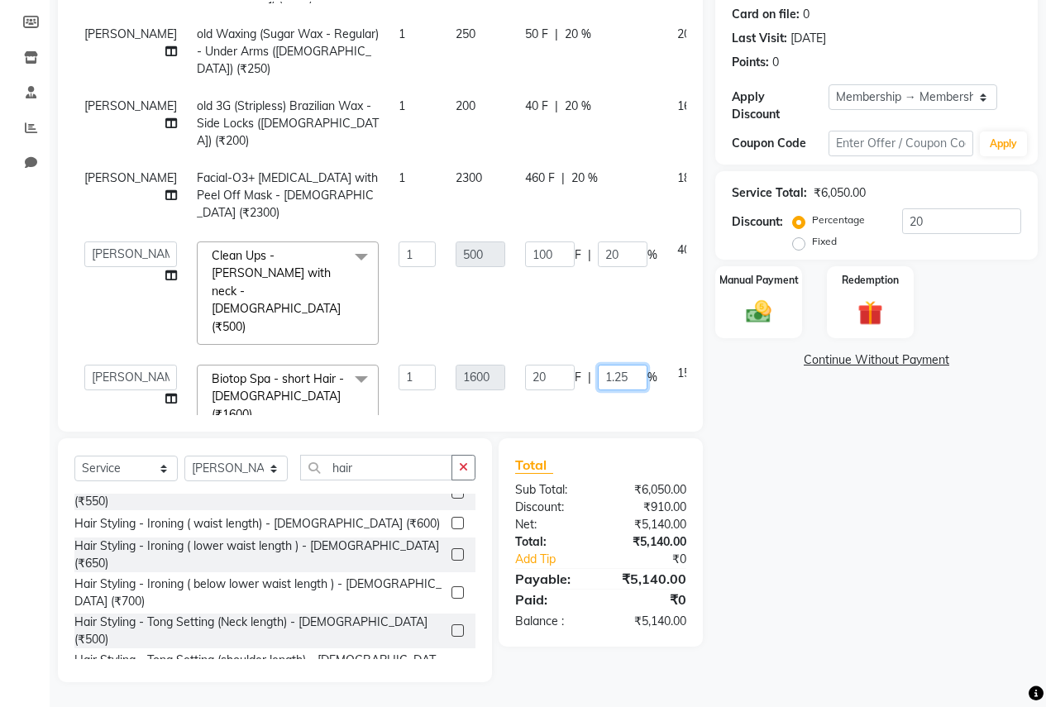
click at [598, 365] on input "1.25" at bounding box center [623, 378] width 50 height 26
type input "1"
type input "20"
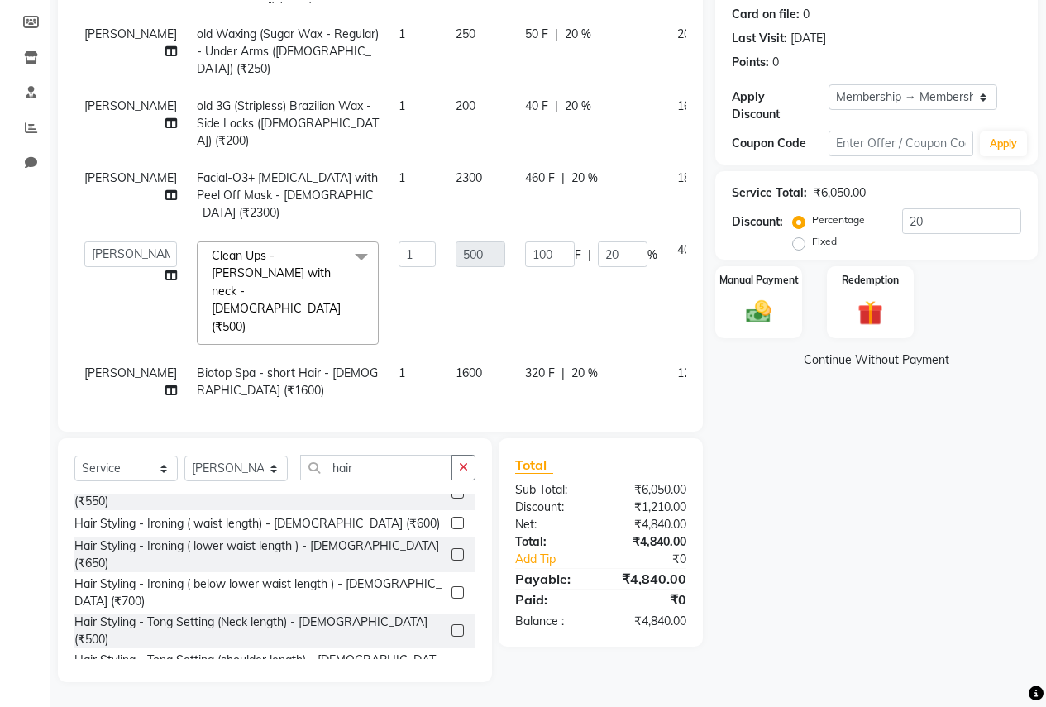
scroll to position [182, 0]
click at [745, 387] on div "Name: [PERSON_NAME] Membership: end on [DATE] Total Visits: 23 Card on file: 0 …" at bounding box center [882, 302] width 335 height 762
click at [525, 363] on span "320 F" at bounding box center [540, 371] width 30 height 17
select select "12123"
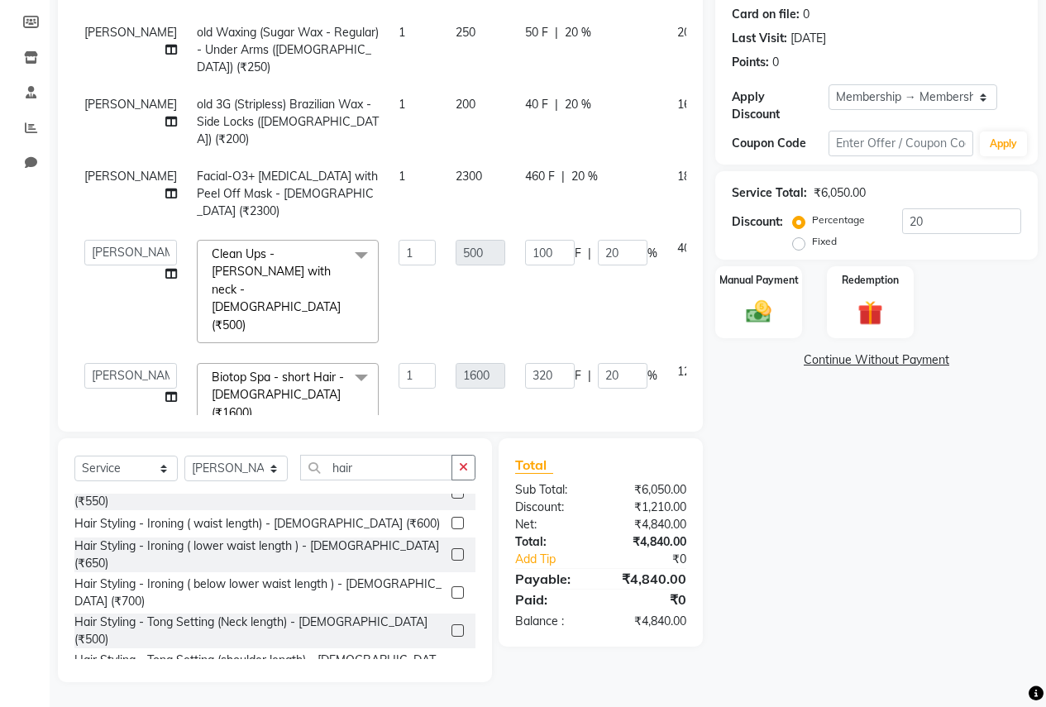
scroll to position [180, 0]
click at [525, 365] on input "320" at bounding box center [550, 378] width 50 height 26
type input "3"
click at [853, 398] on div "Name: [PERSON_NAME] Membership: end on [DATE] Total Visits: 23 Card on file: 0 …" at bounding box center [882, 302] width 335 height 762
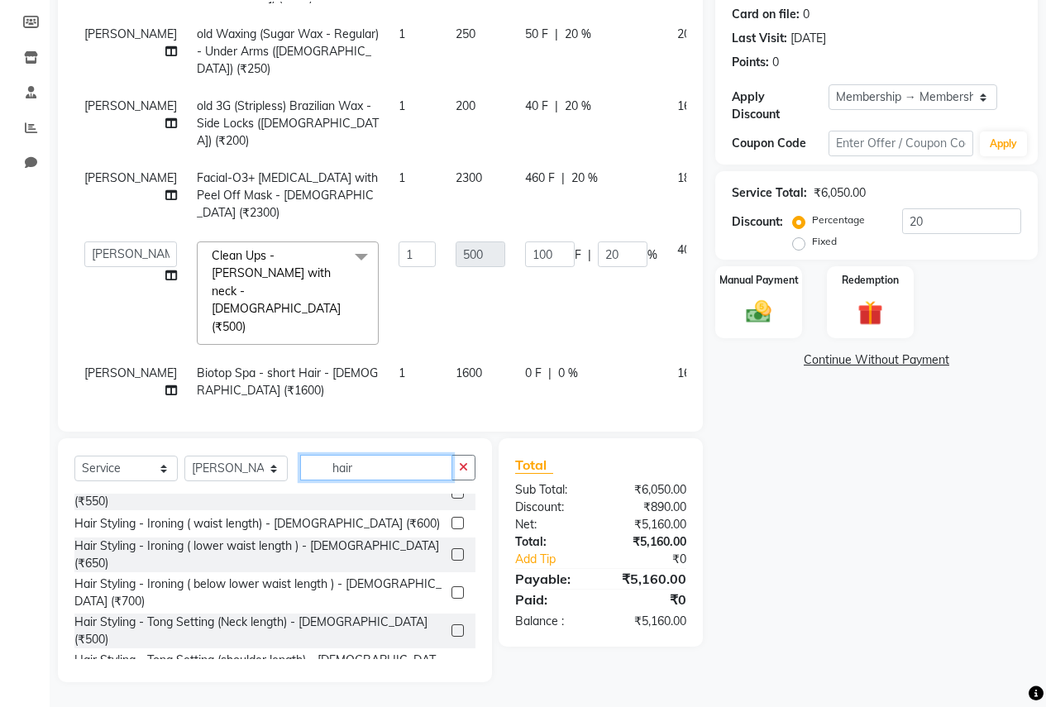
click at [376, 468] on input "hair" at bounding box center [376, 468] width 152 height 26
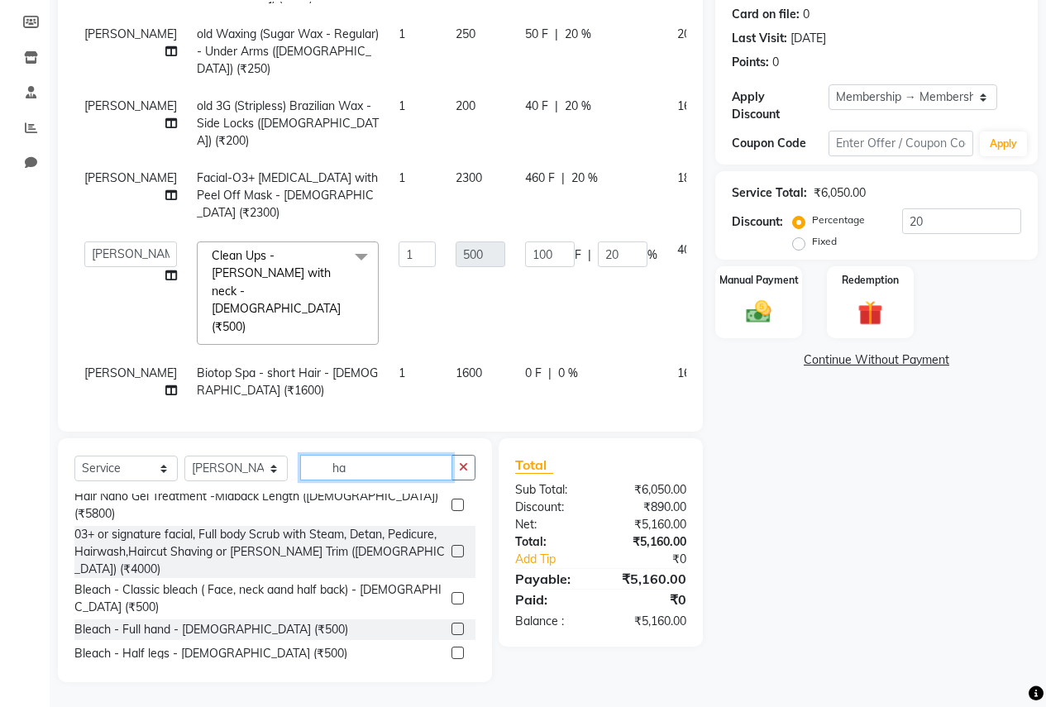
type input "h"
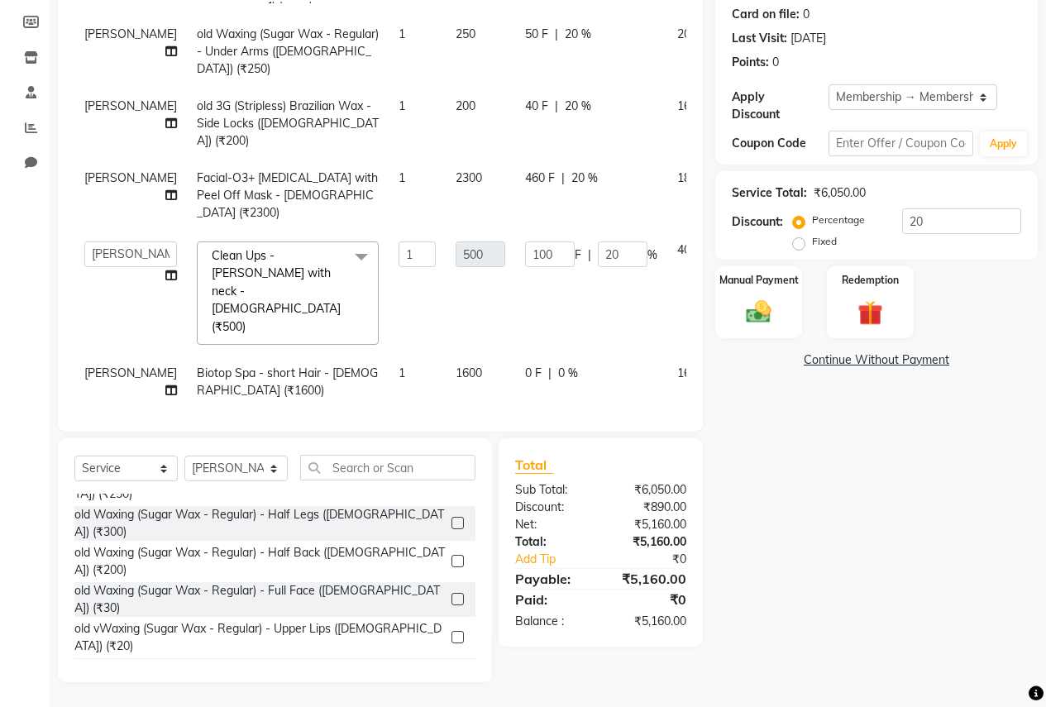
click at [558, 365] on span "0 %" at bounding box center [568, 373] width 20 height 17
select select "12123"
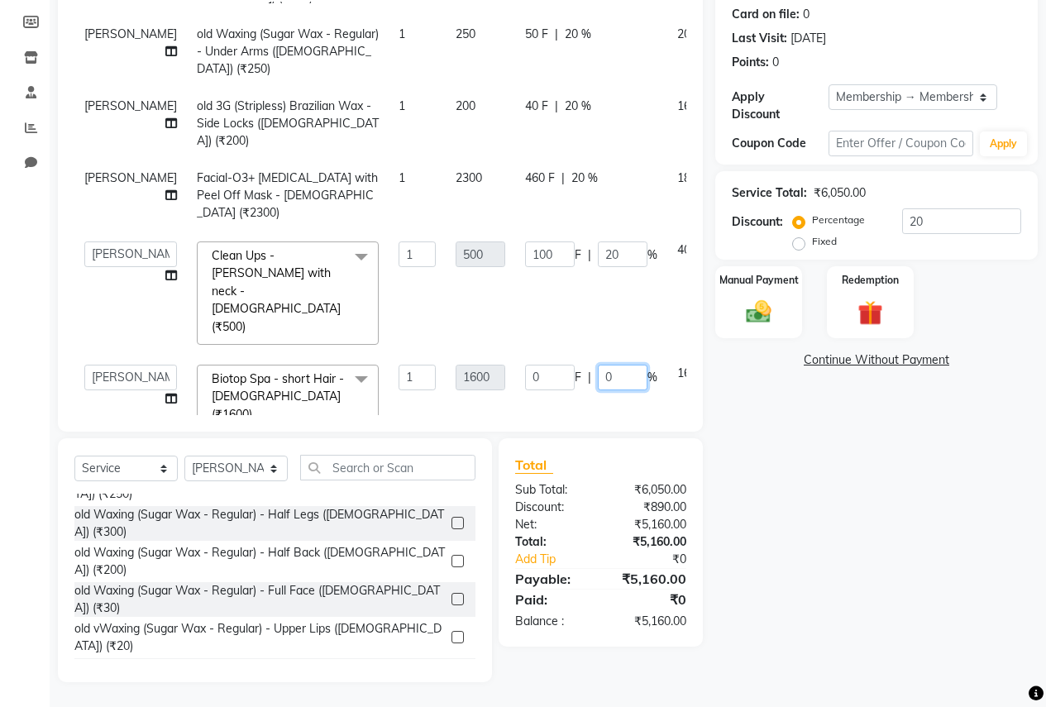
click at [598, 365] on input "0" at bounding box center [623, 378] width 50 height 26
type input "20"
click at [522, 373] on td "0 F | 20 %" at bounding box center [591, 399] width 152 height 88
select select "12123"
click at [388, 465] on input "text" at bounding box center [387, 468] width 175 height 26
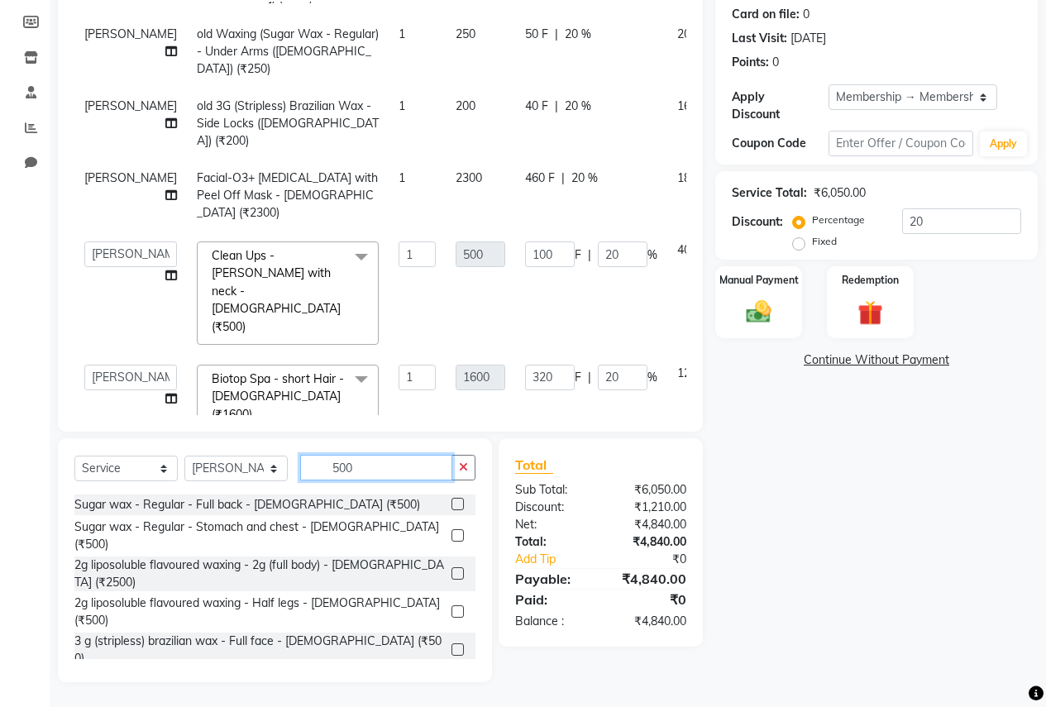
scroll to position [496, 0]
type input "5"
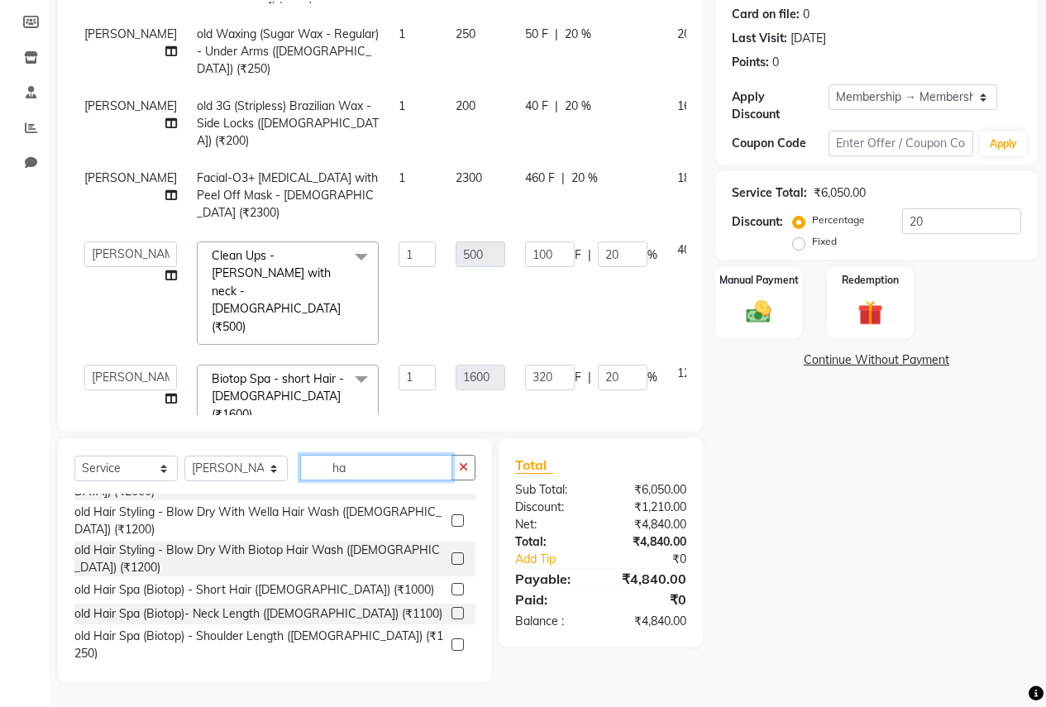
scroll to position [65, 0]
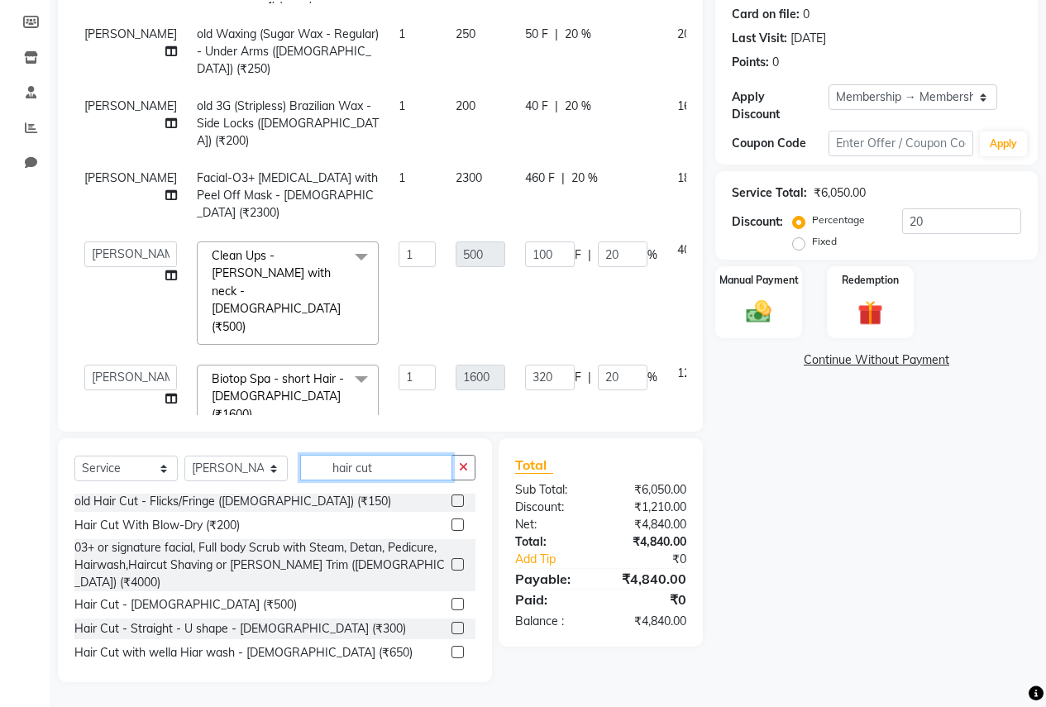
type input "hair cut"
click at [452, 598] on label at bounding box center [458, 604] width 12 height 12
click at [452, 600] on input "checkbox" at bounding box center [457, 605] width 11 height 11
checkbox input "false"
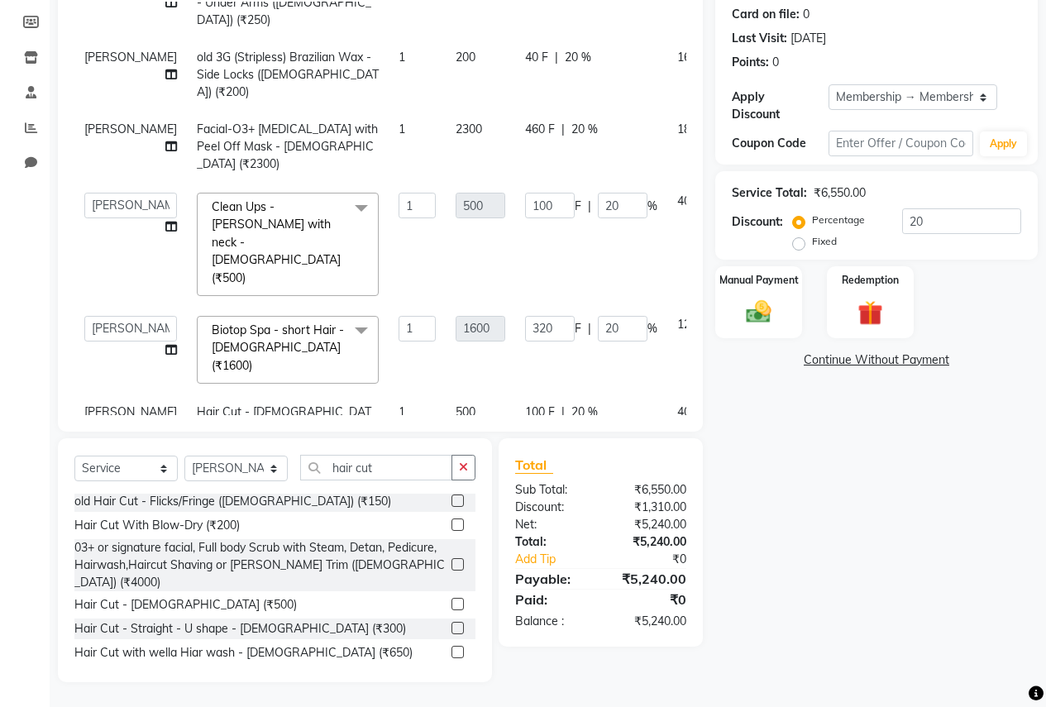
scroll to position [252, 0]
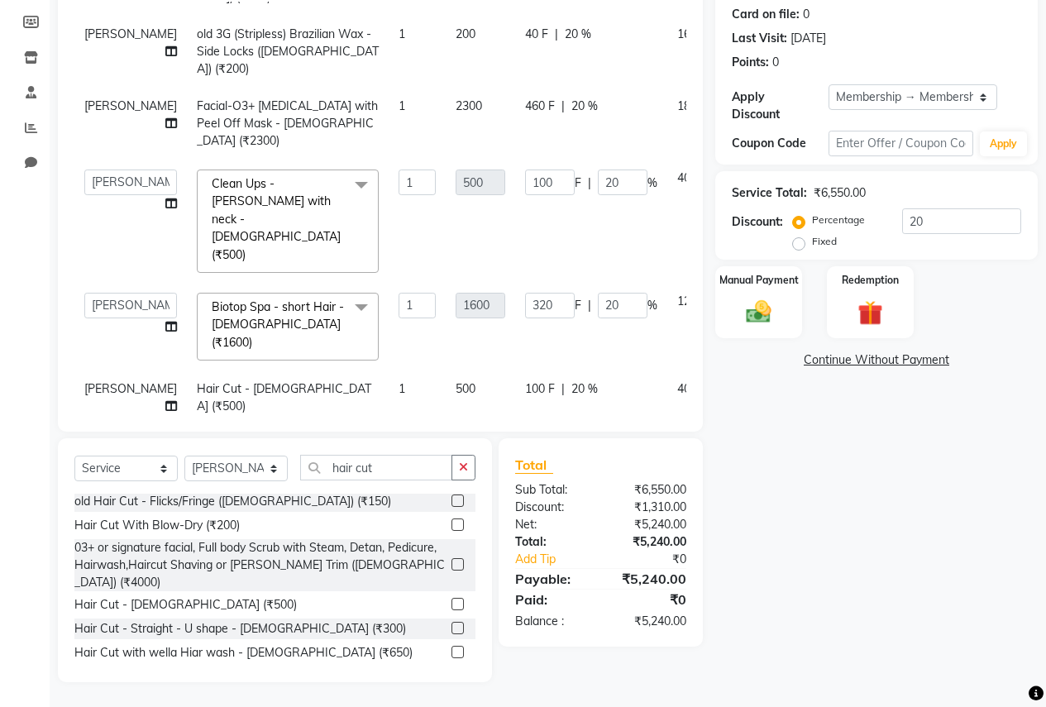
click at [122, 370] on td "[PERSON_NAME]" at bounding box center [130, 397] width 112 height 55
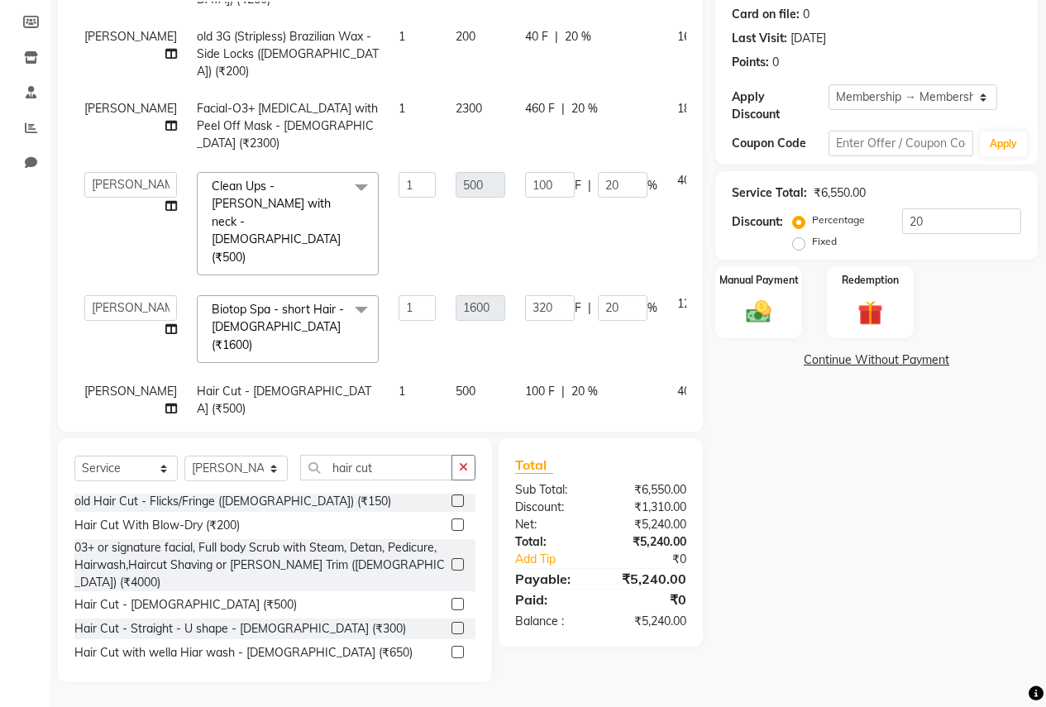
select select "12123"
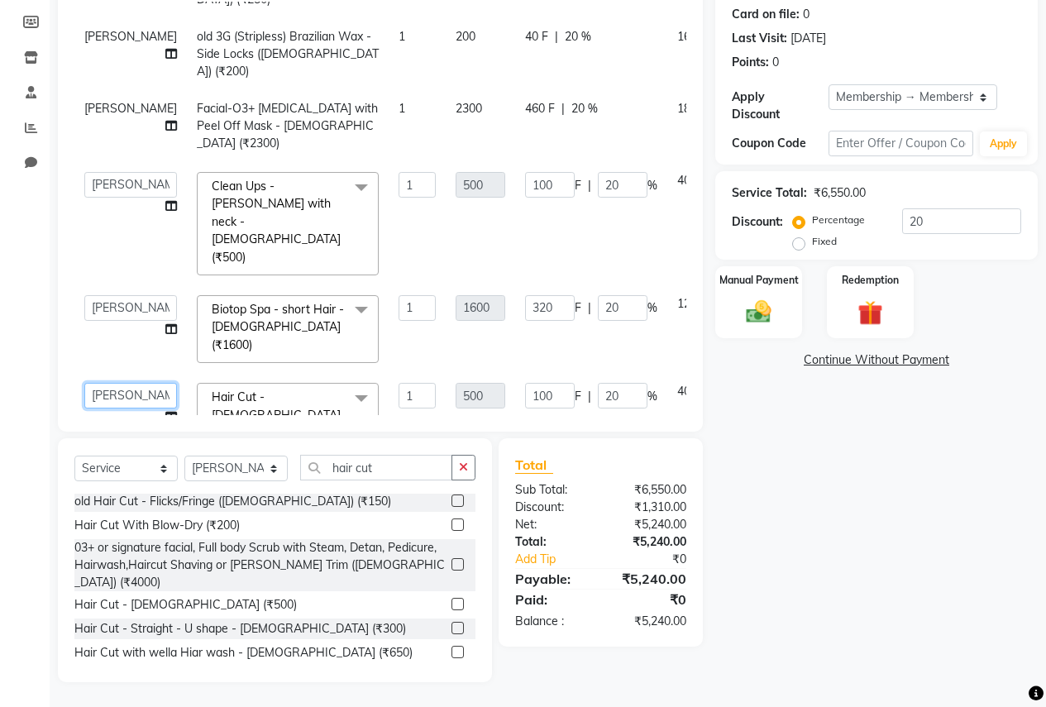
click at [122, 383] on select "[PERSON_NAME] [PERSON_NAME] [PERSON_NAME] [PERSON_NAME] Jyoti Rahul [PERSON_NAM…" at bounding box center [130, 396] width 93 height 26
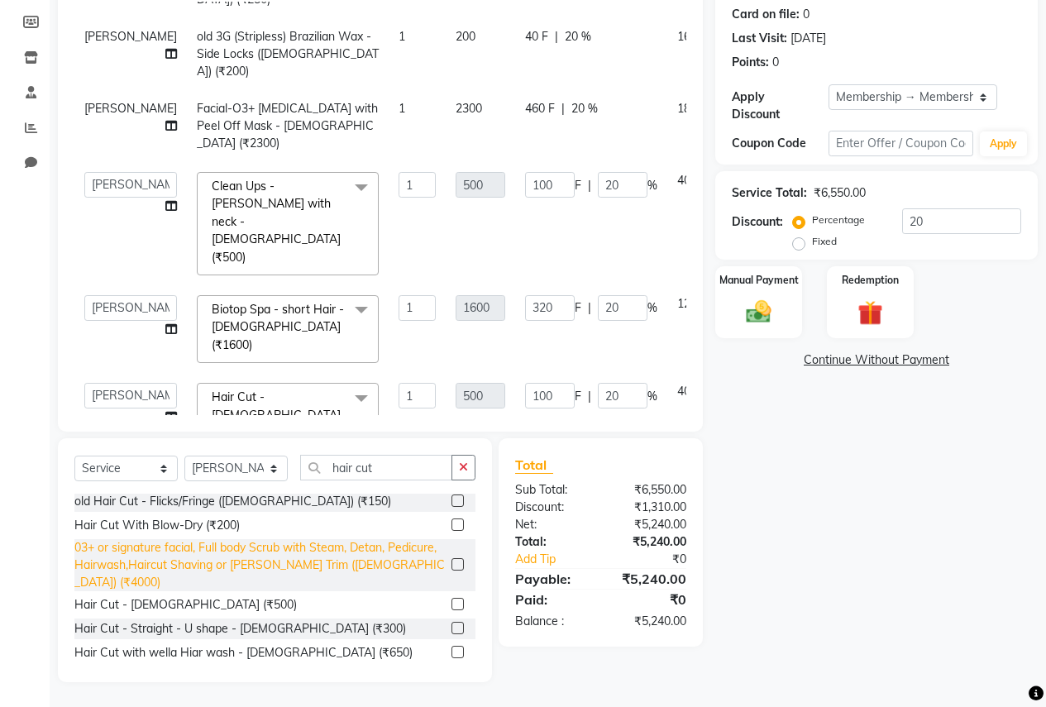
select select "70309"
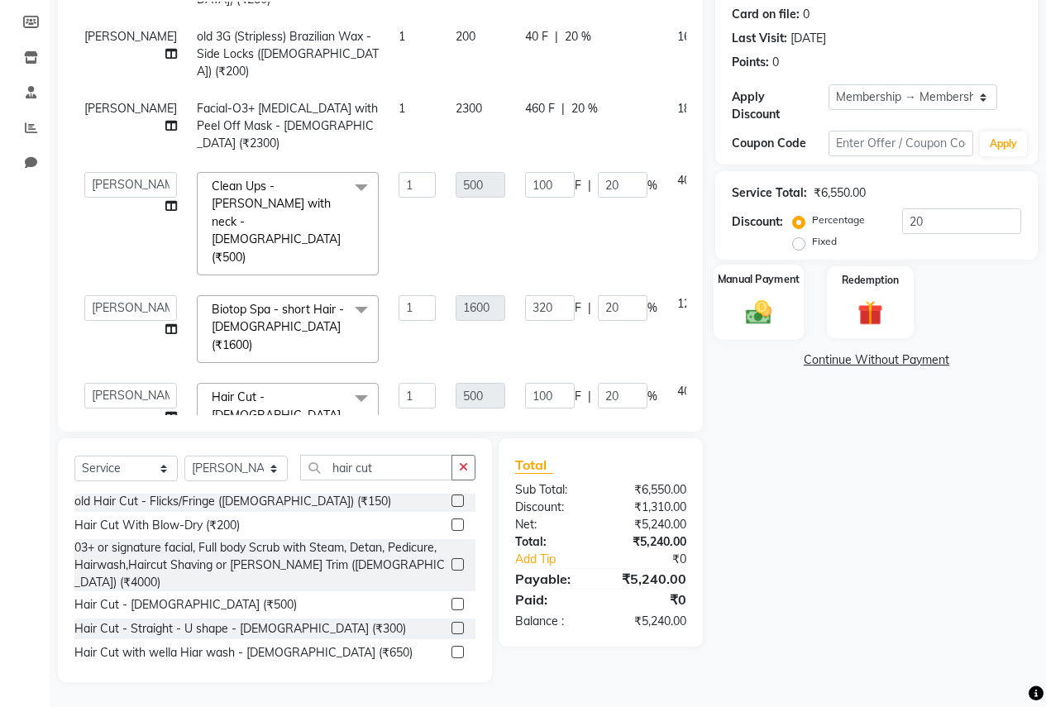
click at [756, 297] on img at bounding box center [759, 312] width 42 height 30
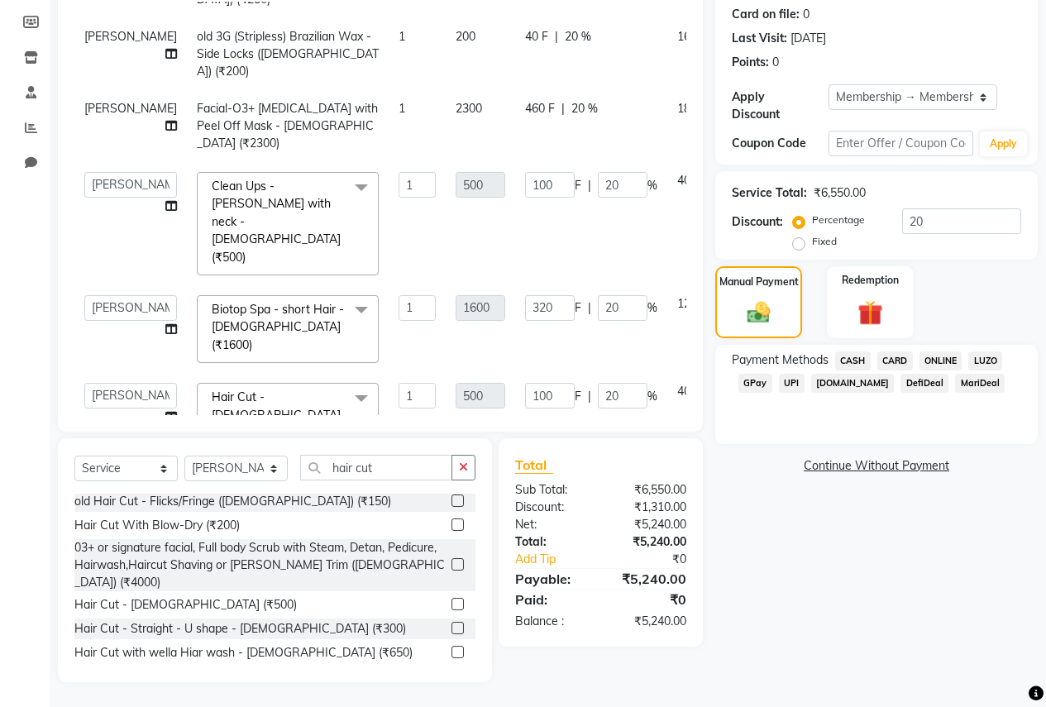
click at [909, 351] on span "CARD" at bounding box center [895, 360] width 36 height 19
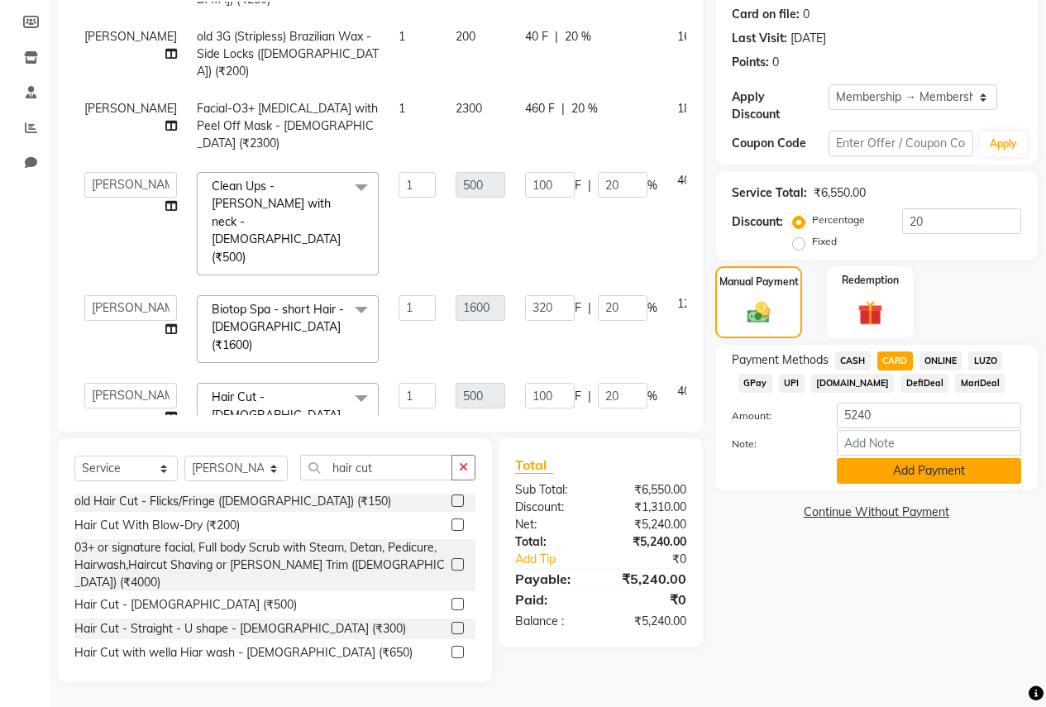
click at [901, 458] on button "Add Payment" at bounding box center [929, 471] width 184 height 26
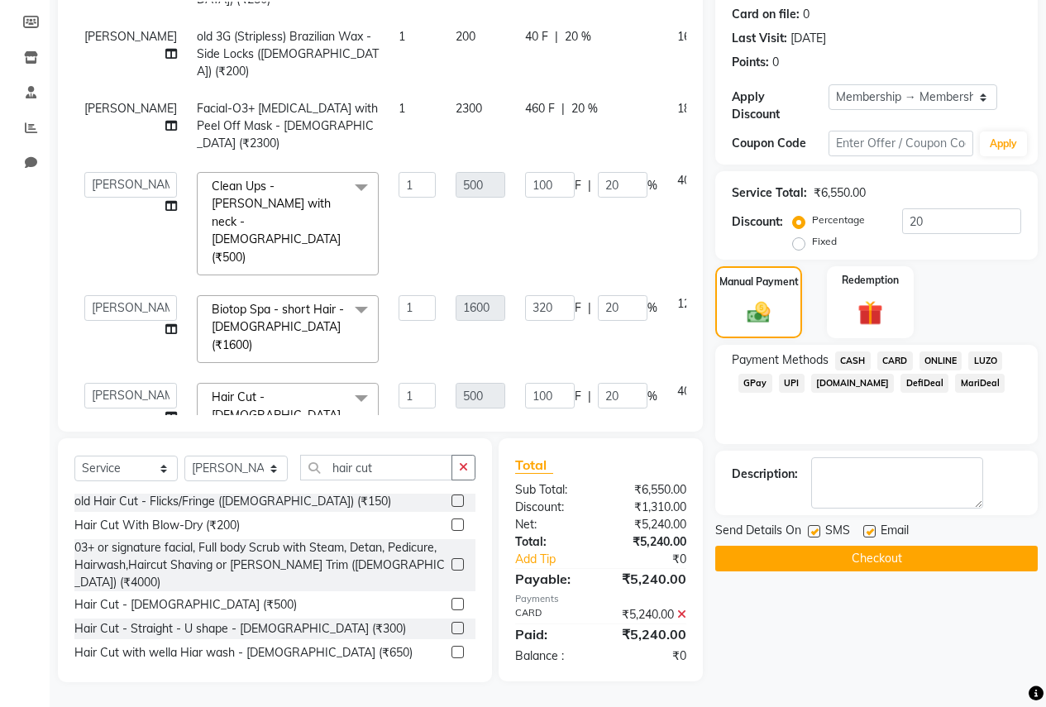
click at [784, 553] on button "Checkout" at bounding box center [876, 559] width 323 height 26
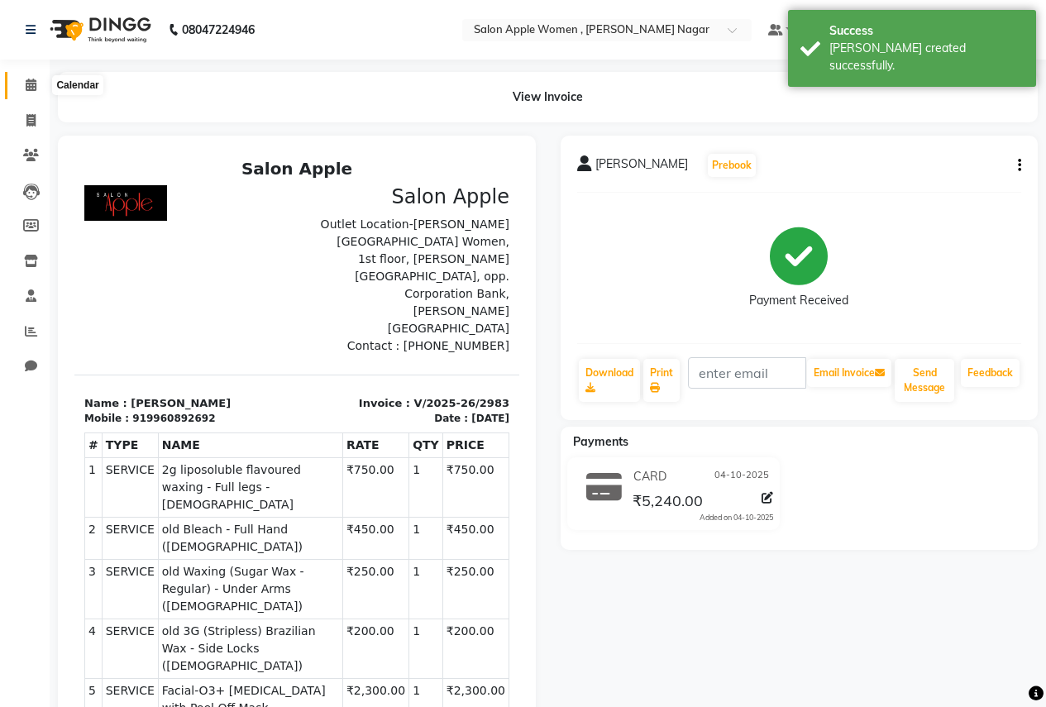
click at [35, 90] on icon at bounding box center [31, 85] width 11 height 12
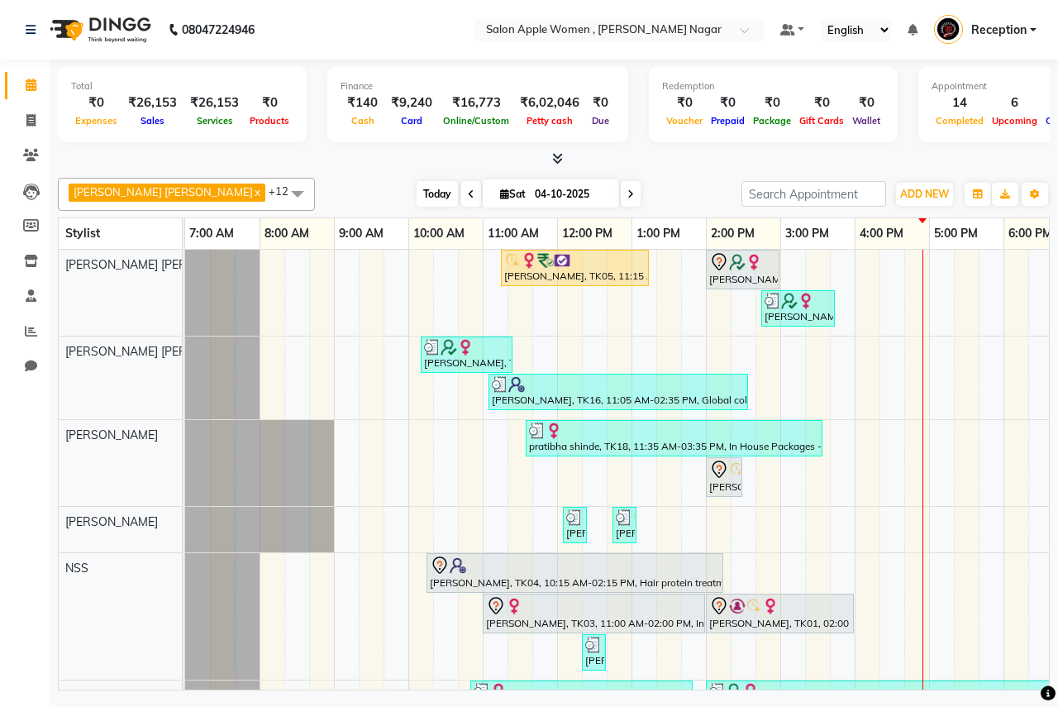
click at [417, 187] on span "Today" at bounding box center [437, 194] width 41 height 26
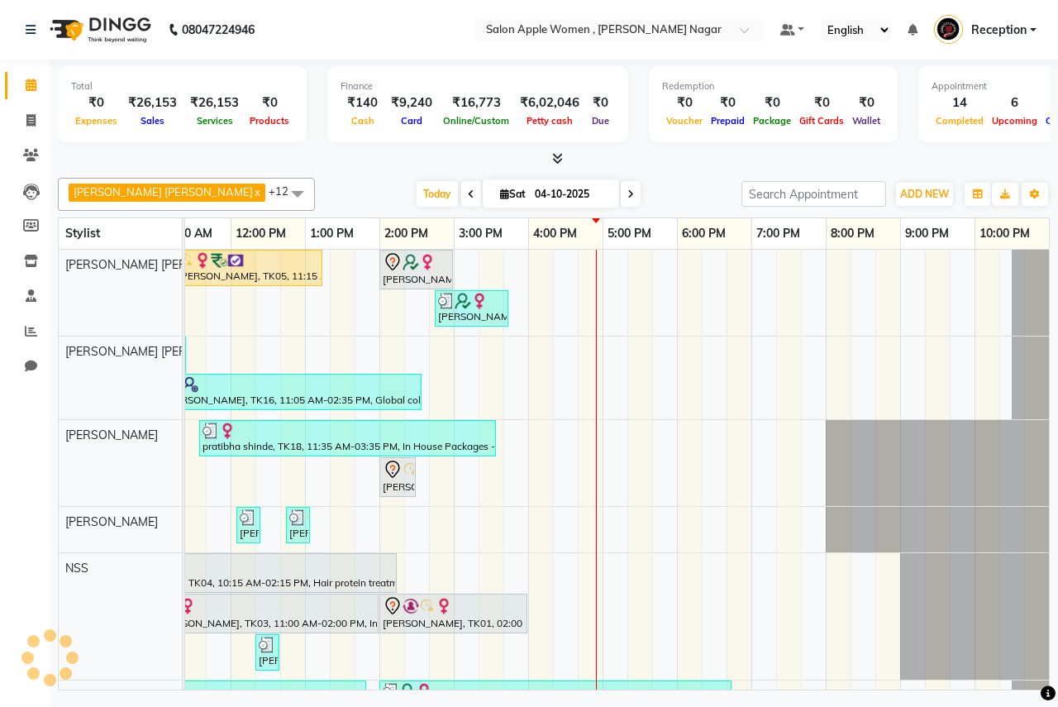
click at [496, 193] on span "Sat" at bounding box center [513, 194] width 34 height 12
select select "10"
select select "2025"
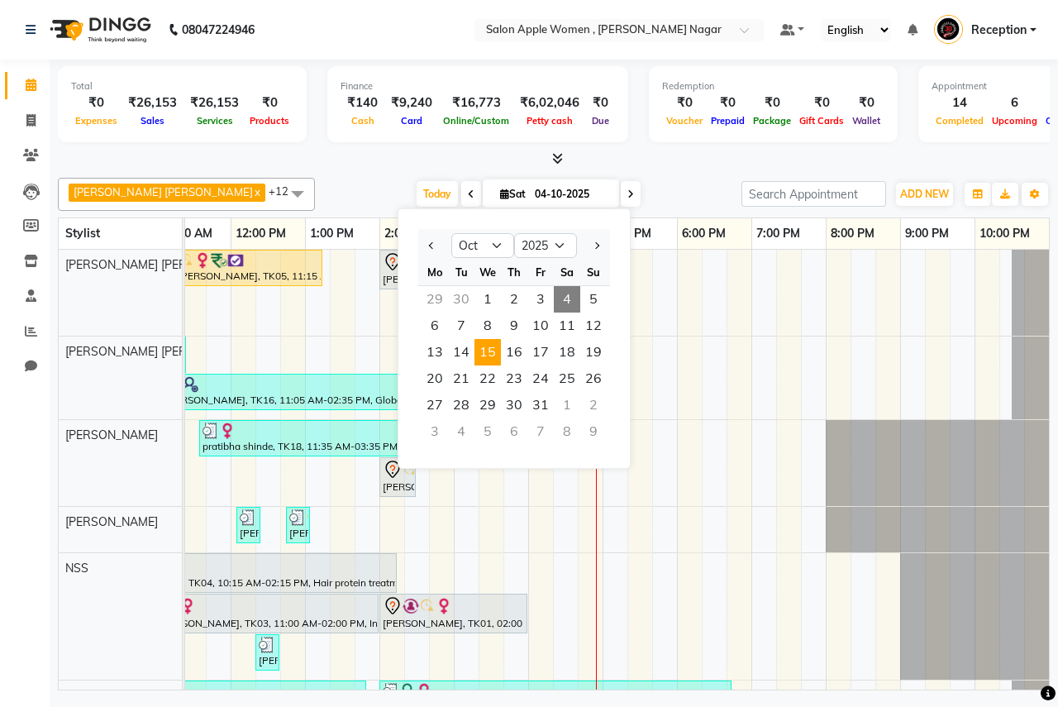
click at [494, 359] on span "15" at bounding box center [488, 352] width 26 height 26
type input "[DATE]"
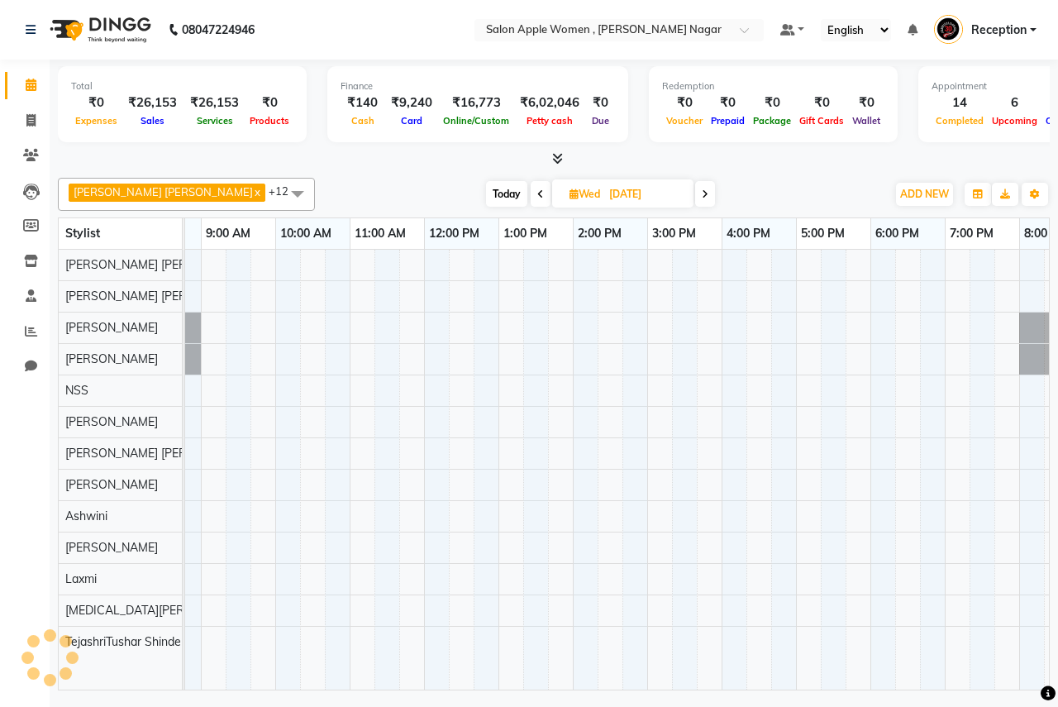
scroll to position [0, 241]
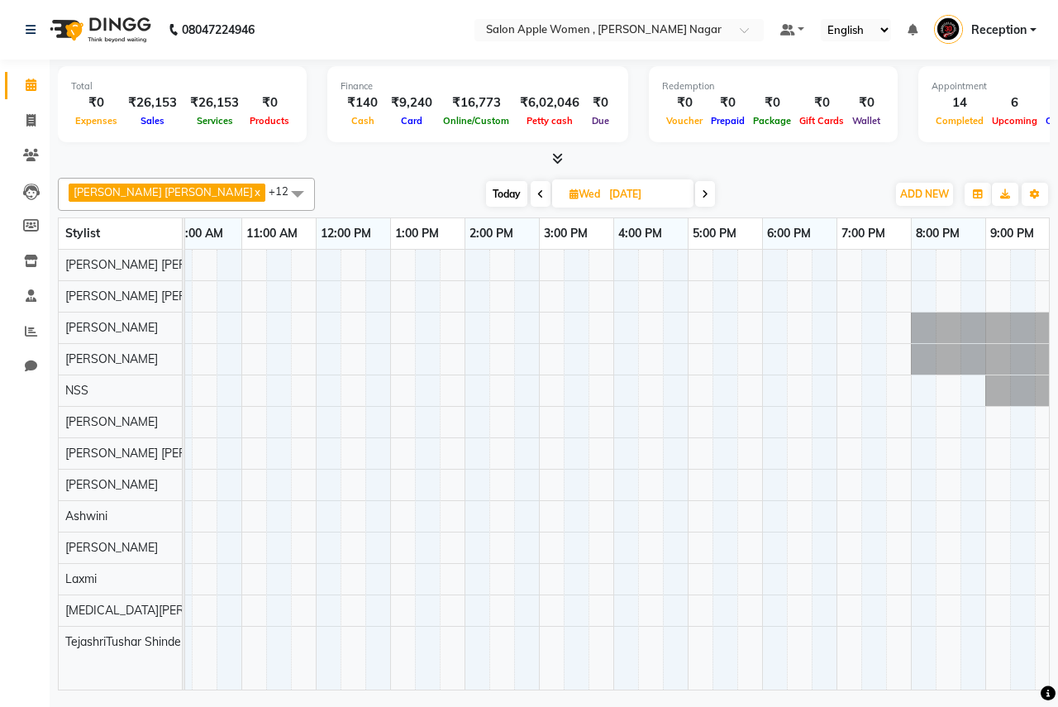
click at [851, 413] on div at bounding box center [539, 470] width 1191 height 440
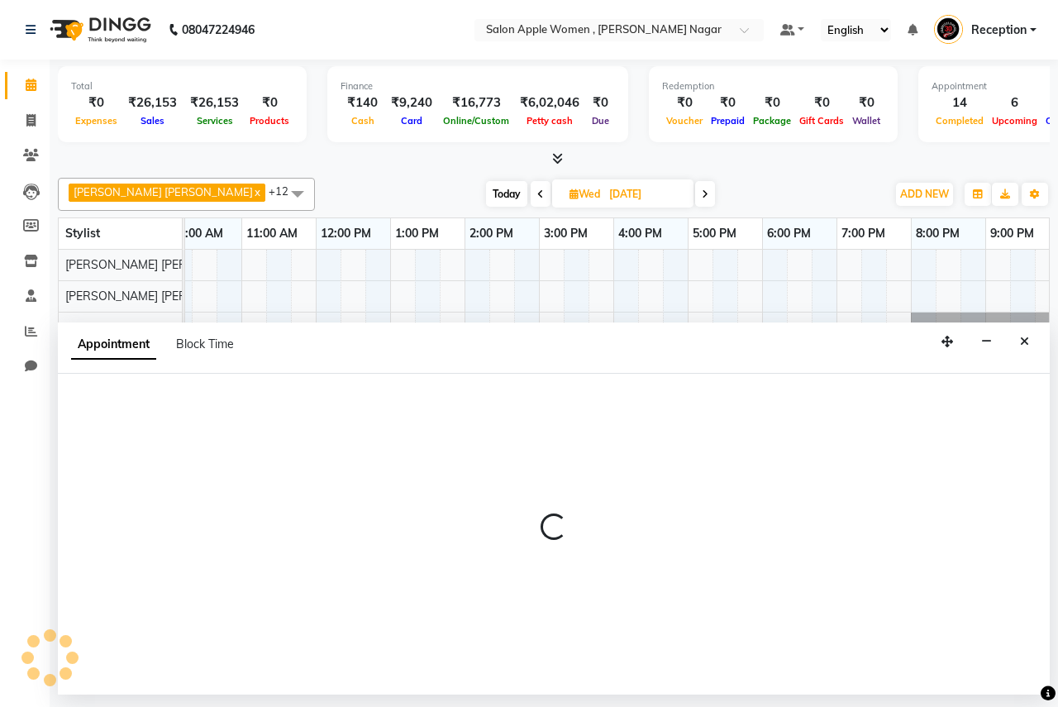
select select "12123"
select select "1140"
select select "tentative"
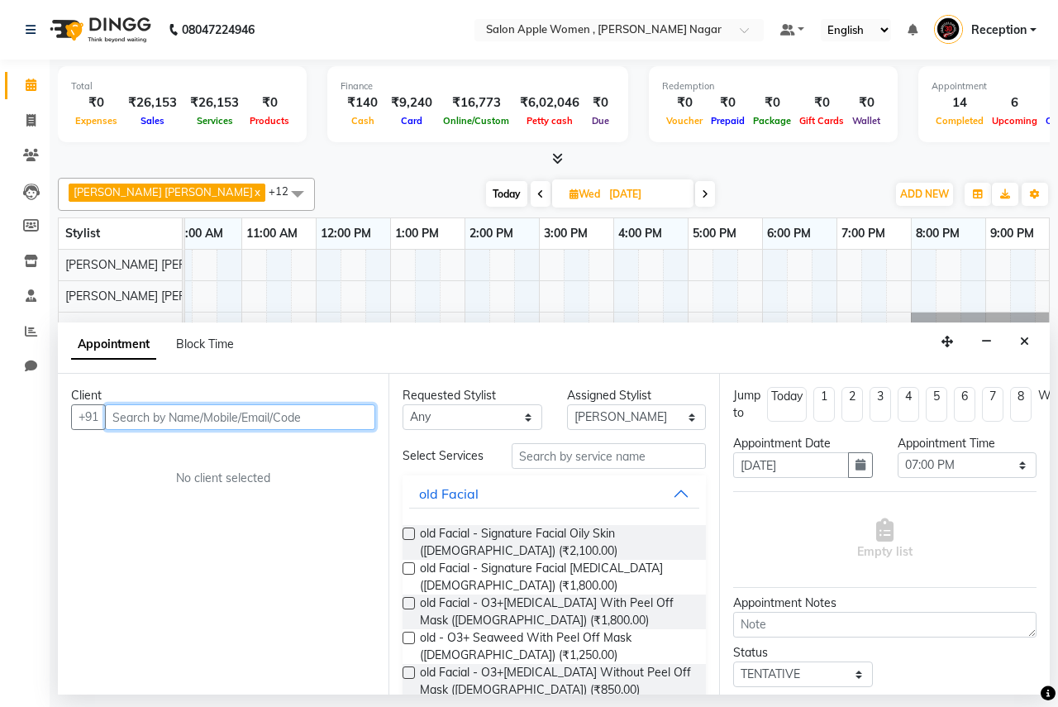
click at [160, 415] on input "text" at bounding box center [240, 417] width 270 height 26
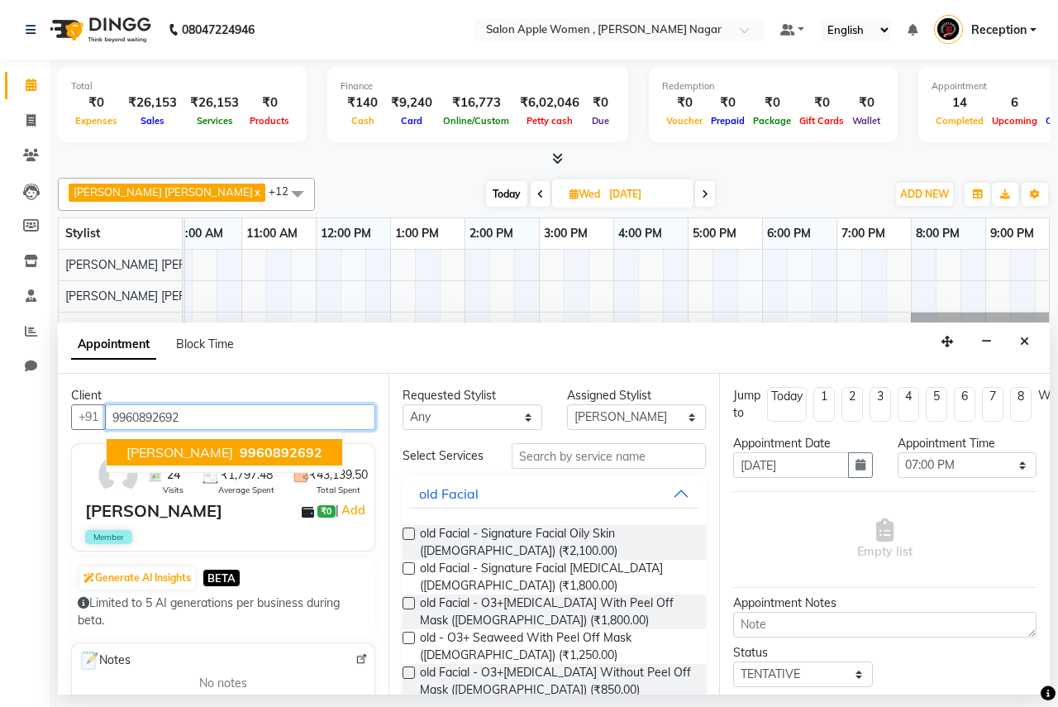
click at [253, 456] on span "9960892692" at bounding box center [281, 452] width 83 height 17
type input "9960892692"
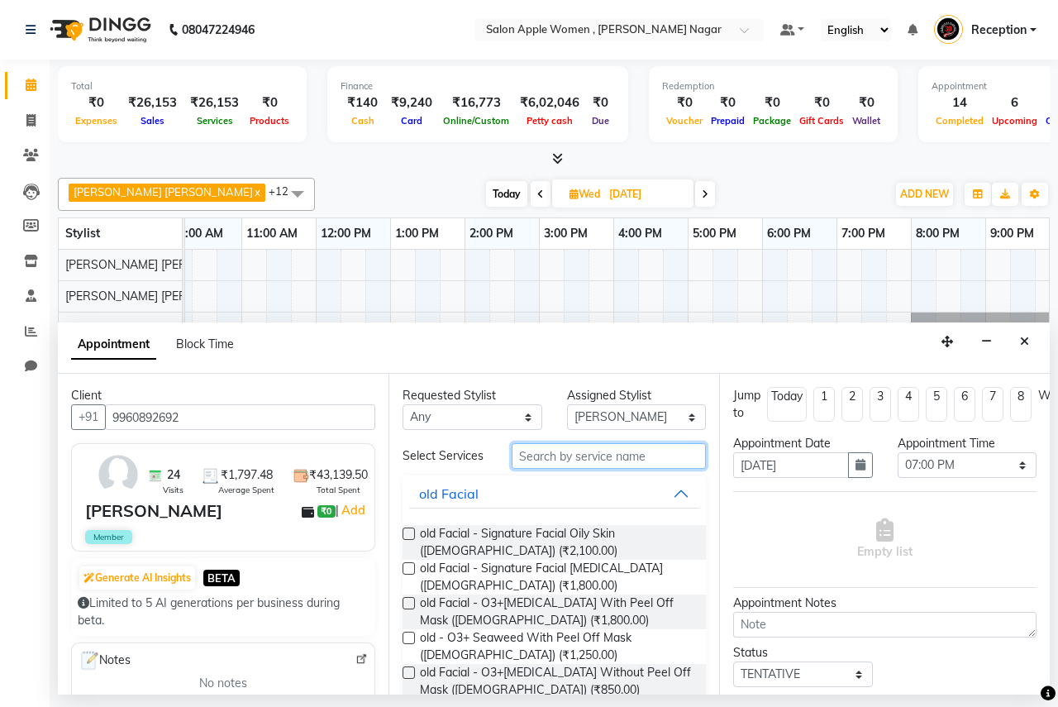
click at [564, 466] on input "text" at bounding box center [609, 456] width 194 height 26
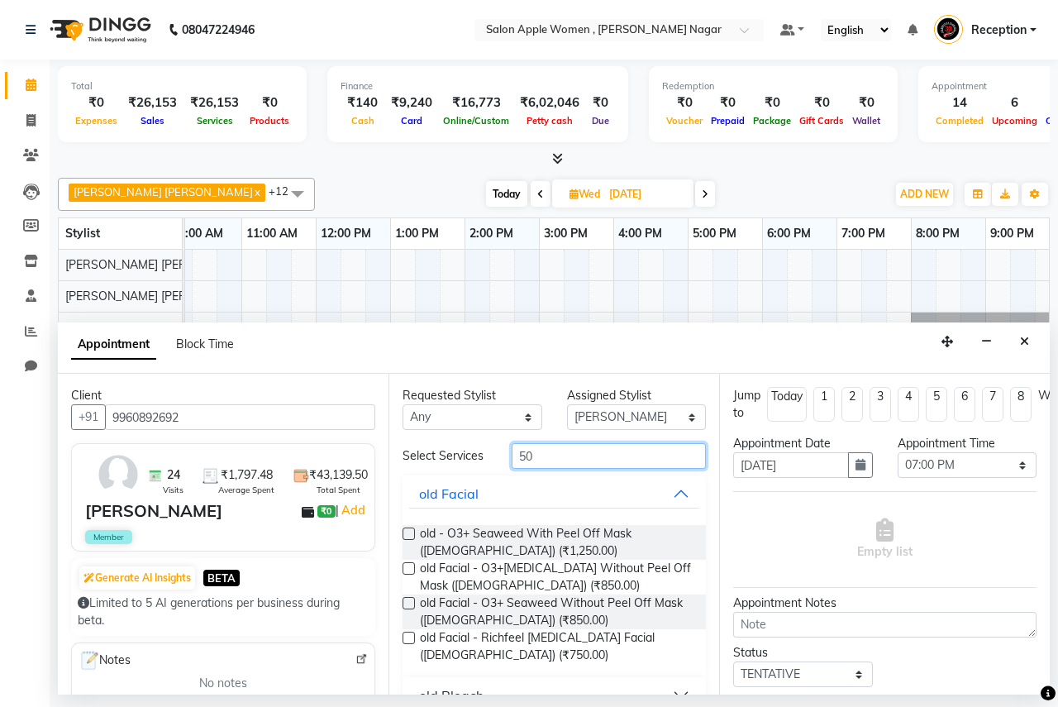
type input "5"
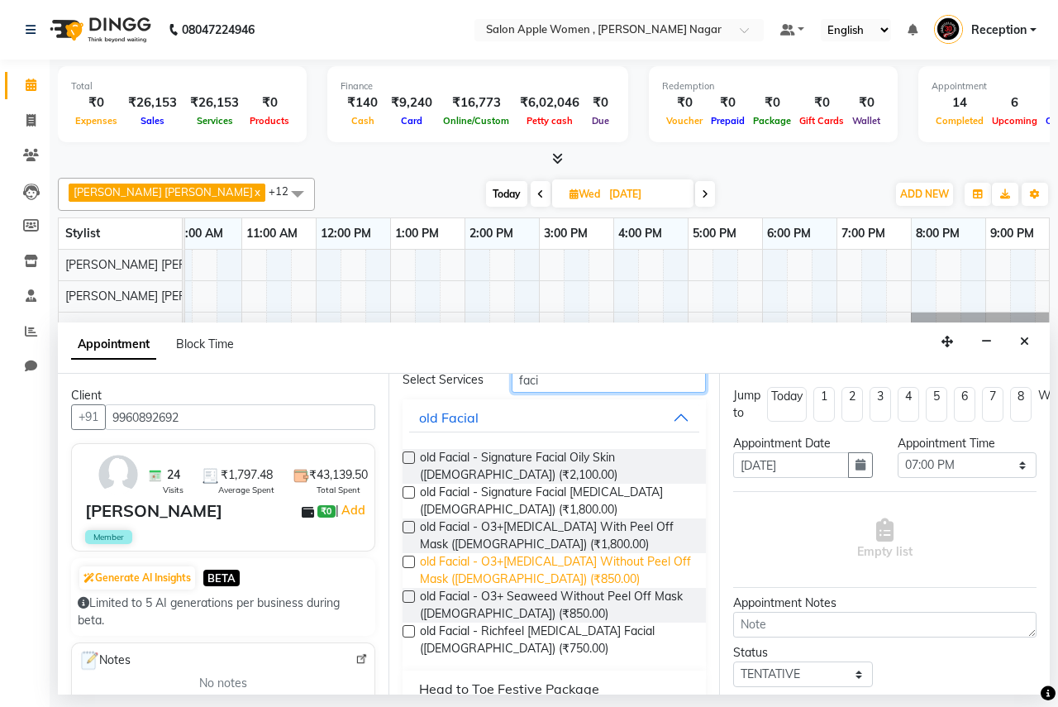
scroll to position [138, 0]
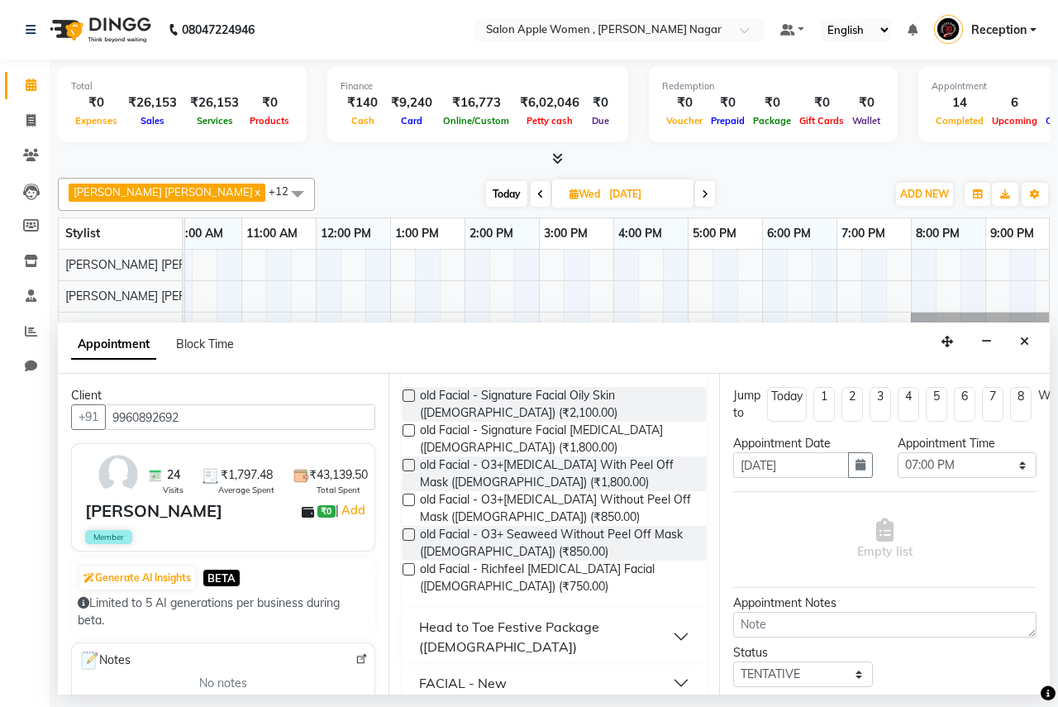
type input "faci"
click at [580, 668] on button "FACIAL - New" at bounding box center [554, 683] width 290 height 30
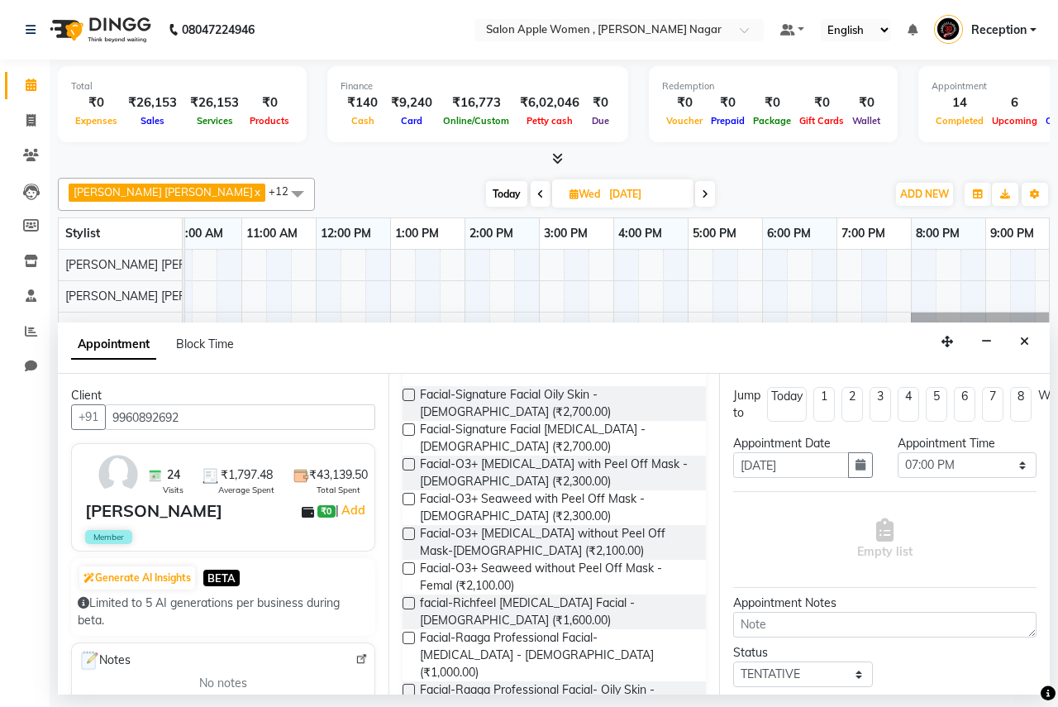
scroll to position [319, 0]
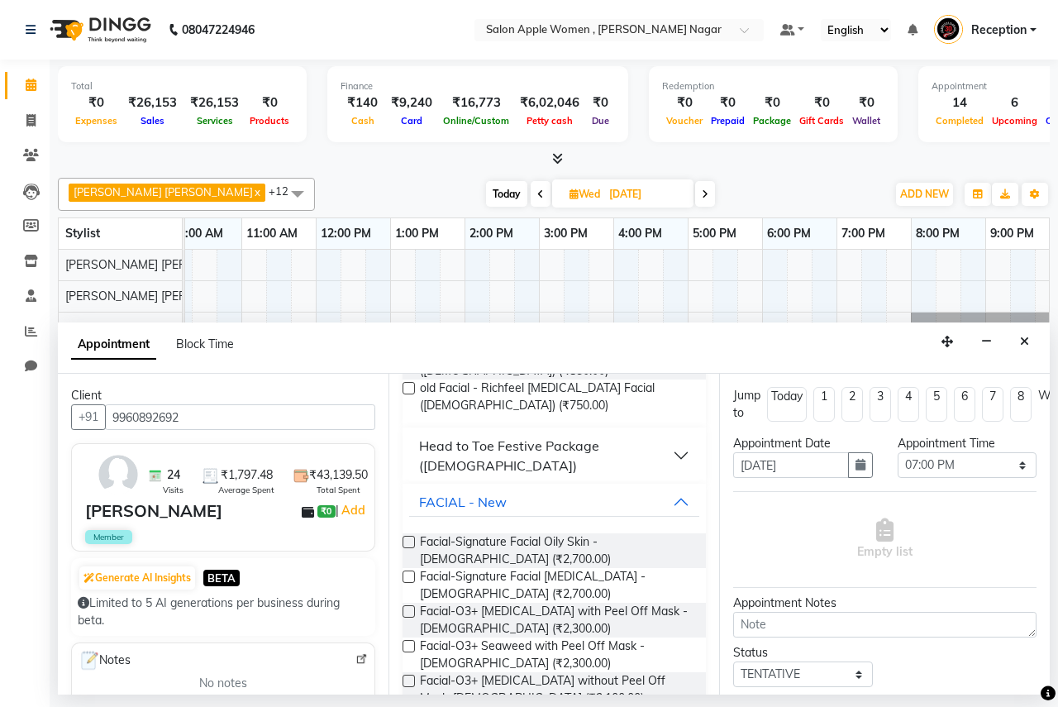
click at [409, 605] on label at bounding box center [409, 611] width 12 height 12
click at [409, 608] on input "checkbox" at bounding box center [408, 613] width 11 height 11
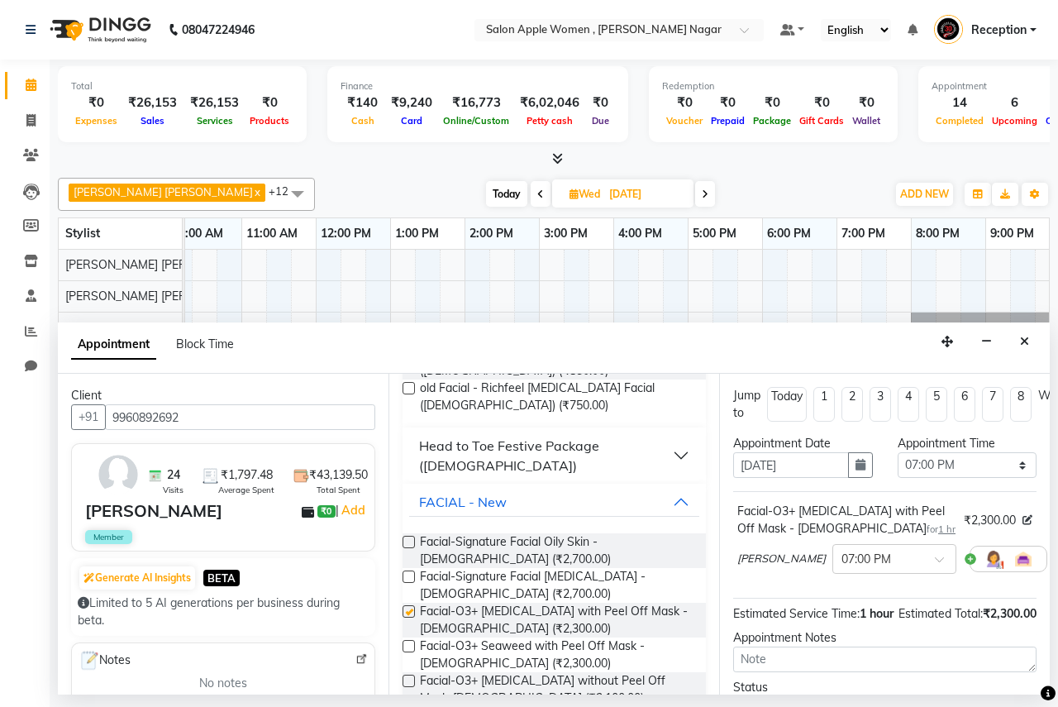
checkbox input "false"
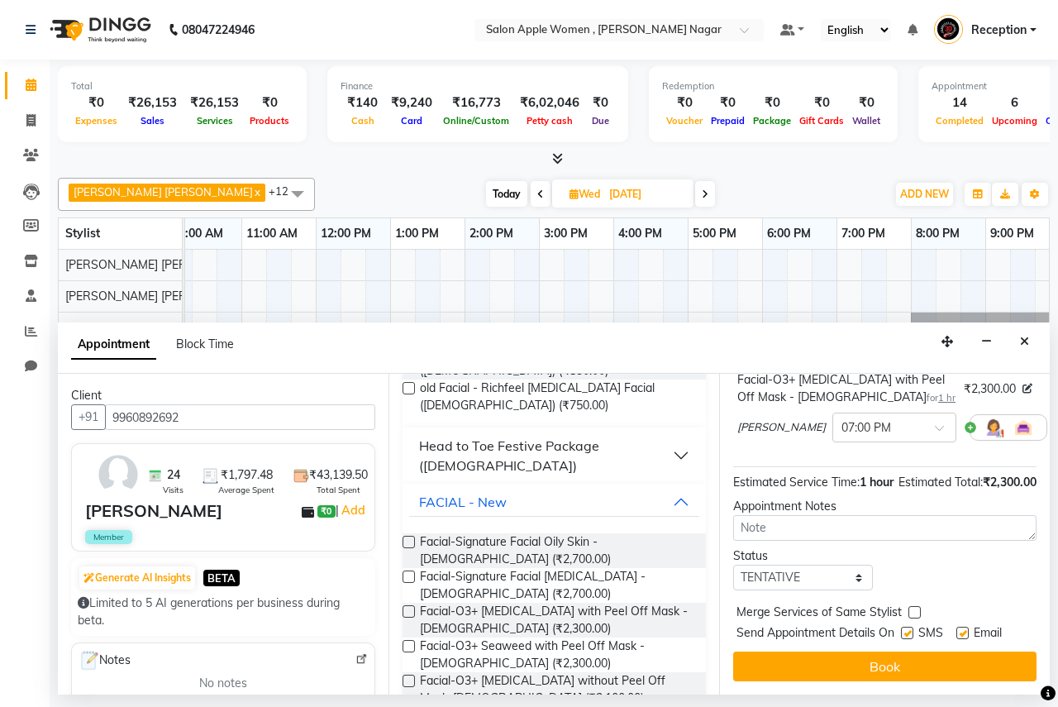
scroll to position [164, 0]
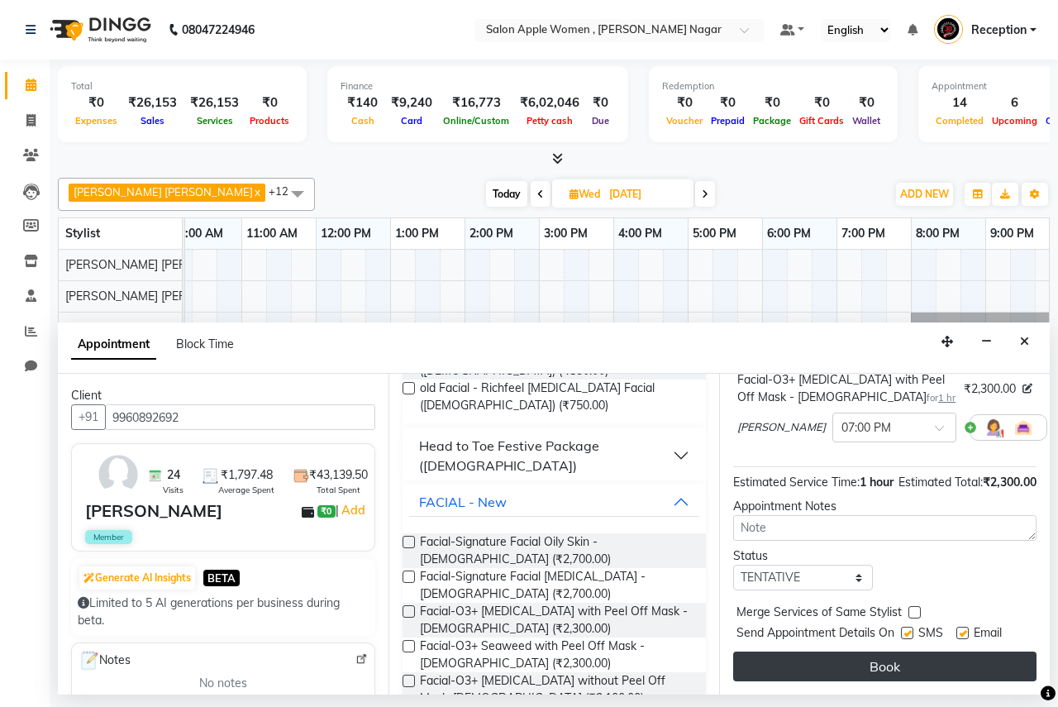
click at [848, 652] on button "Book" at bounding box center [884, 667] width 303 height 30
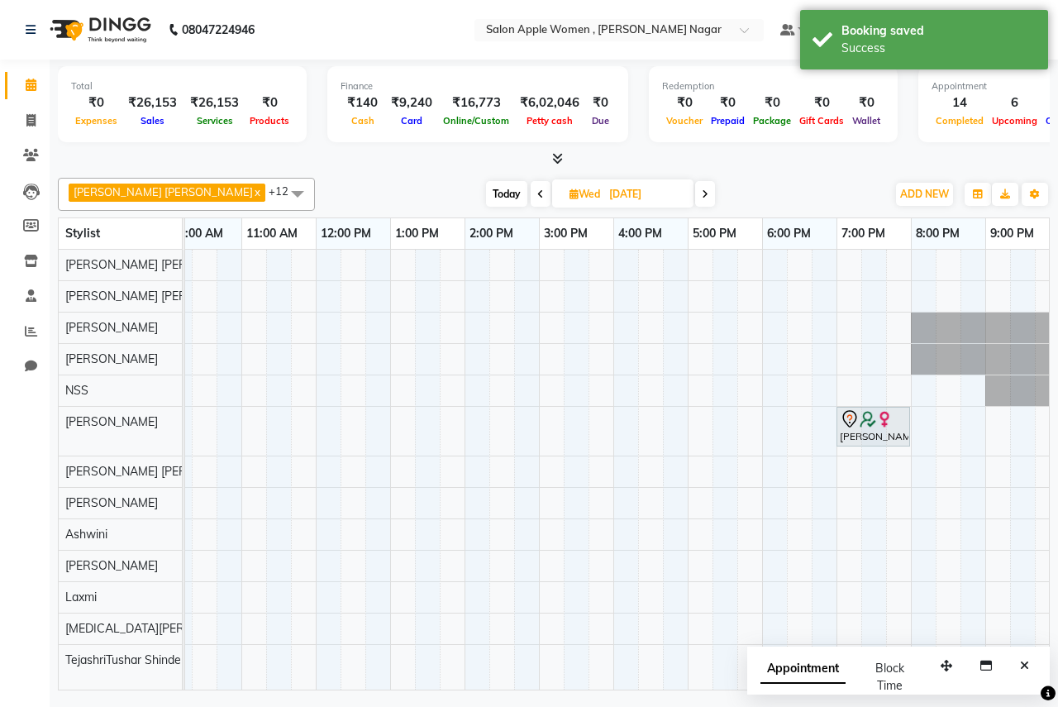
click at [486, 189] on span "Today" at bounding box center [506, 194] width 41 height 26
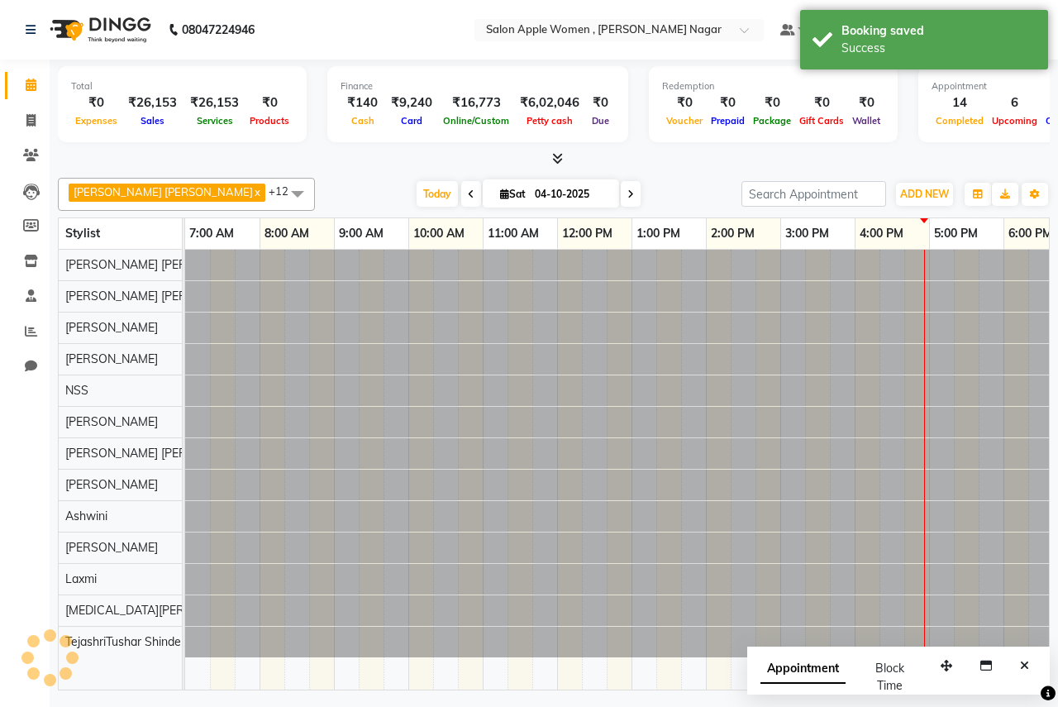
scroll to position [0, 327]
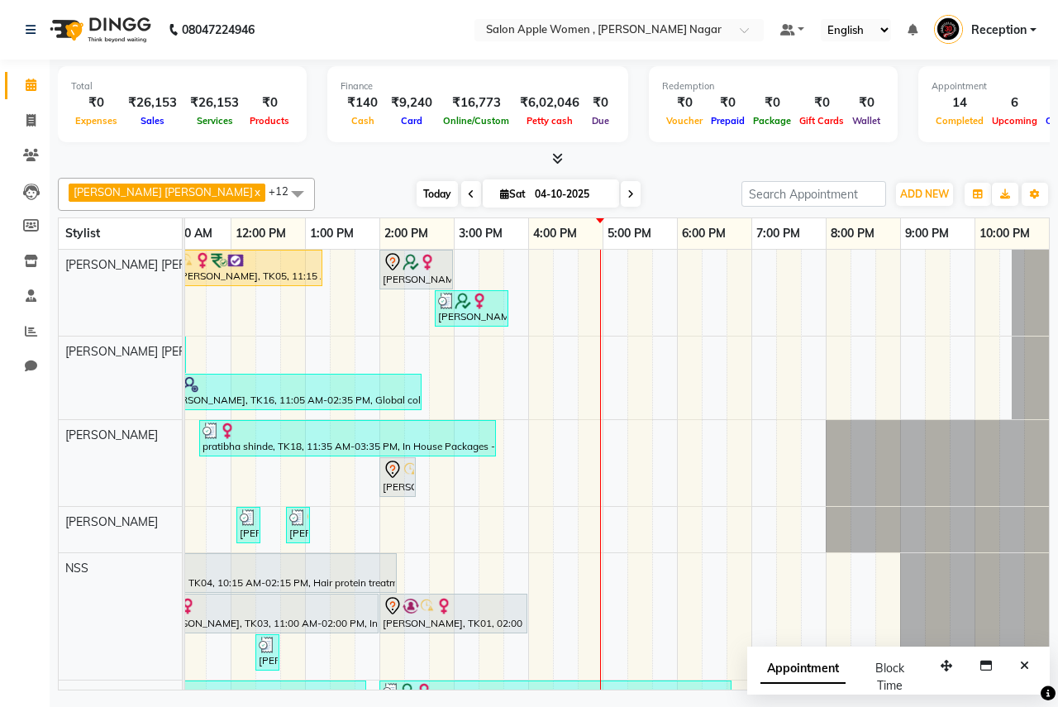
click at [417, 187] on span "Today" at bounding box center [437, 194] width 41 height 26
click at [621, 198] on span at bounding box center [631, 194] width 20 height 26
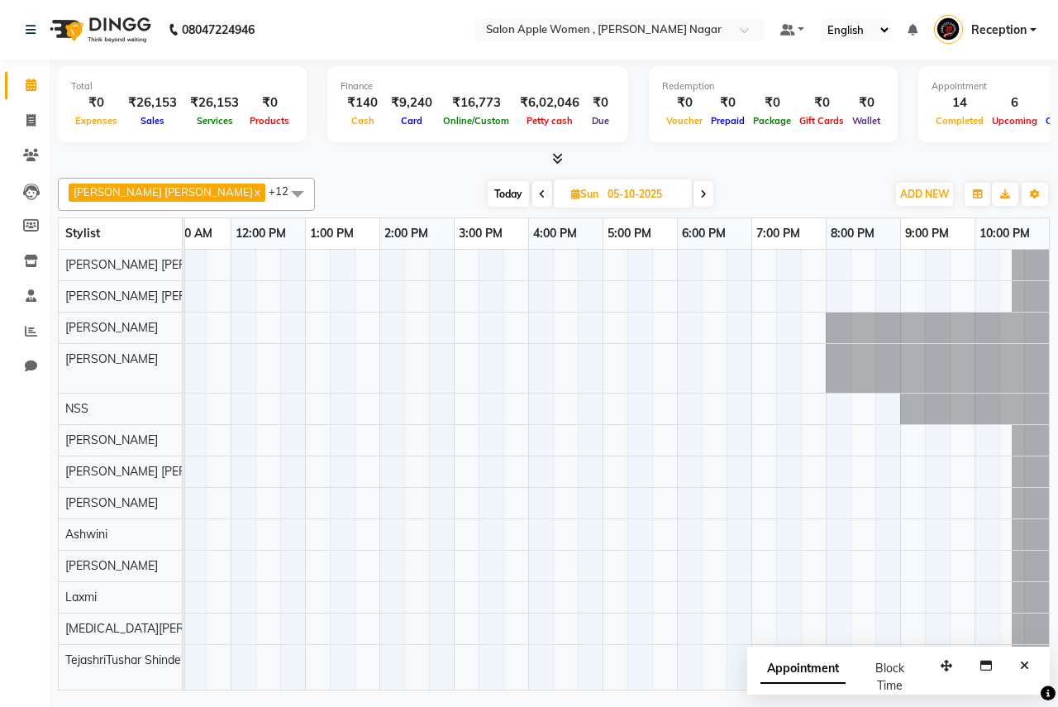
click at [529, 196] on div "[DATE] [DATE]" at bounding box center [600, 194] width 229 height 25
click at [488, 200] on span "Today" at bounding box center [508, 194] width 41 height 26
type input "04-10-2025"
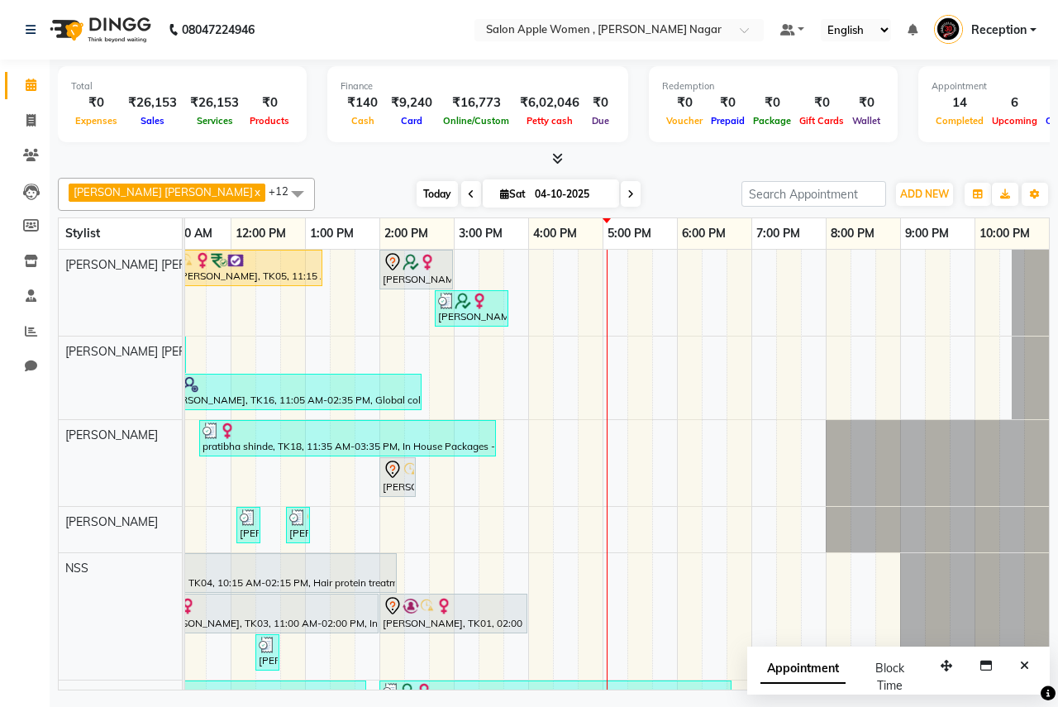
click at [417, 197] on span "Today" at bounding box center [437, 194] width 41 height 26
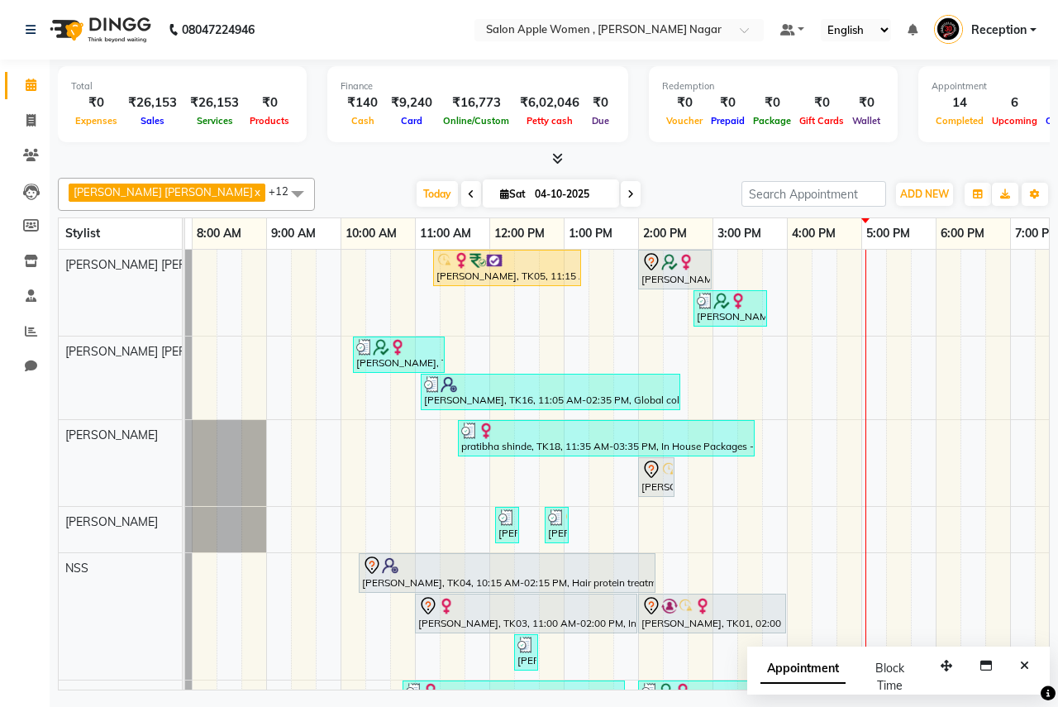
scroll to position [0, 0]
